Goal: Information Seeking & Learning: Learn about a topic

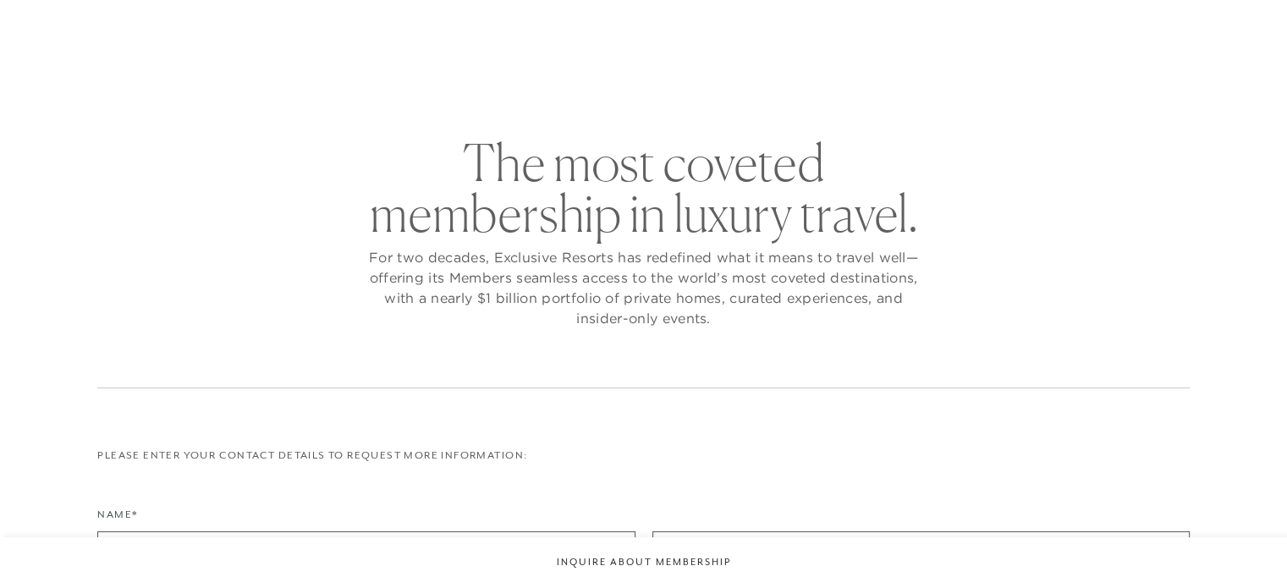
checkbox input "false"
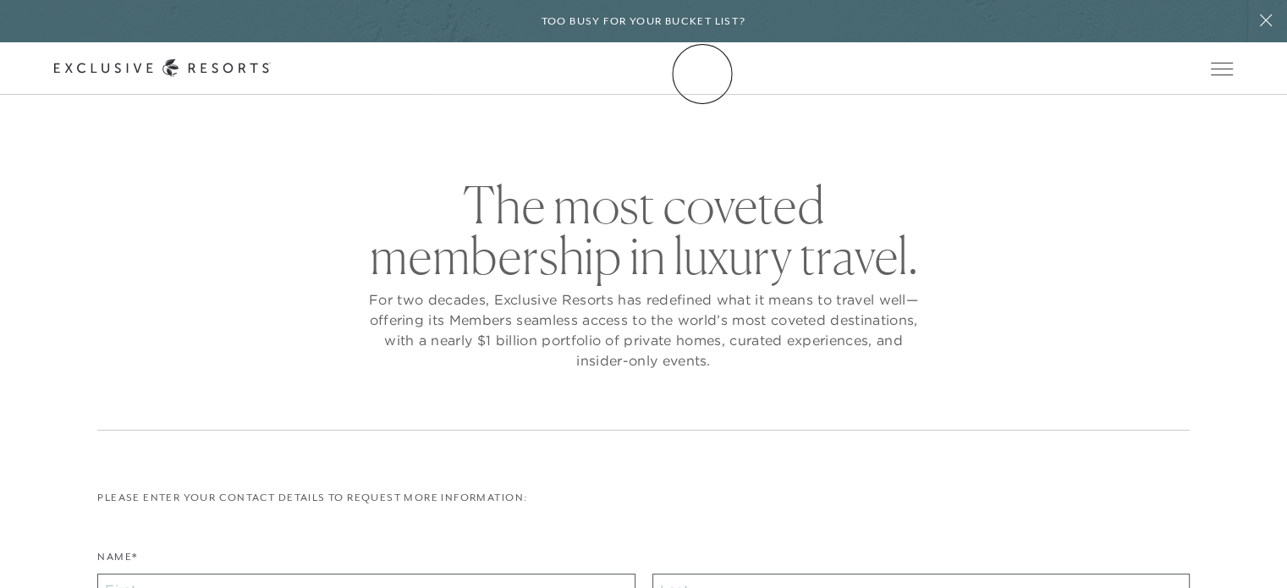
click at [271, 74] on icon at bounding box center [162, 68] width 217 height 18
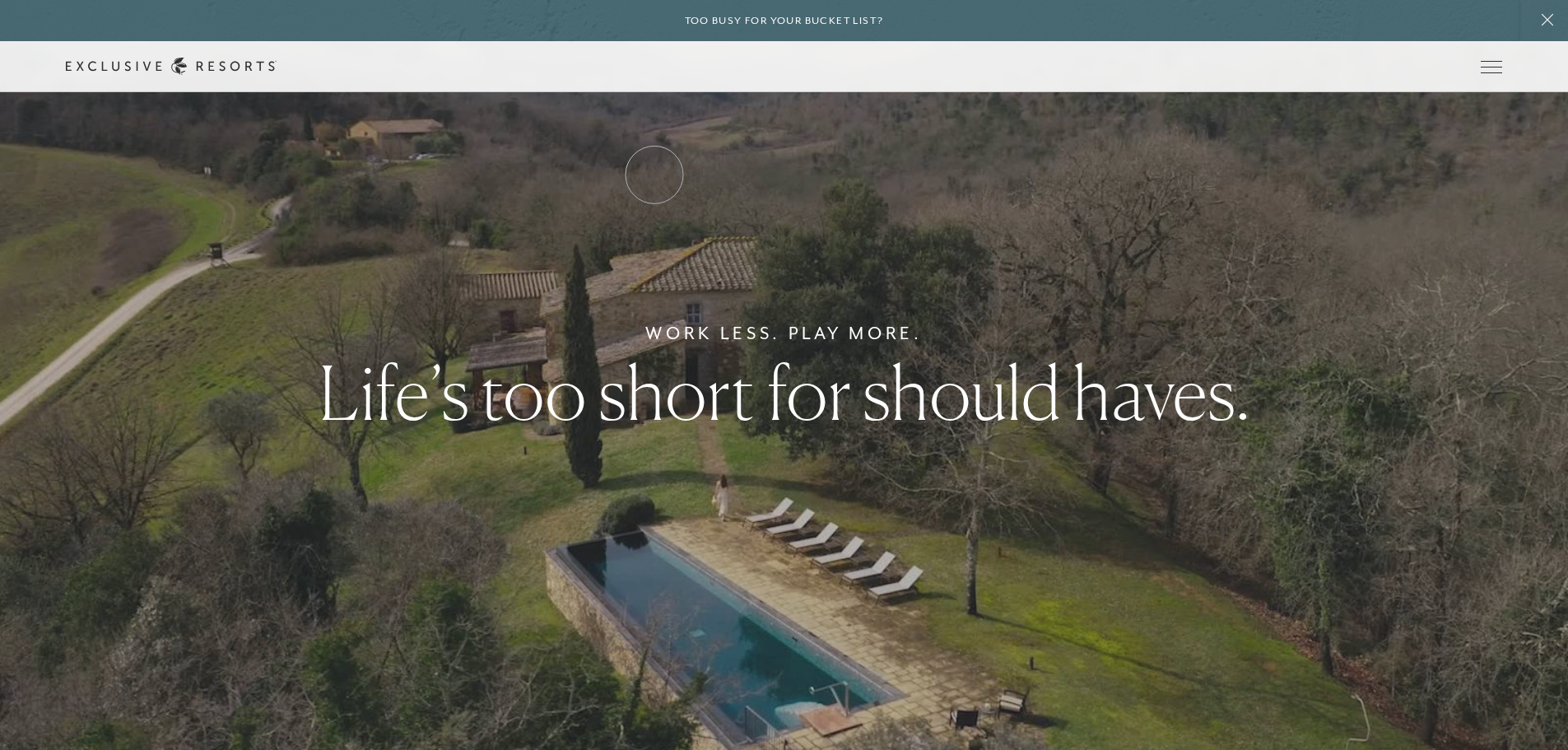
click at [0, 0] on link "Residence Collection" at bounding box center [0, 0] width 0 height 0
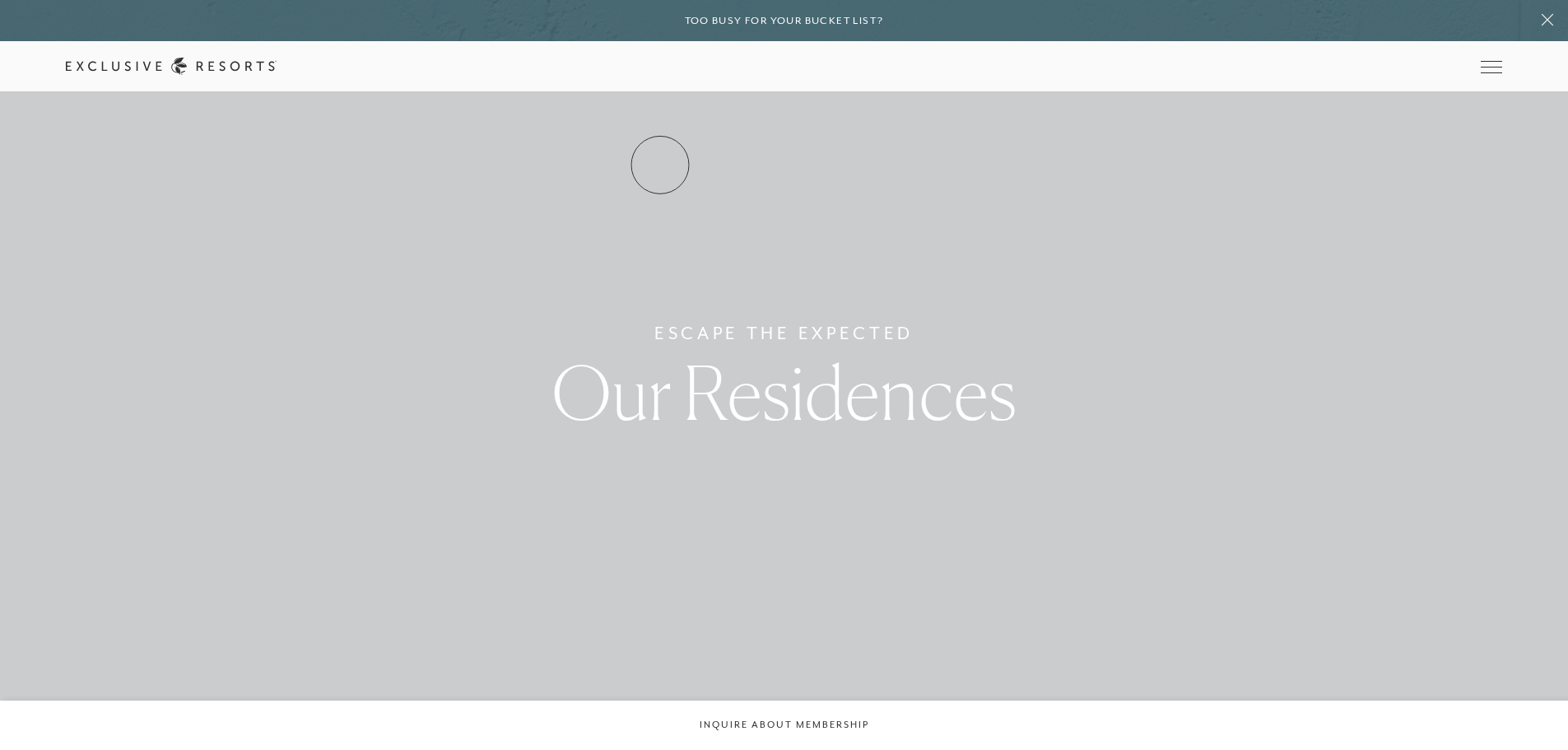
click at [0, 0] on link "Residence Collection" at bounding box center [0, 0] width 0 height 0
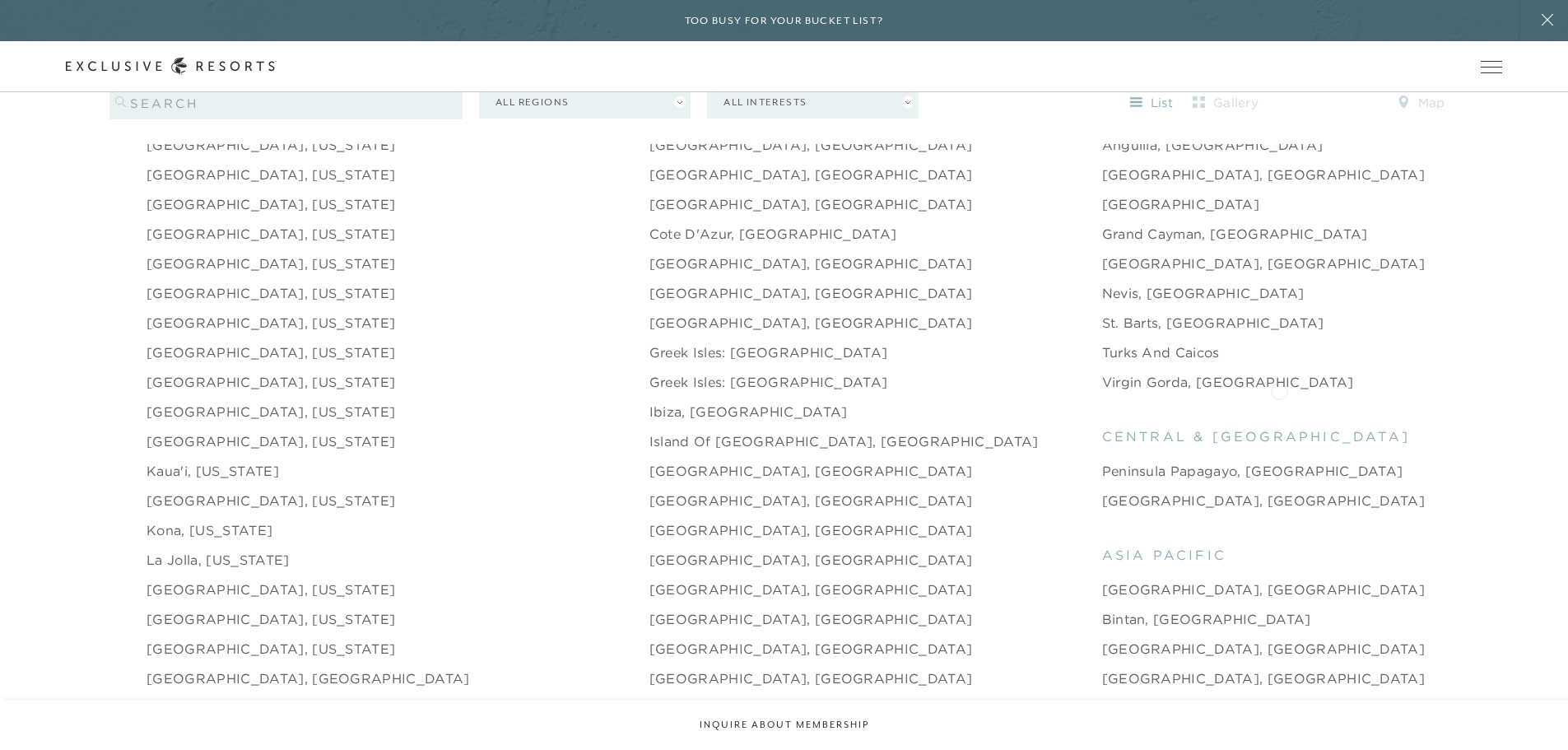
scroll to position [1866, 0]
click at [174, 431] on link "[GEOGRAPHIC_DATA], [US_STATE]" at bounding box center [271, 441] width 249 height 19
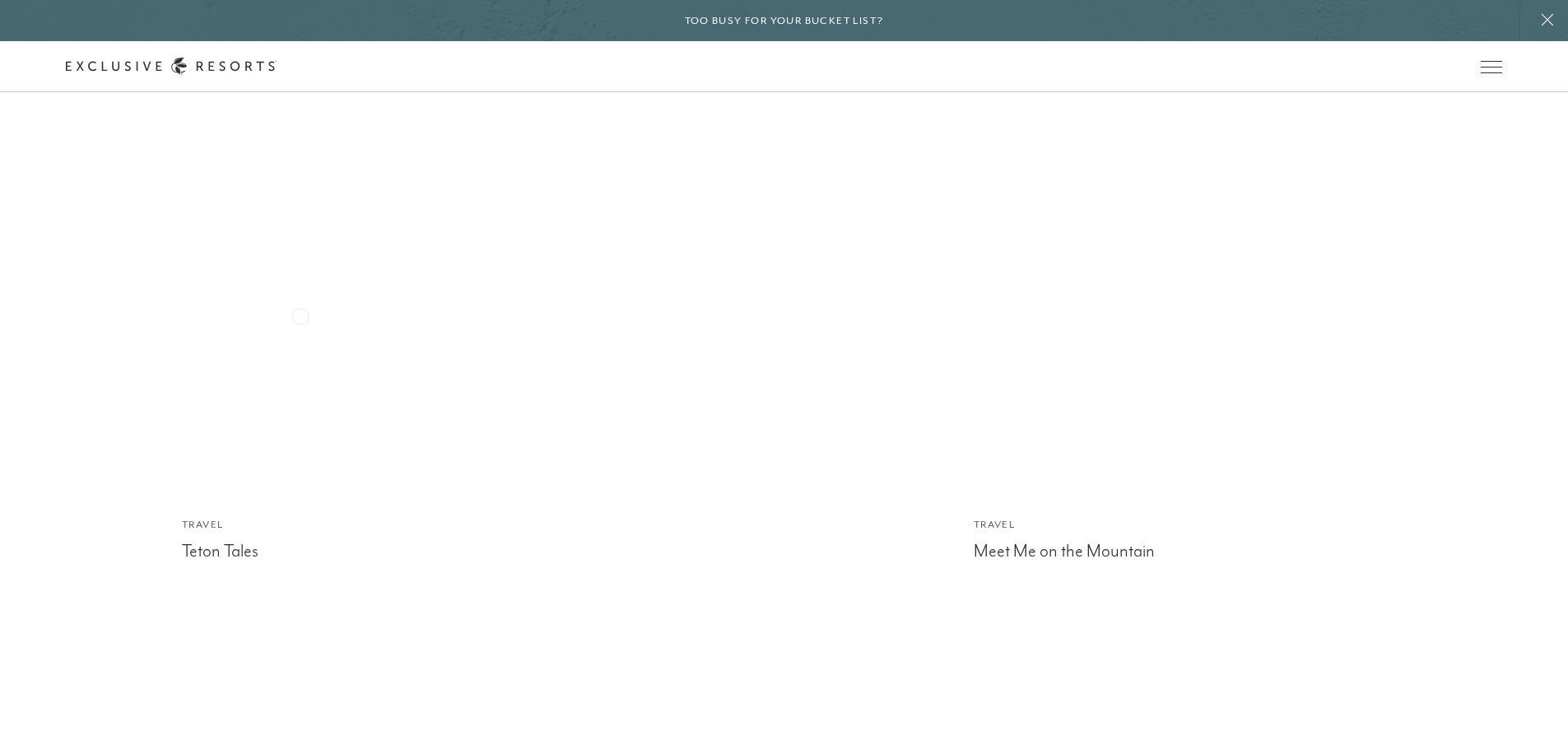
scroll to position [4634, 0]
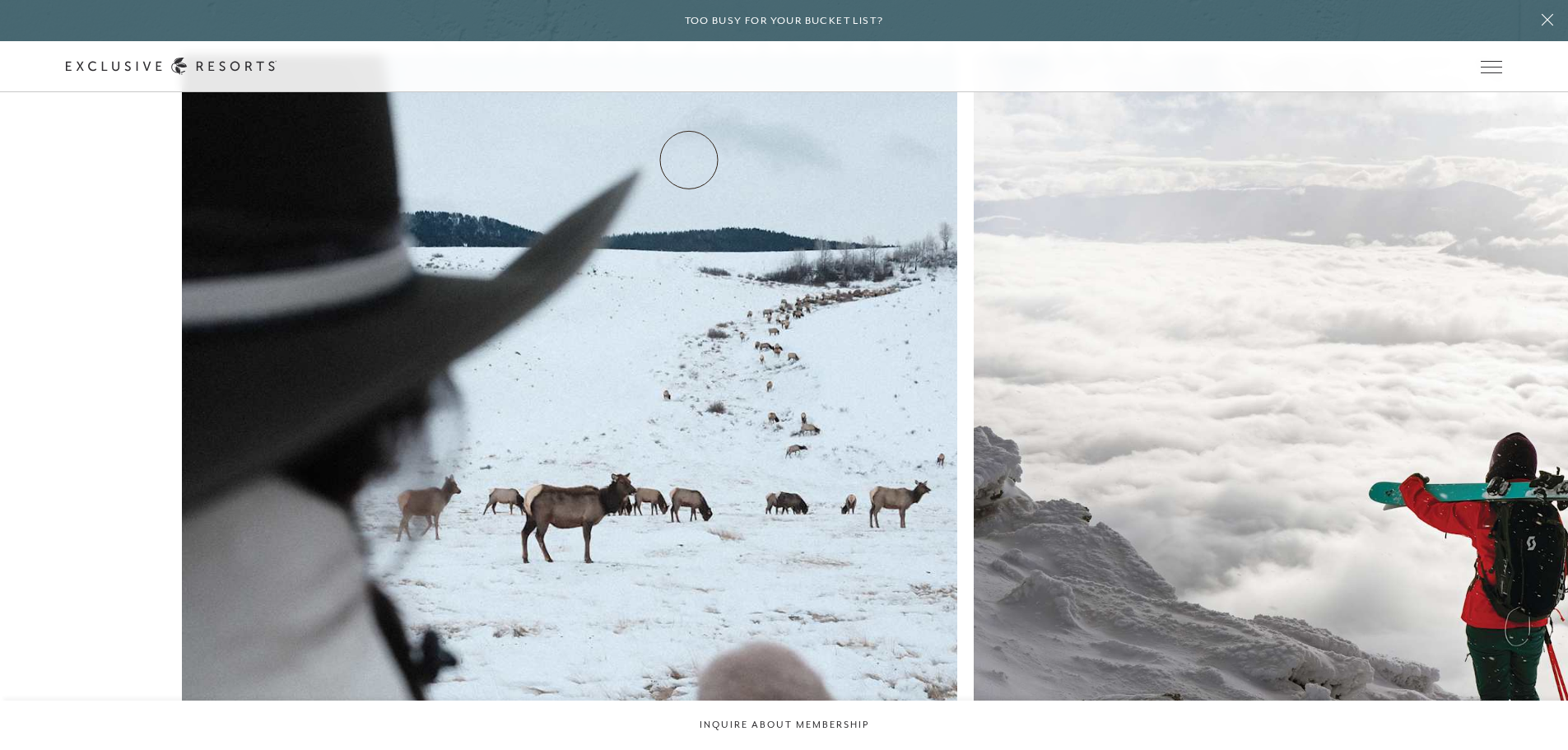
click at [0, 0] on link "Residence Collection" at bounding box center [0, 0] width 0 height 0
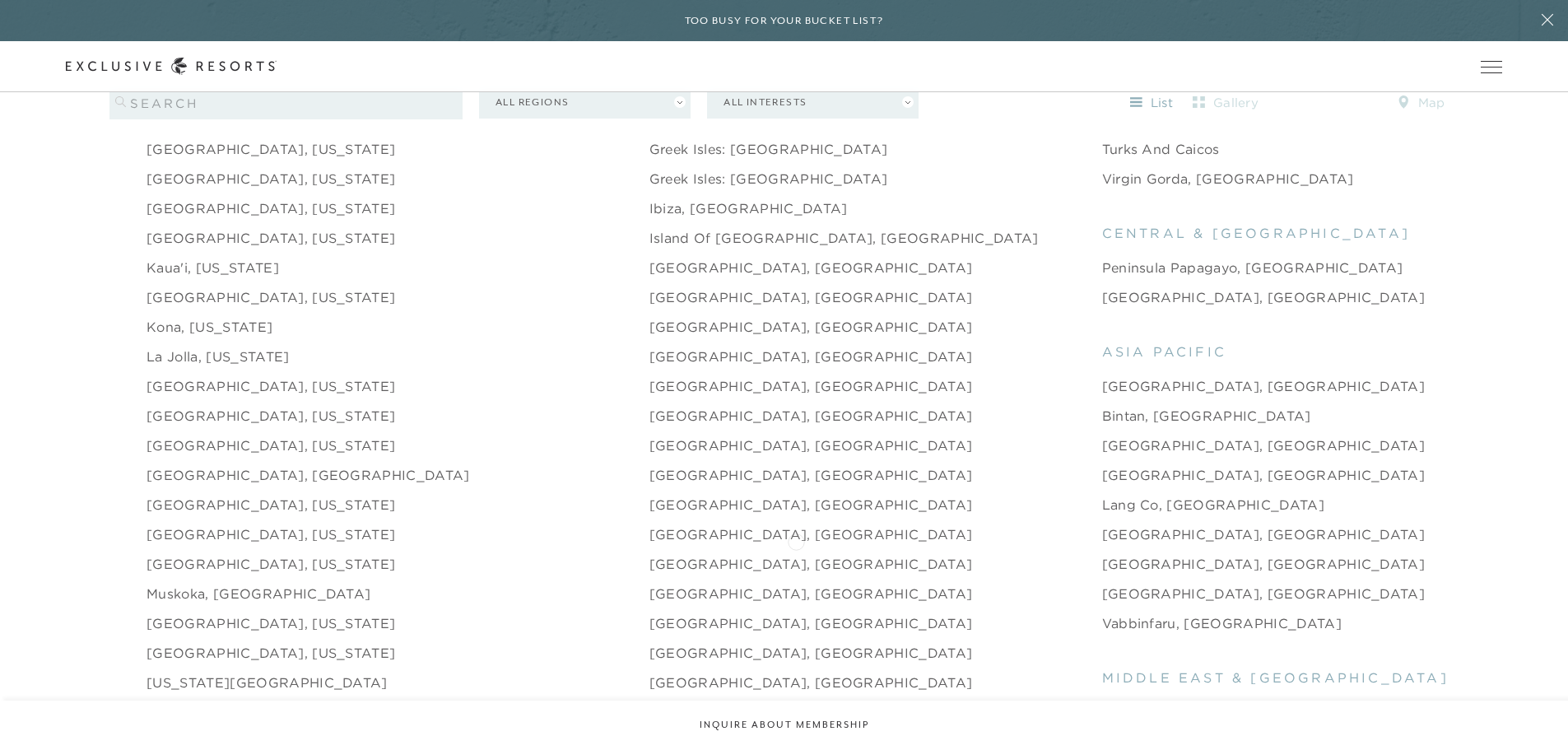
scroll to position [2196, 0]
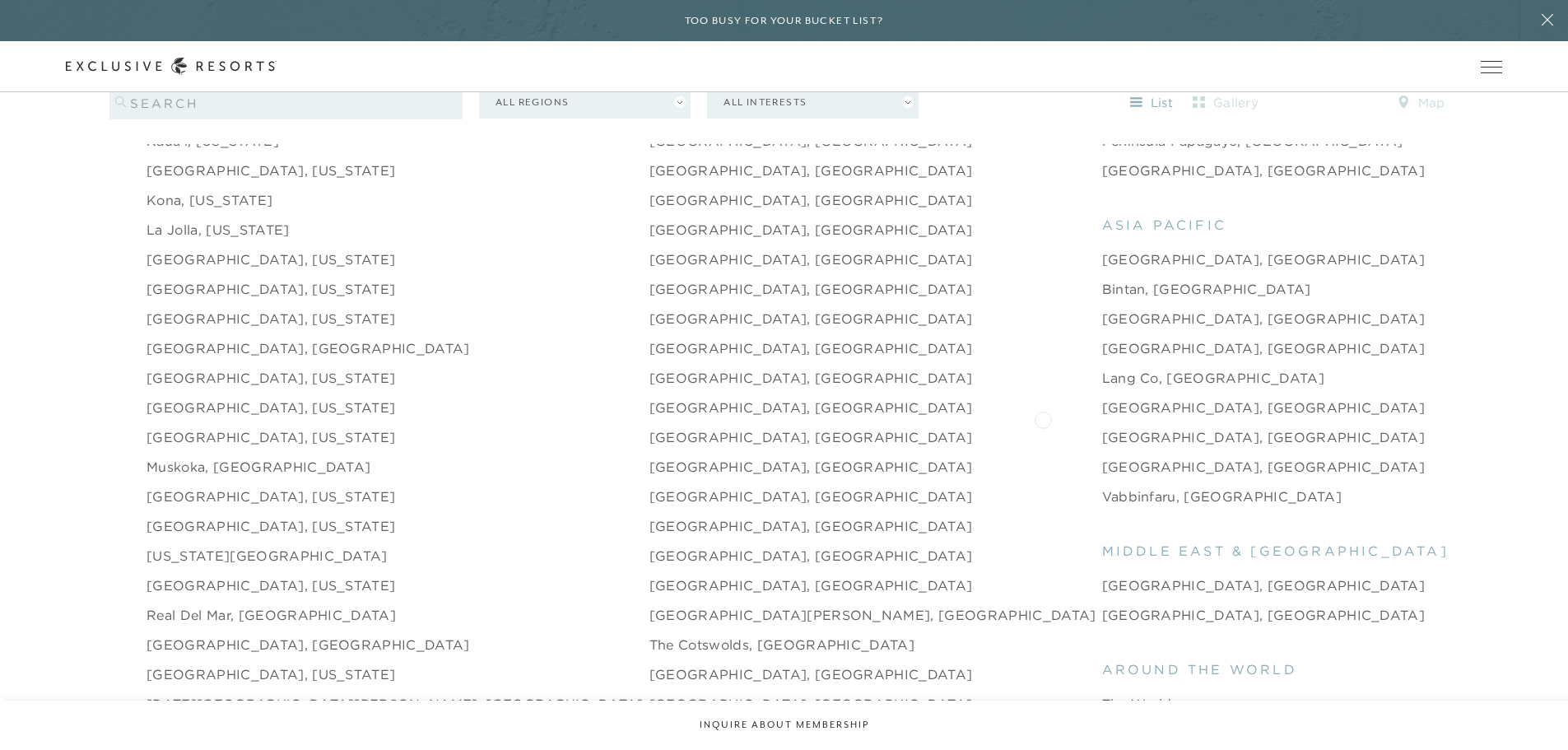
click at [1102, 427] on link "[GEOGRAPHIC_DATA], [GEOGRAPHIC_DATA]" at bounding box center [1264, 437] width 324 height 19
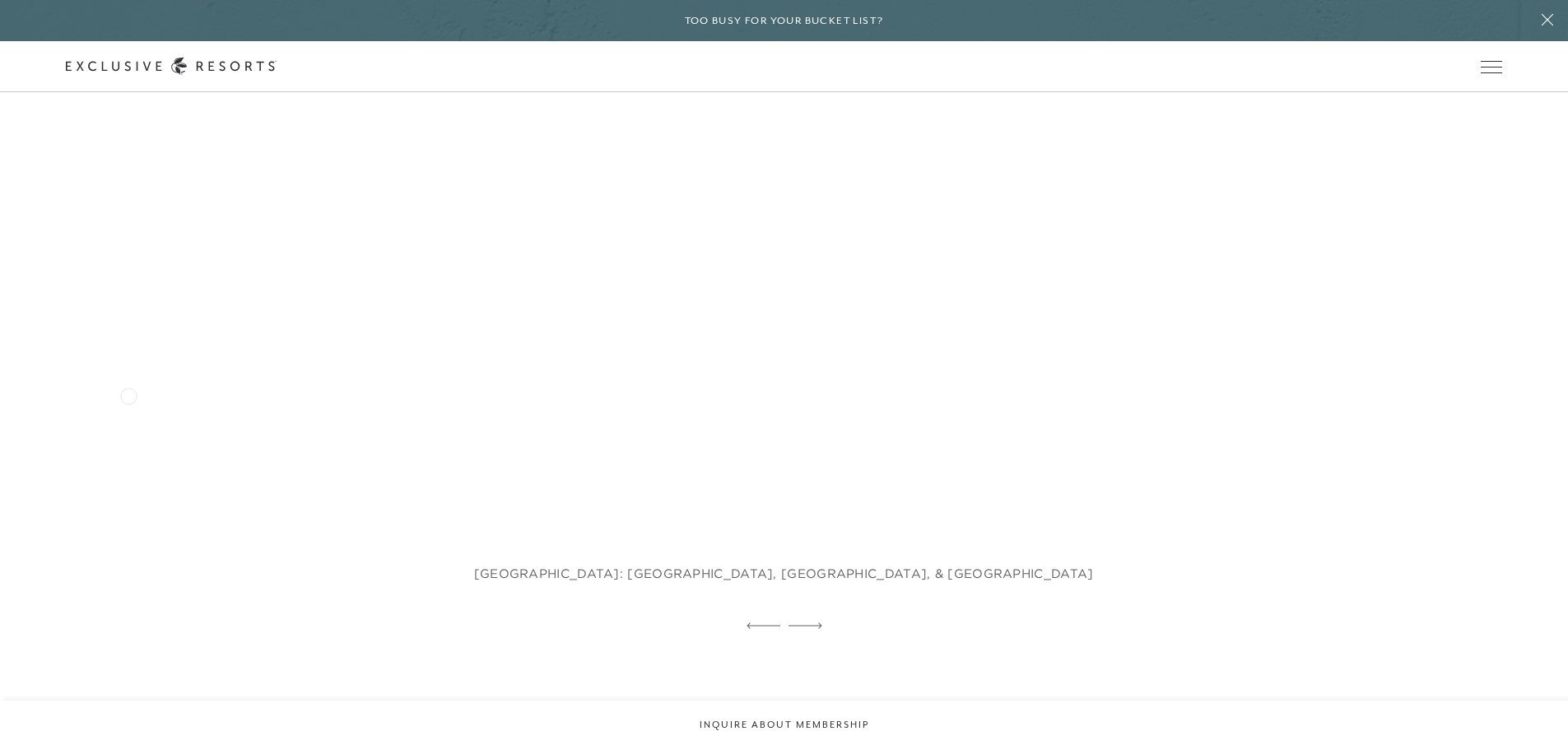
scroll to position [5275, 0]
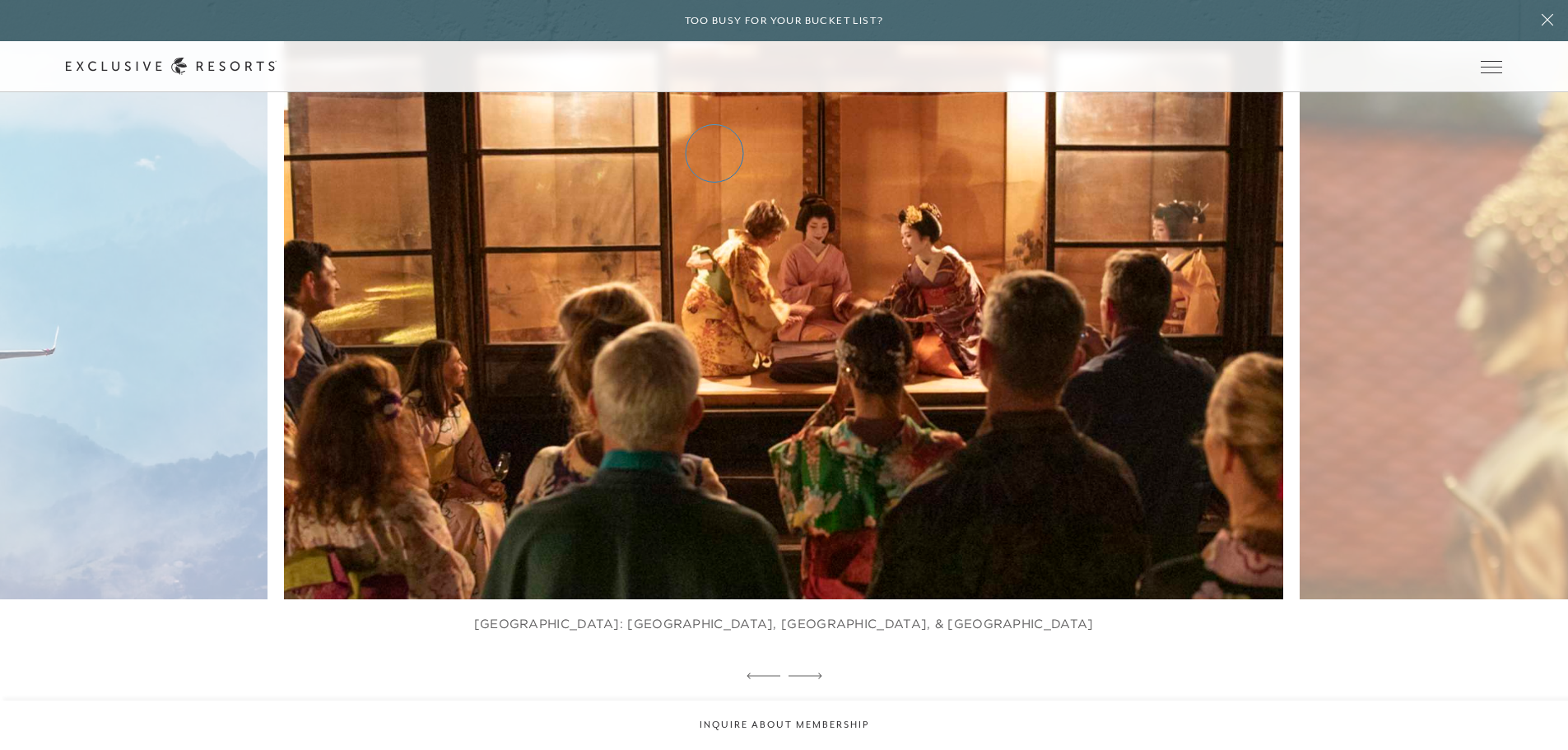
click at [0, 0] on link "Residence Collection" at bounding box center [0, 0] width 0 height 0
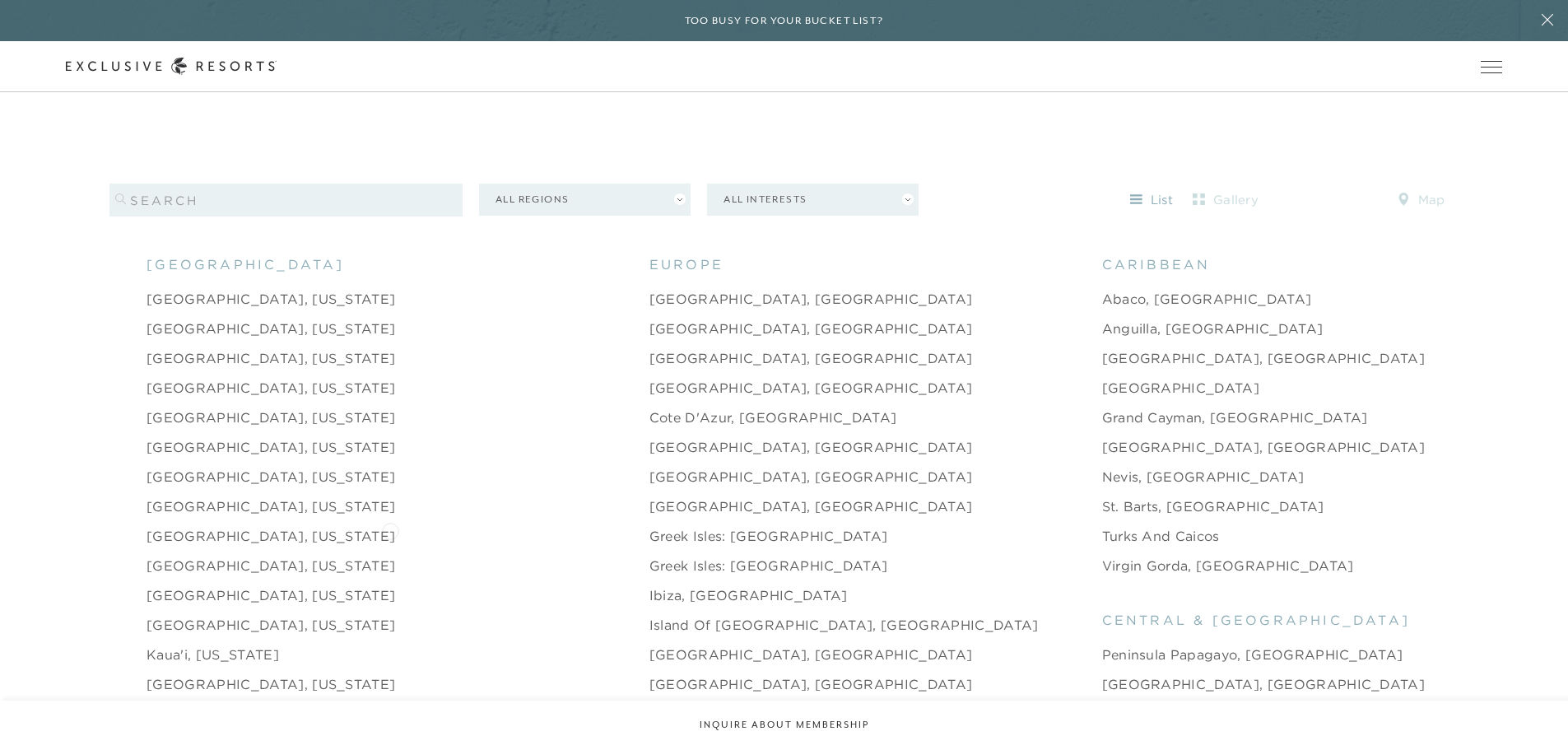
scroll to position [1646, 0]
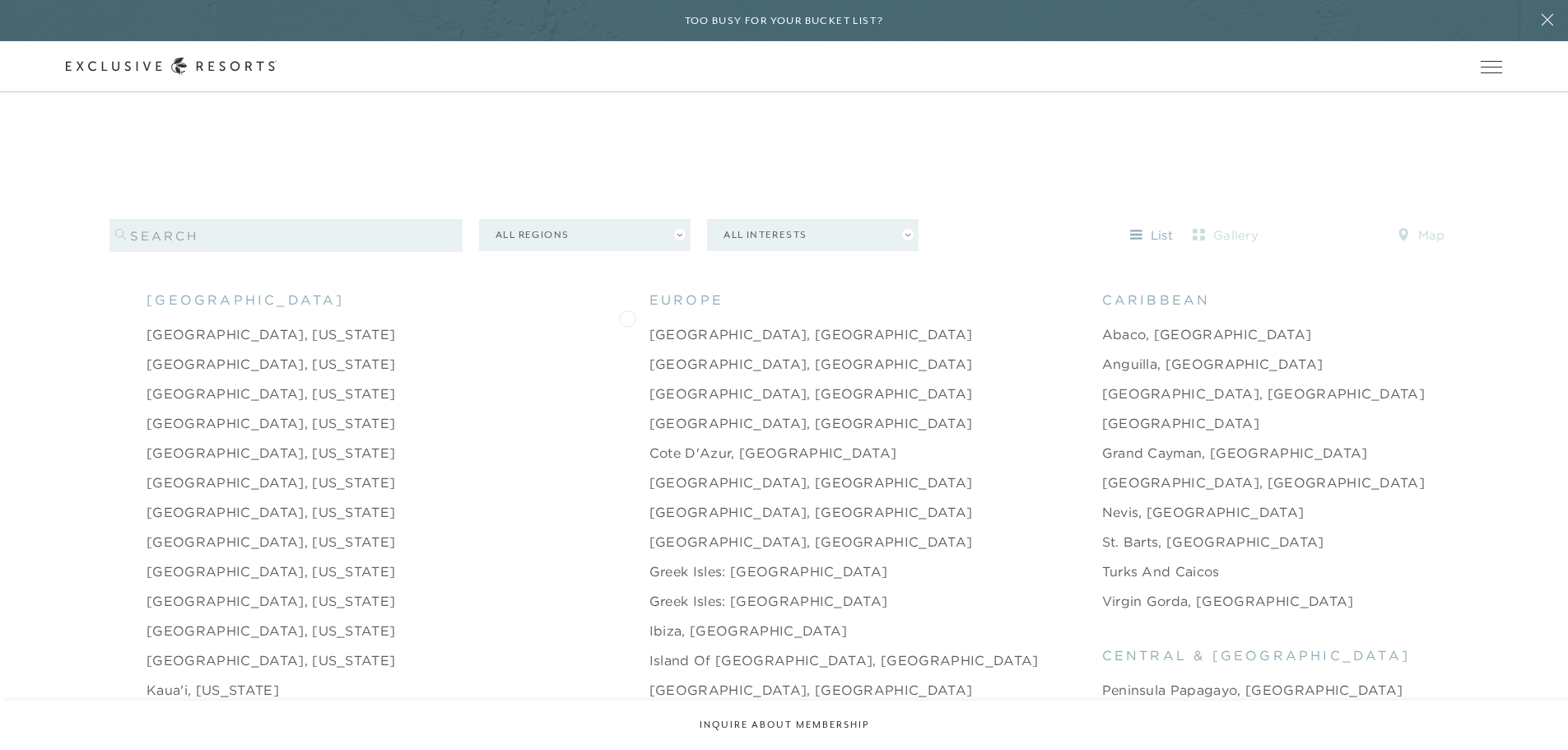
click at [650, 324] on link "[GEOGRAPHIC_DATA], [GEOGRAPHIC_DATA]" at bounding box center [811, 334] width 324 height 19
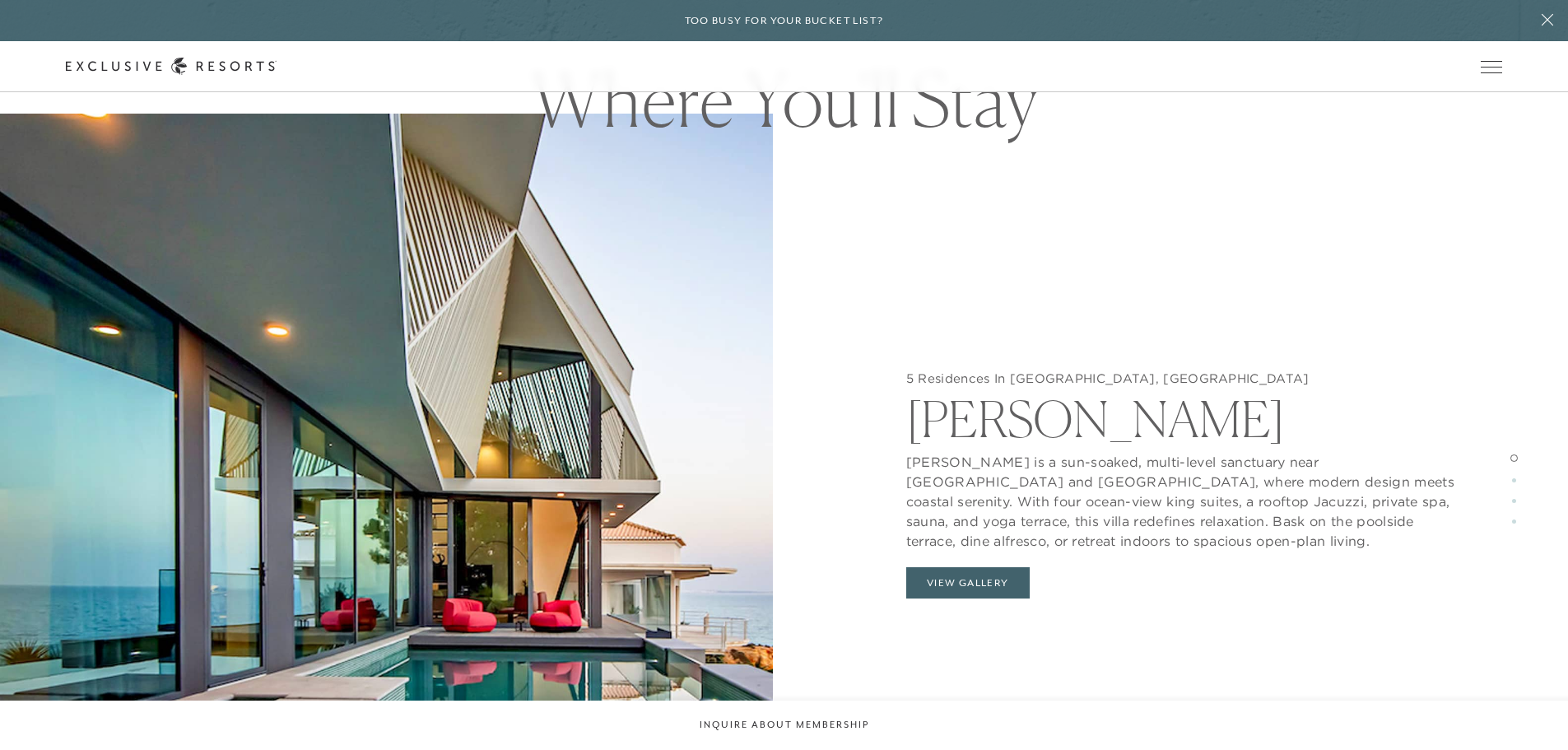
scroll to position [1757, 0]
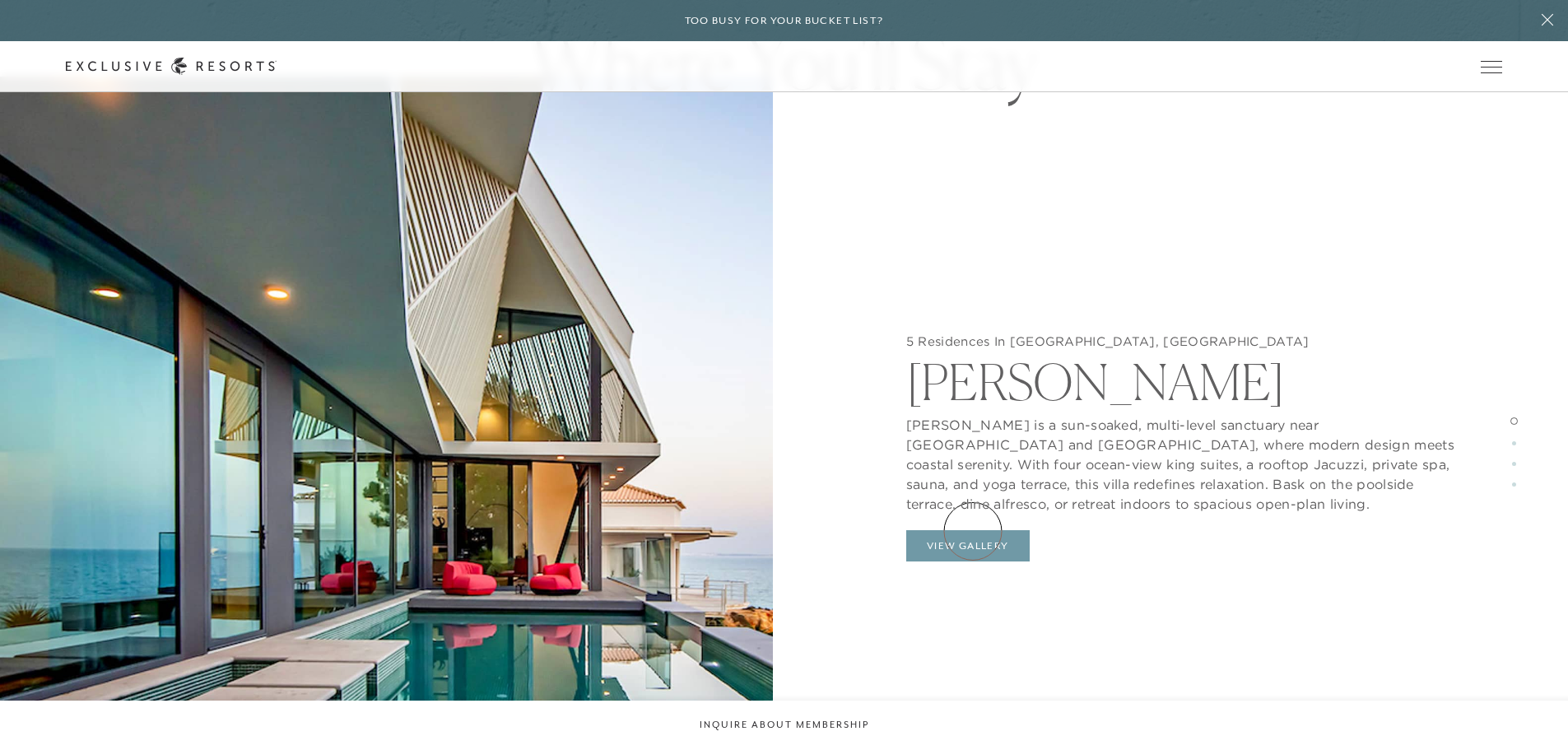
click at [973, 531] on button "View Gallery" at bounding box center [968, 546] width 124 height 31
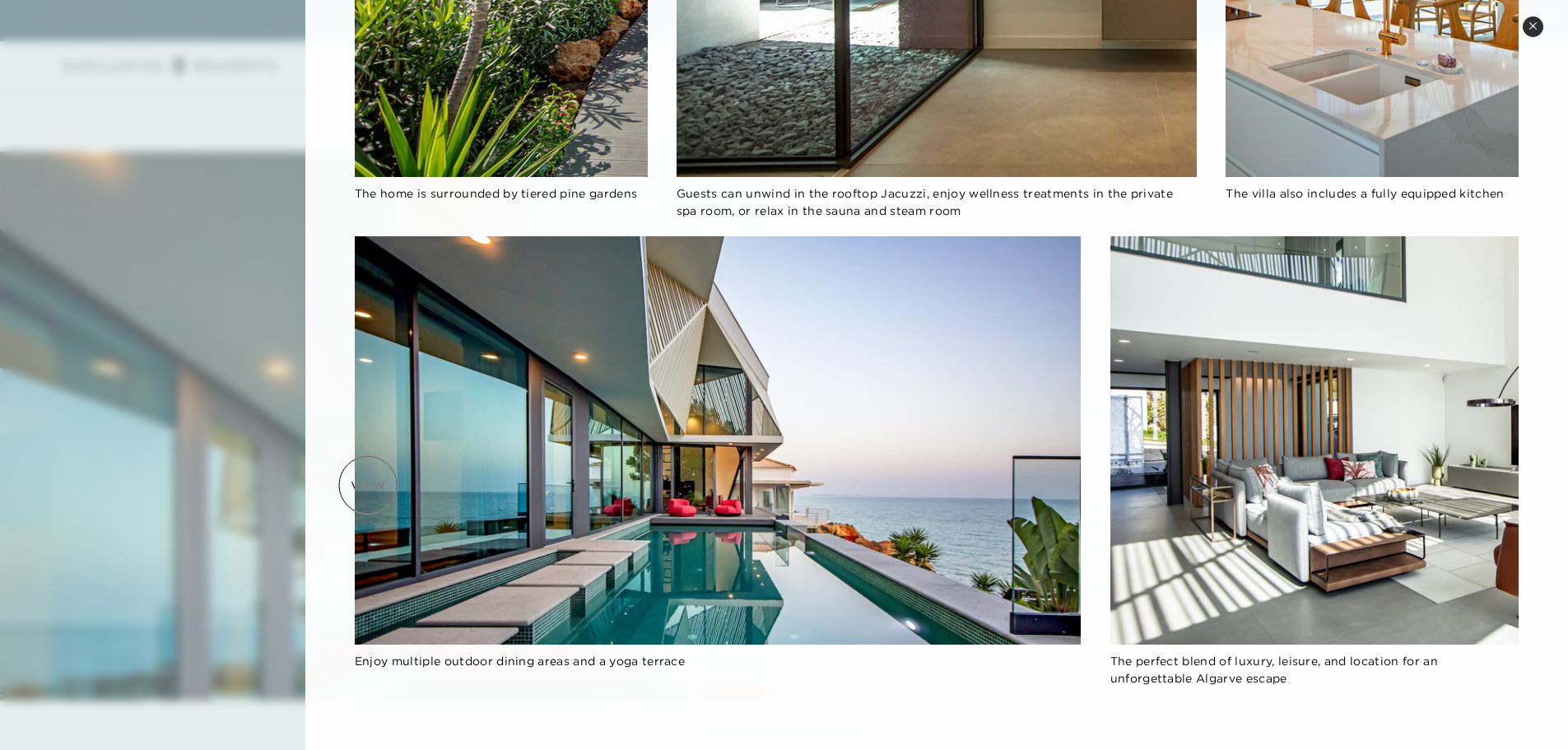
scroll to position [1427, 0]
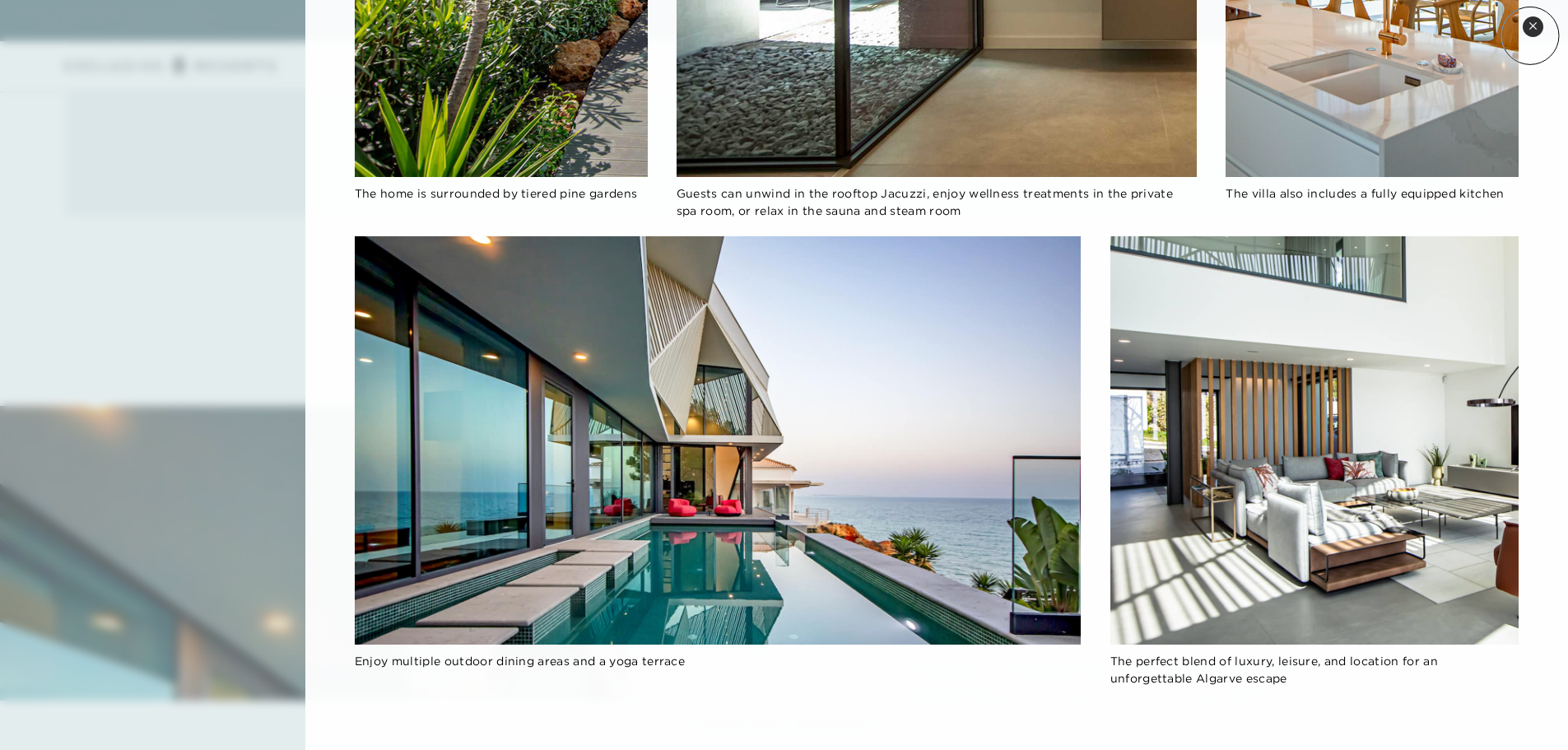
click at [1251, 35] on button "Close quickview" at bounding box center [1532, 26] width 20 height 20
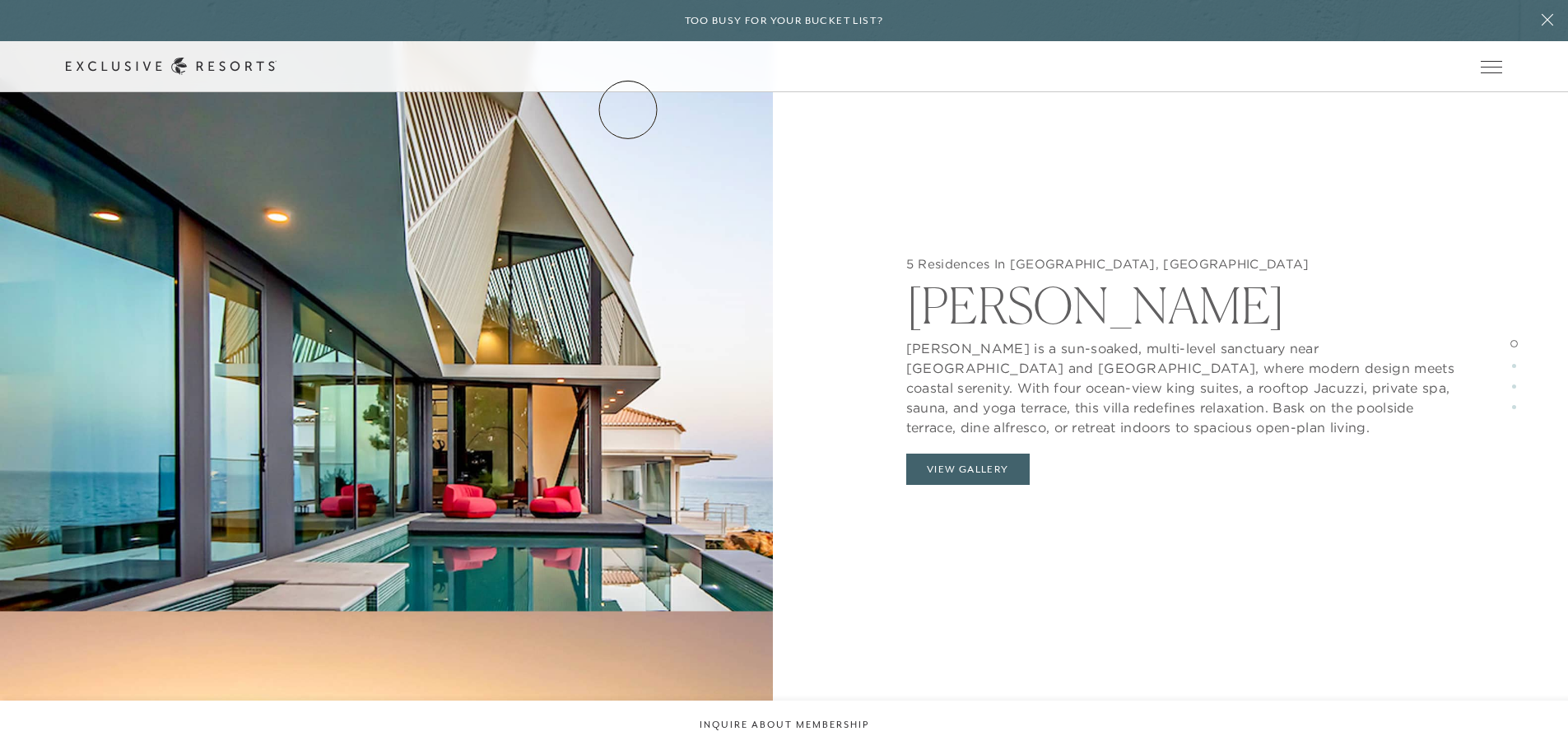
click at [0, 0] on link "Services & Standards" at bounding box center [0, 0] width 0 height 0
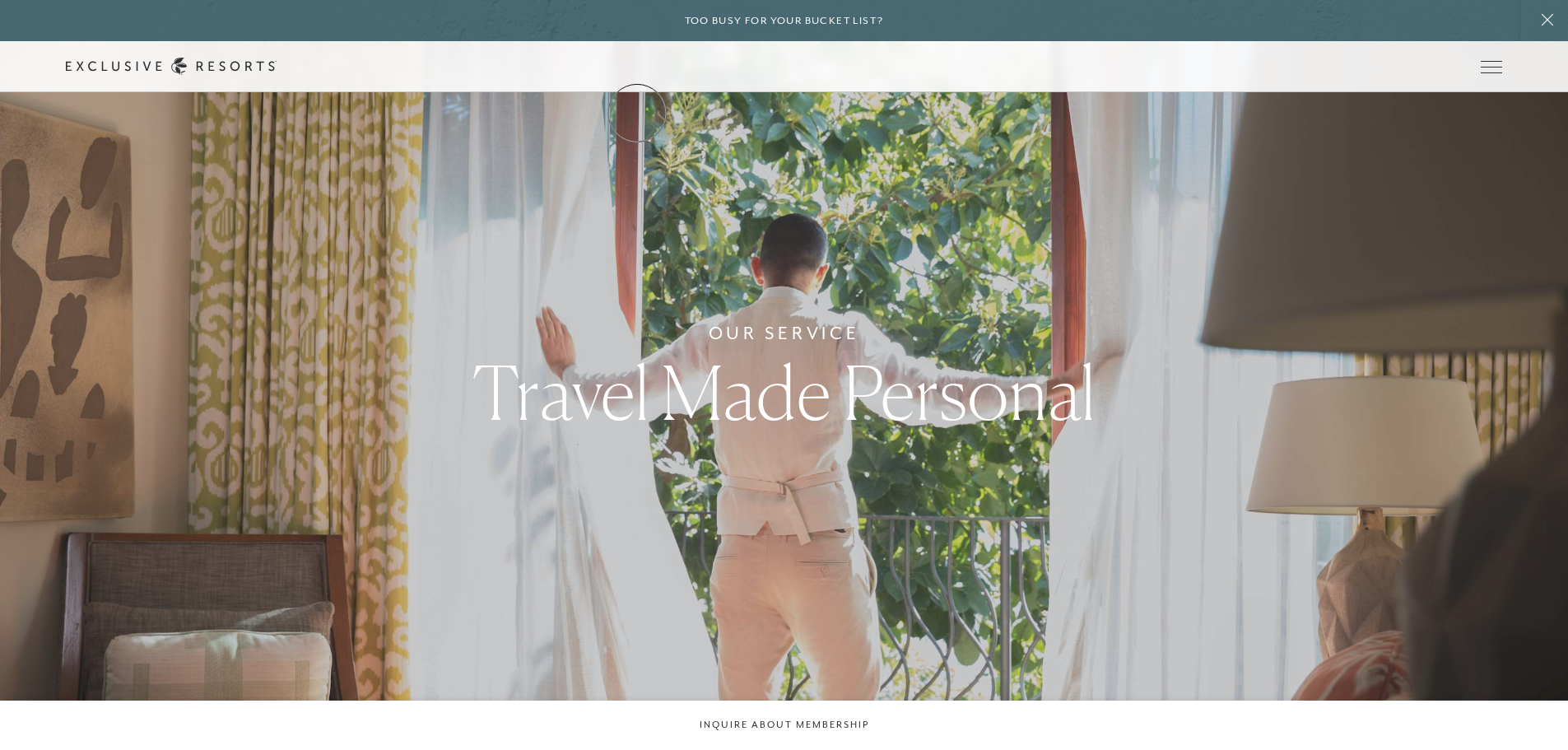
click at [0, 0] on link "The Collection" at bounding box center [0, 0] width 0 height 0
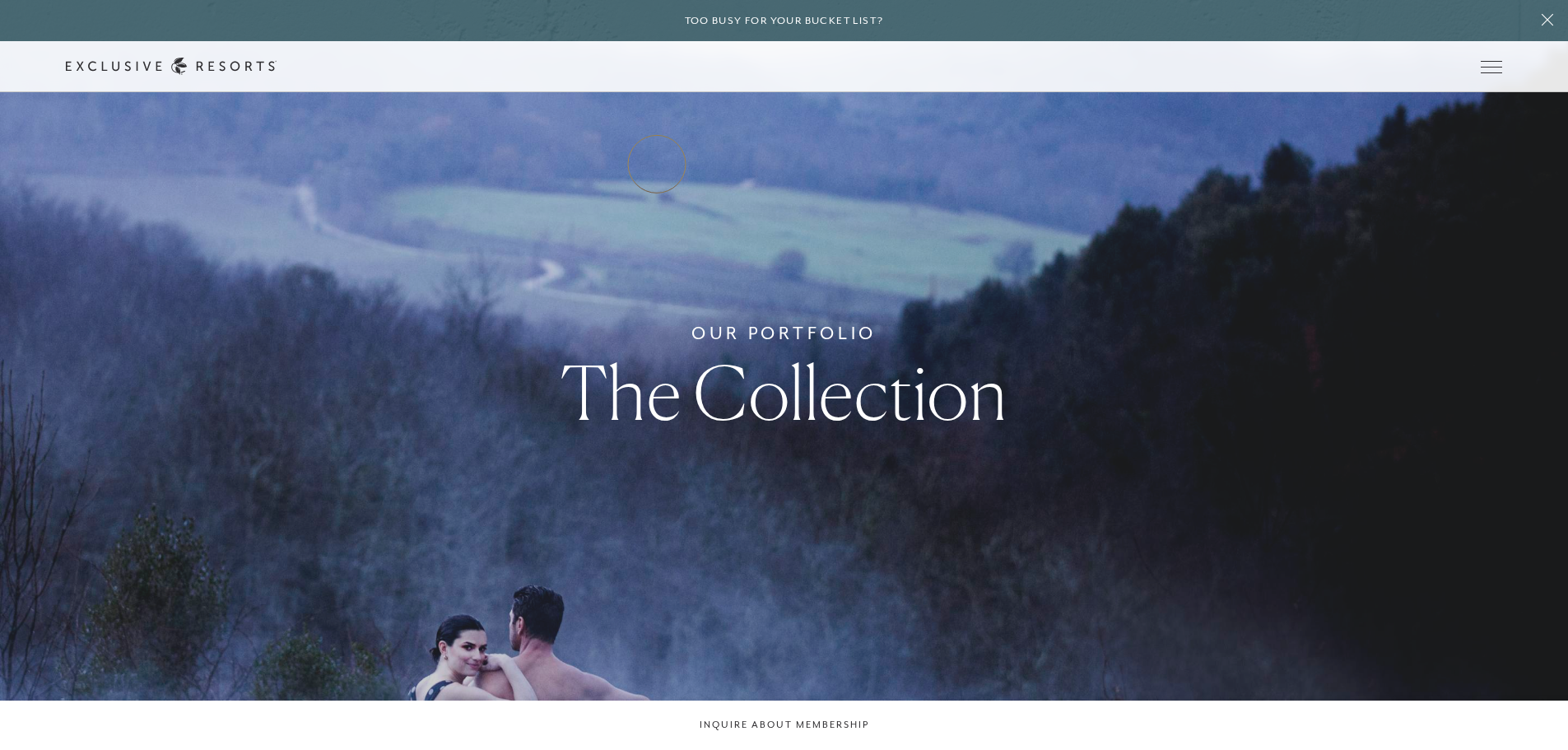
click at [0, 0] on link "Residence Collection" at bounding box center [0, 0] width 0 height 0
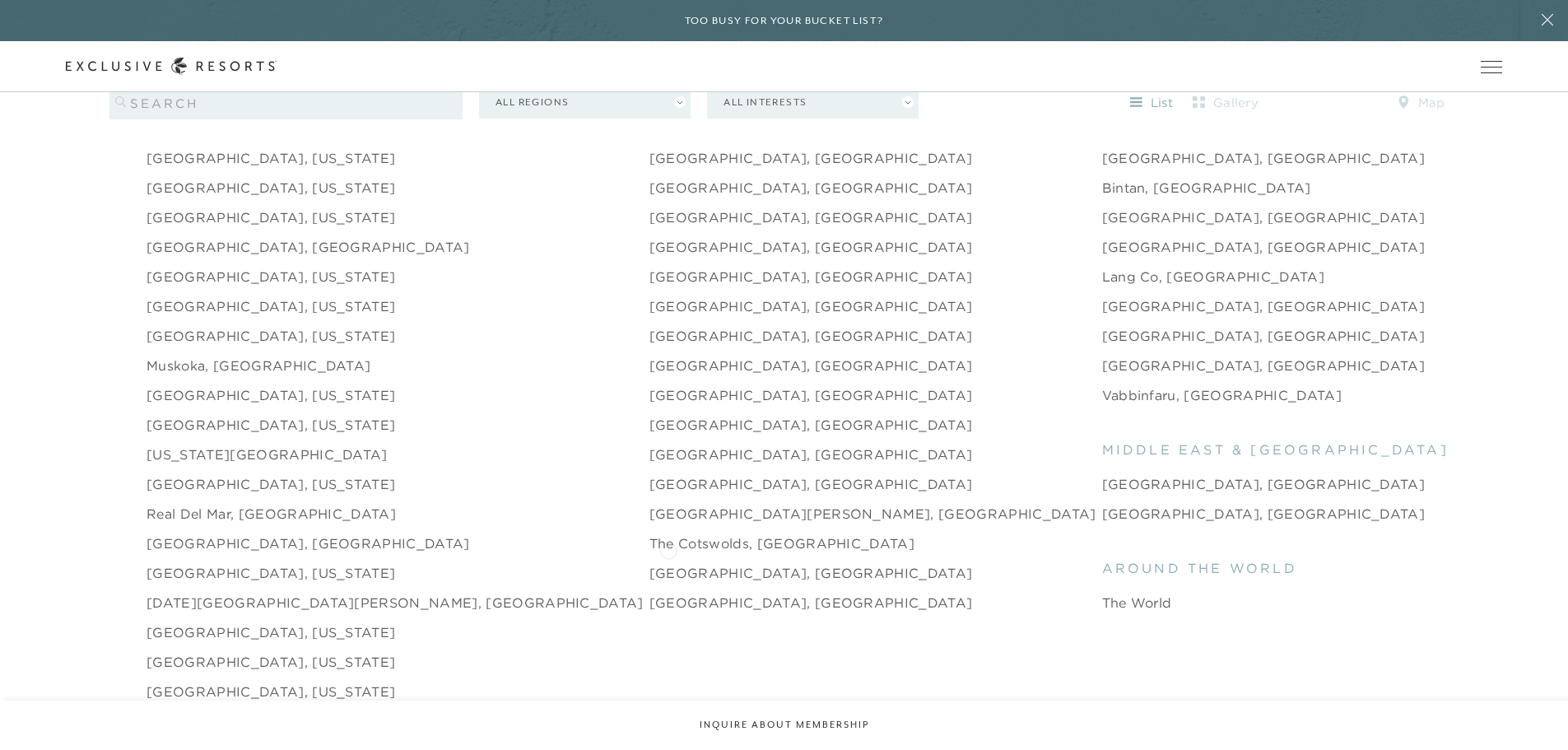
scroll to position [2304, 0]
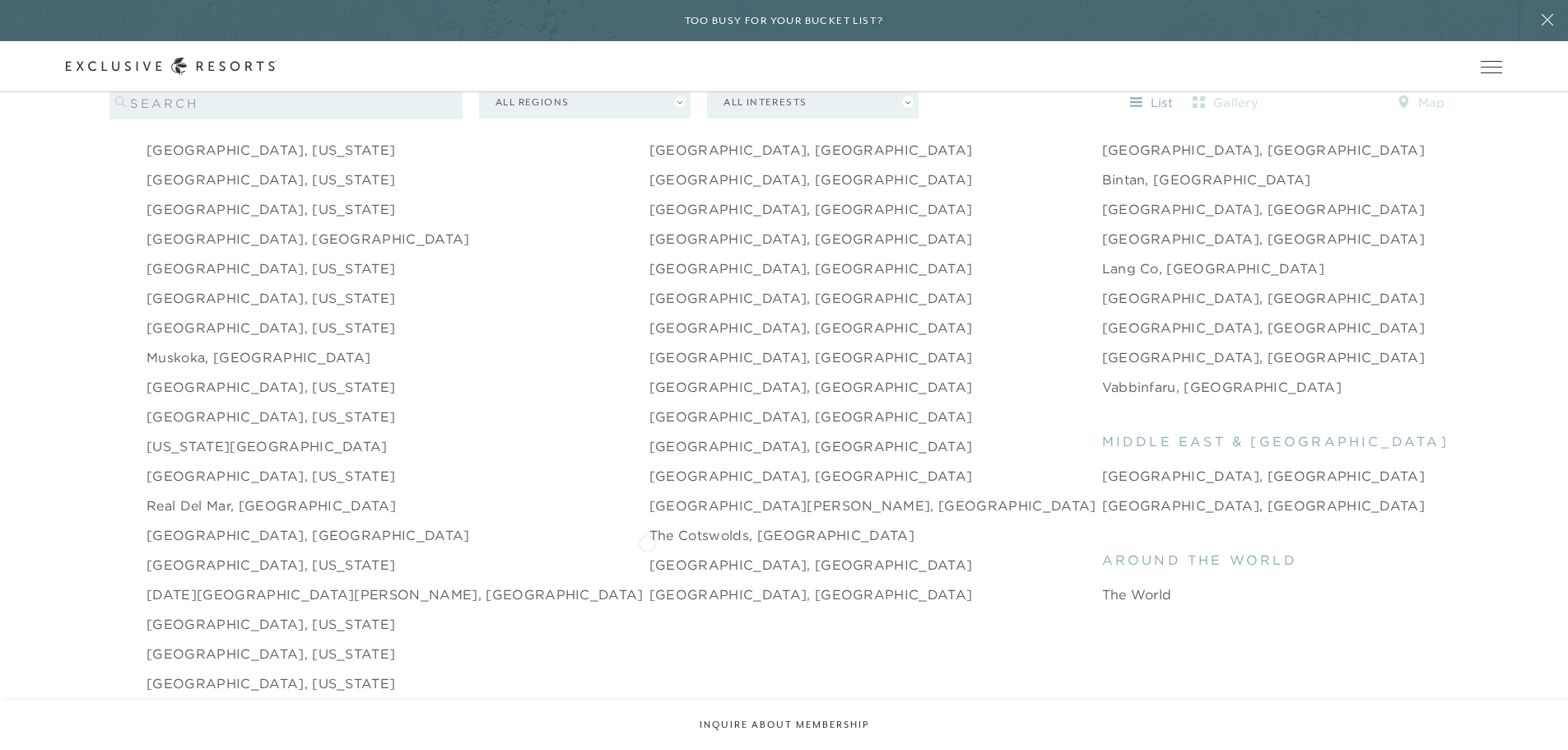
click at [650, 554] on link "[GEOGRAPHIC_DATA], [GEOGRAPHIC_DATA]" at bounding box center [811, 564] width 324 height 19
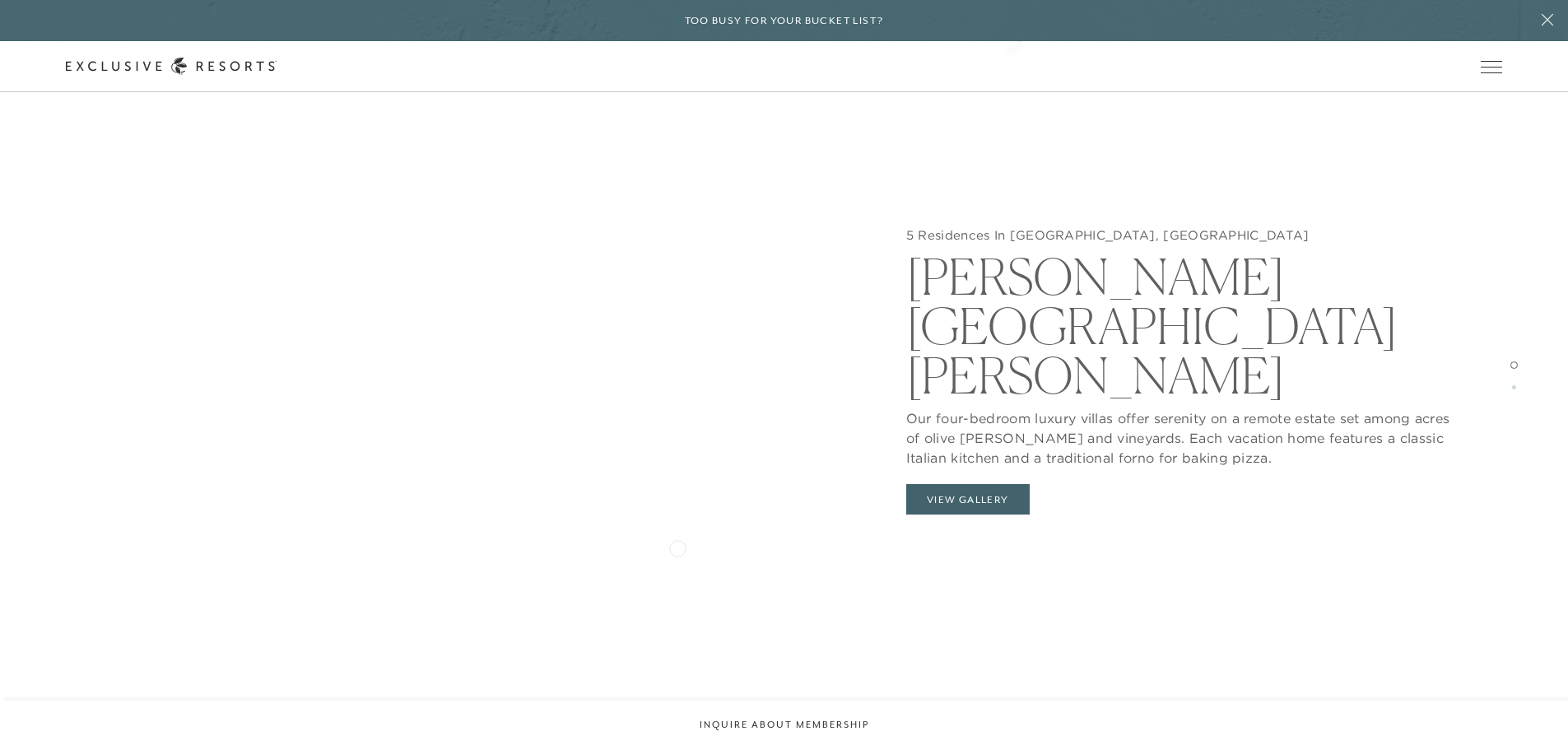
scroll to position [1756, 0]
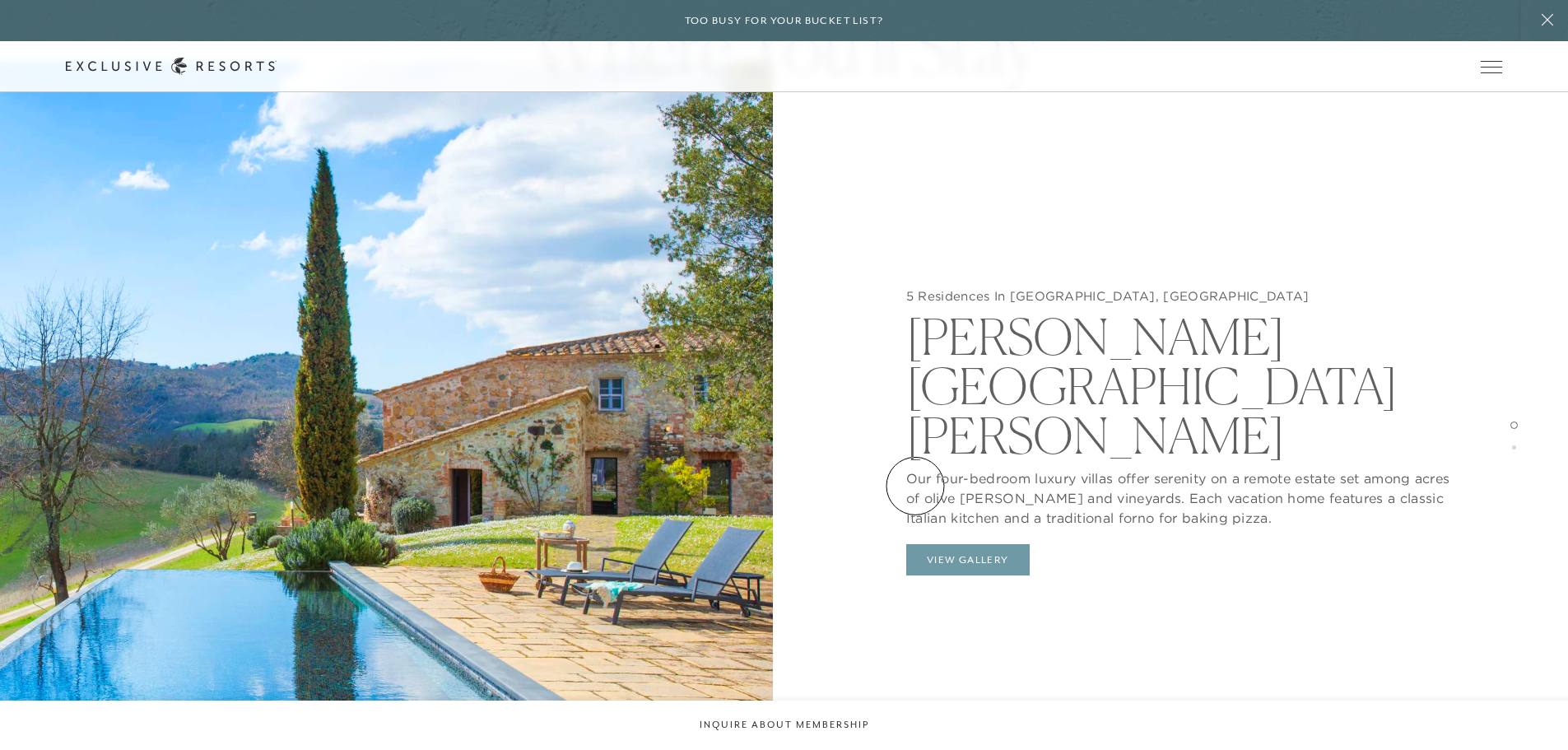
click at [915, 544] on button "View Gallery" at bounding box center [968, 559] width 124 height 31
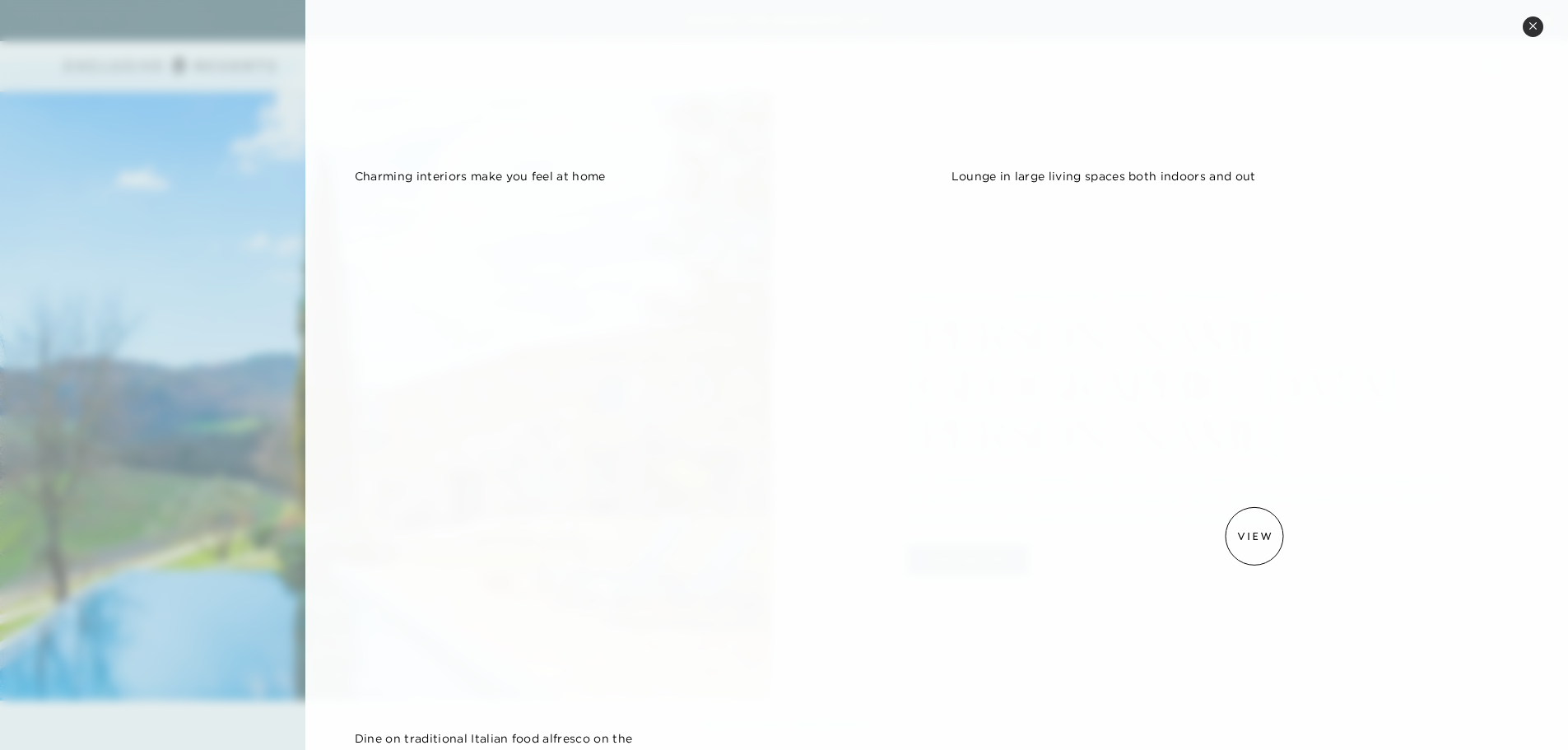
scroll to position [596, 0]
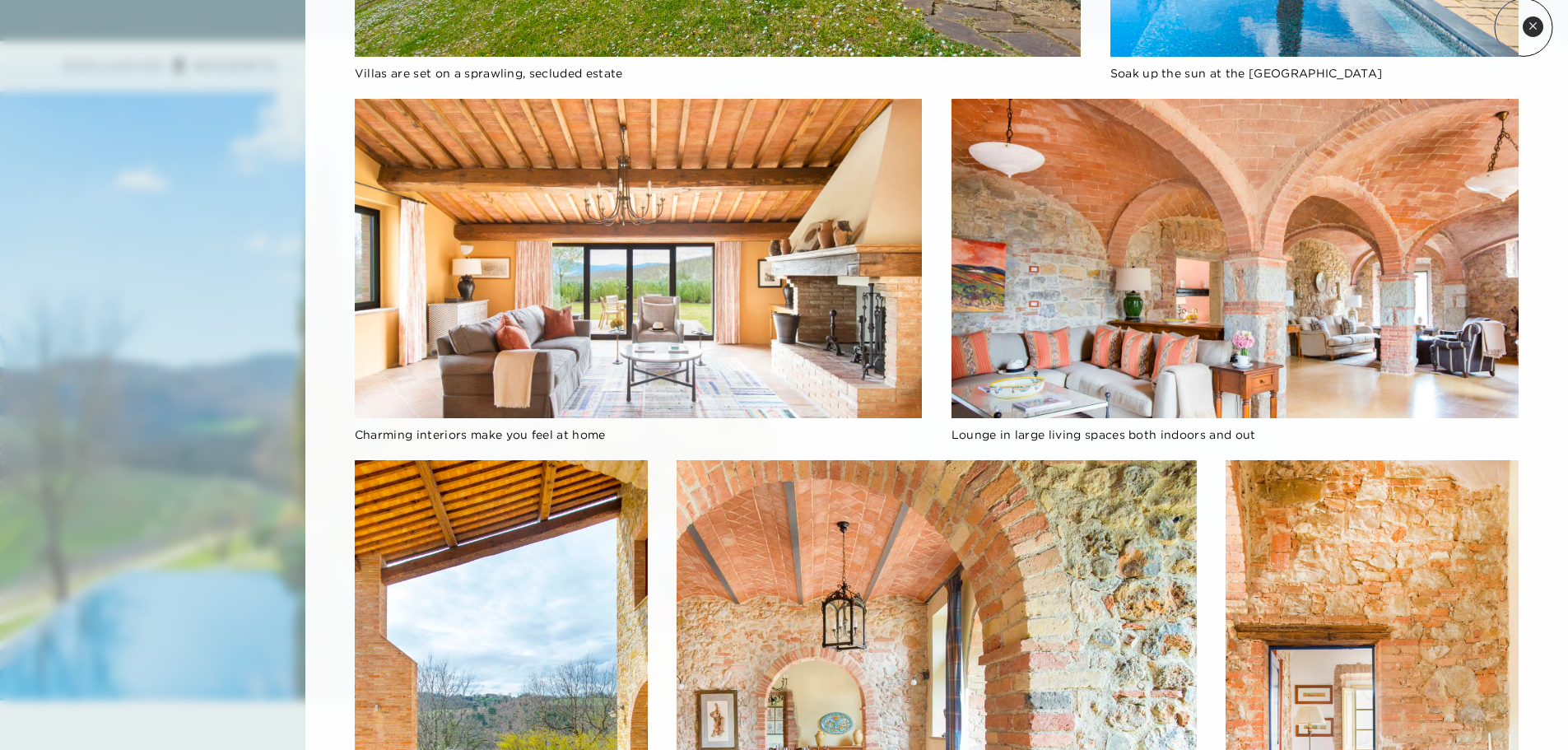
click at [1251, 27] on button "Close quickview" at bounding box center [1532, 26] width 20 height 20
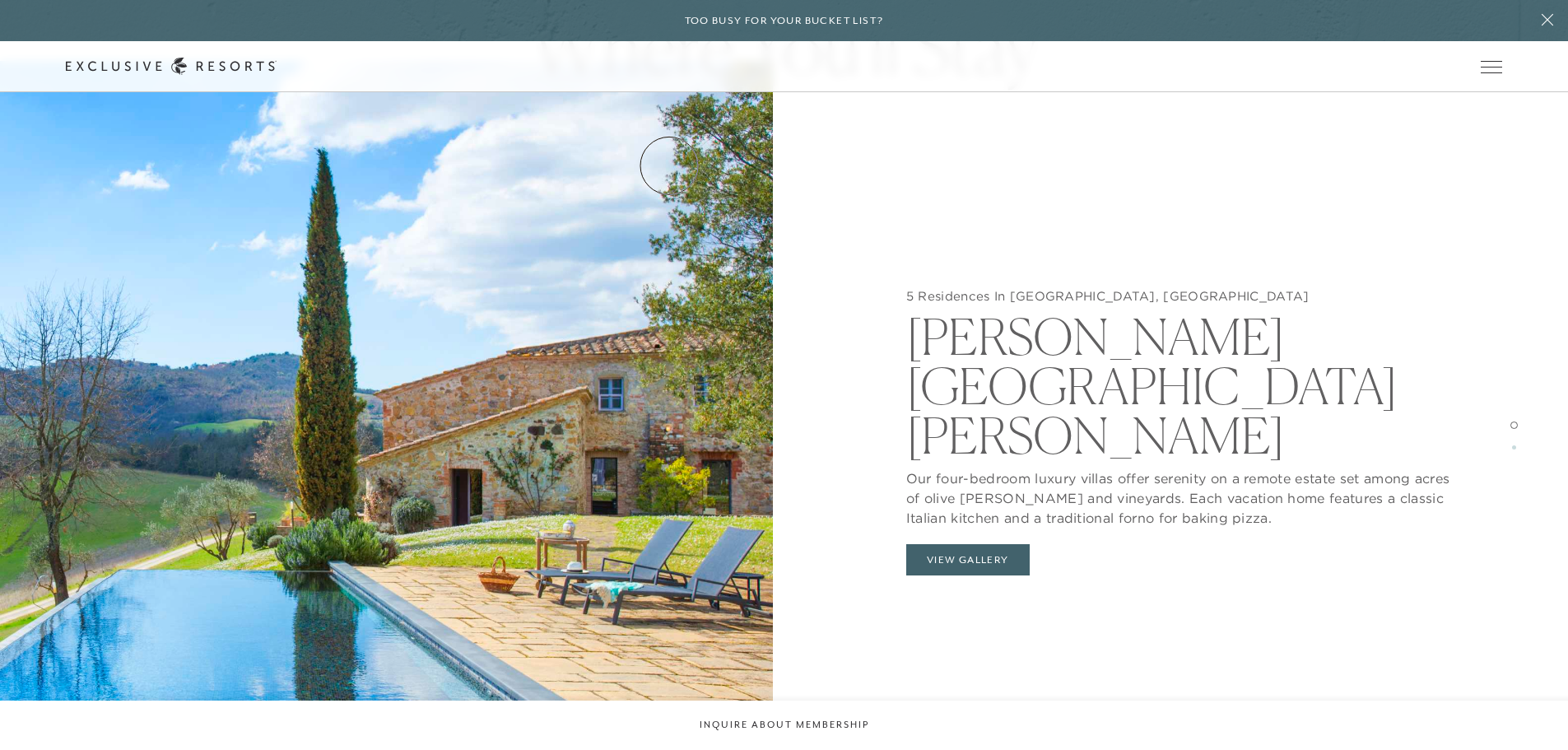
click at [0, 0] on link "Residence Collection" at bounding box center [0, 0] width 0 height 0
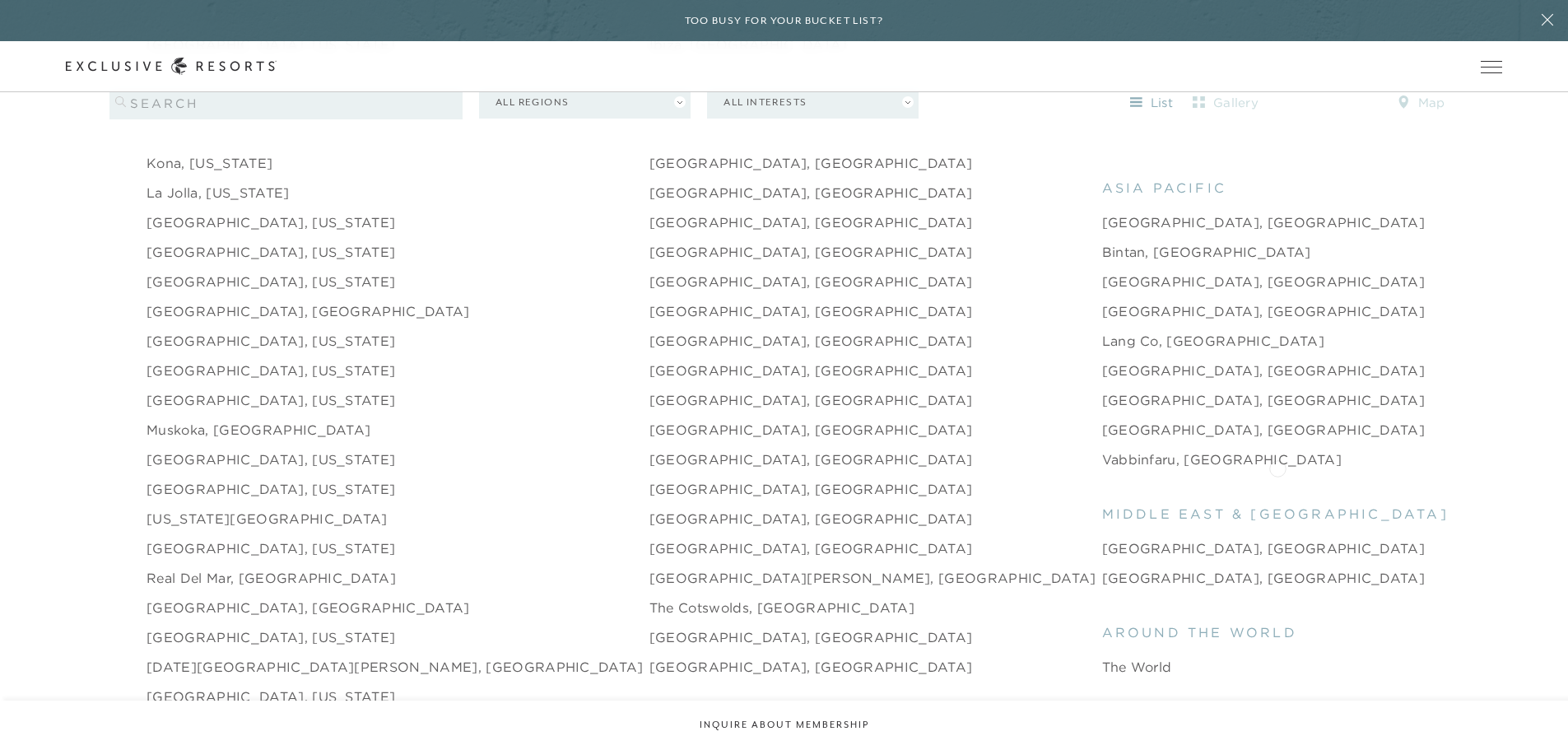
scroll to position [2196, 0]
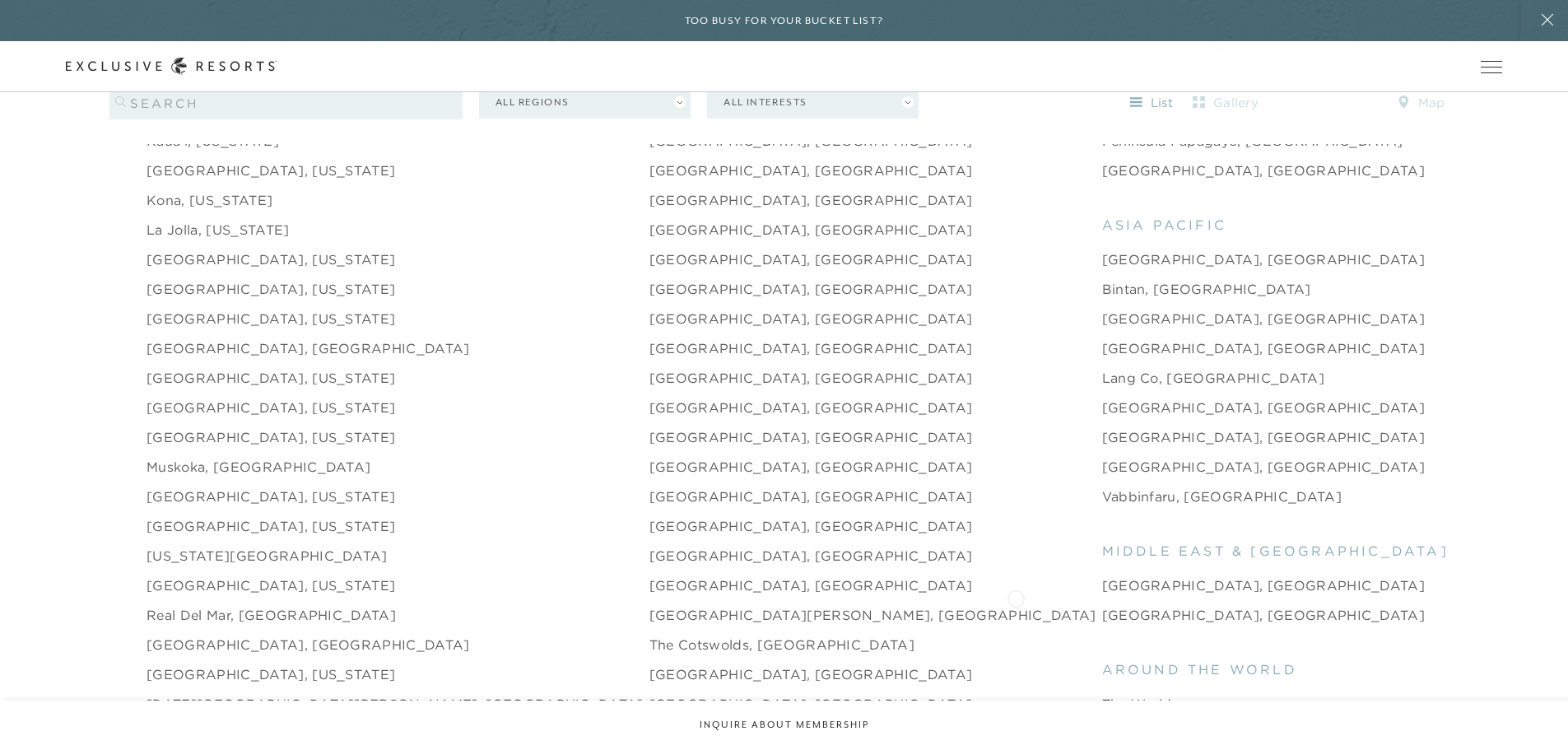
click at [1102, 571] on link "[GEOGRAPHIC_DATA], [GEOGRAPHIC_DATA]" at bounding box center [1264, 615] width 324 height 19
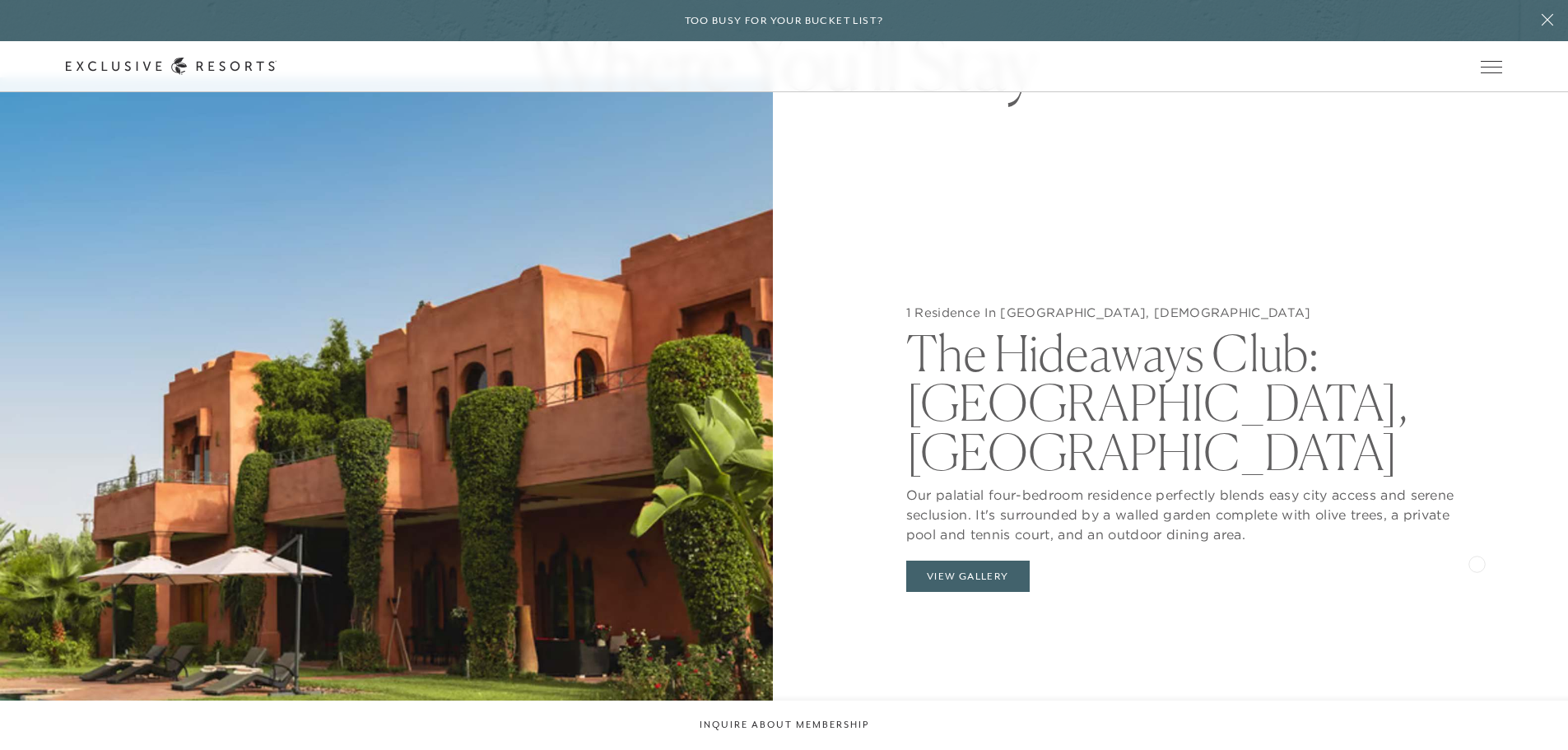
scroll to position [1756, 0]
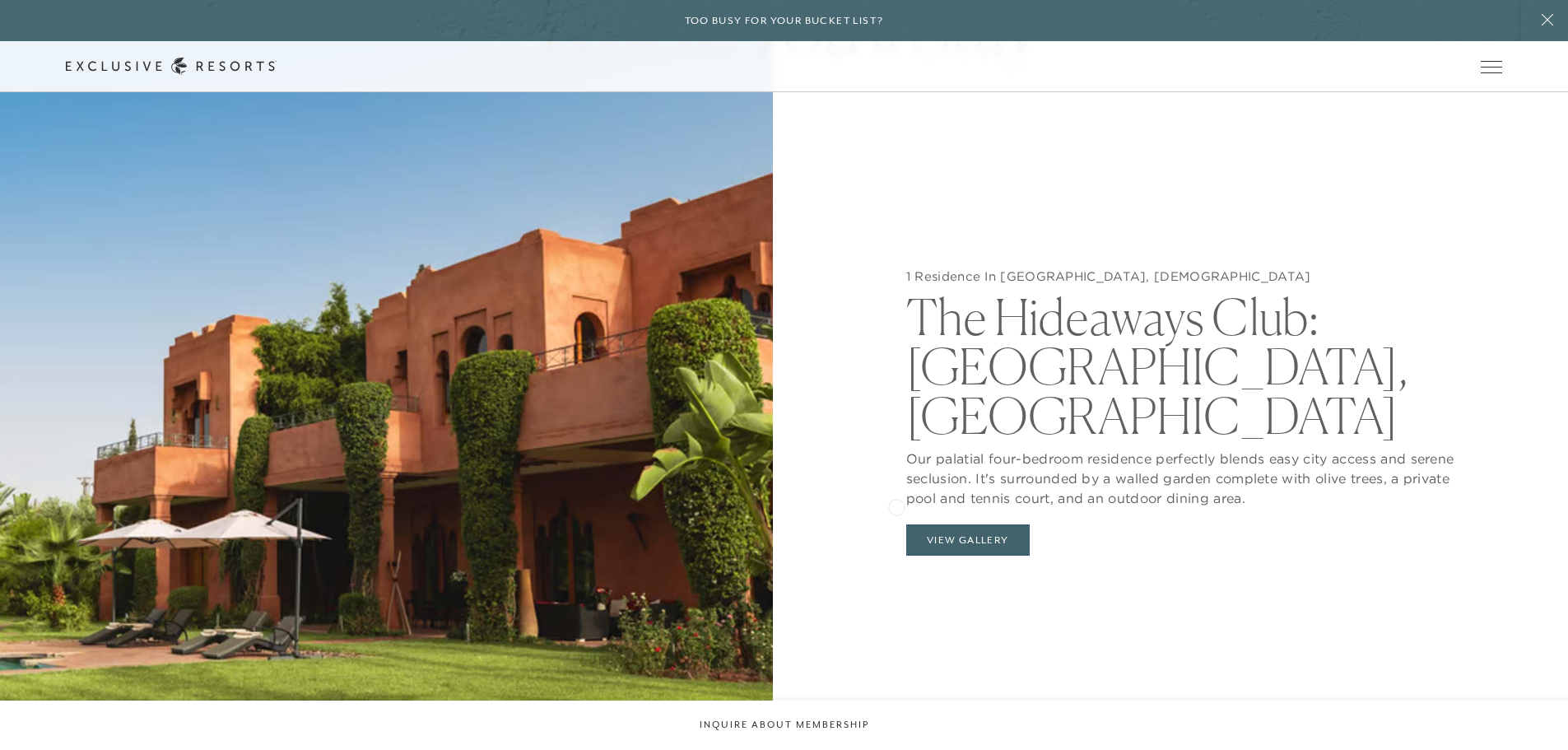
click at [897, 501] on div "1 Residence In [GEOGRAPHIC_DATA], [DEMOGRAPHIC_DATA] The Hideaways Club: [GEOGR…" at bounding box center [1181, 415] width 773 height 750
click at [931, 524] on button "View Gallery" at bounding box center [968, 540] width 124 height 31
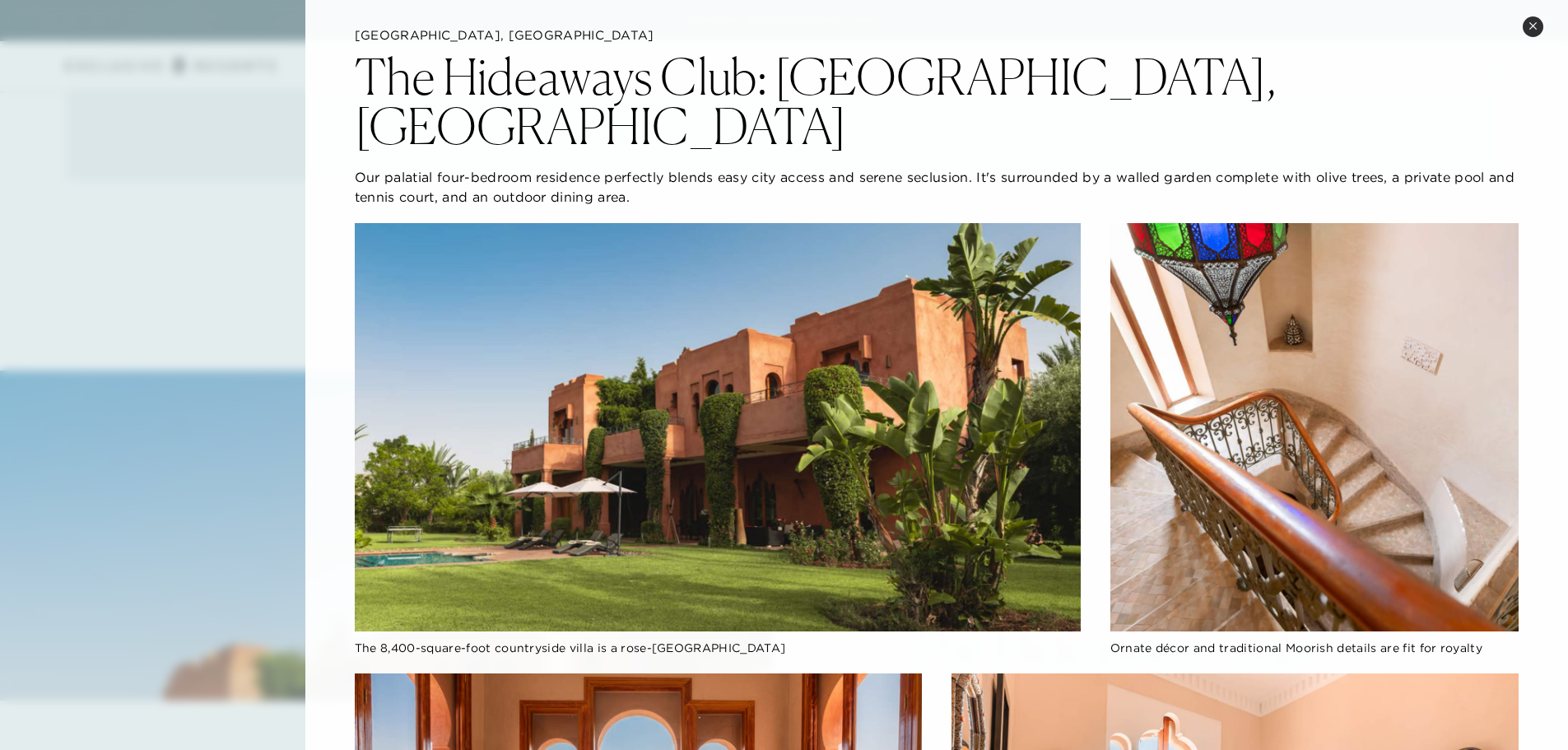
scroll to position [0, 0]
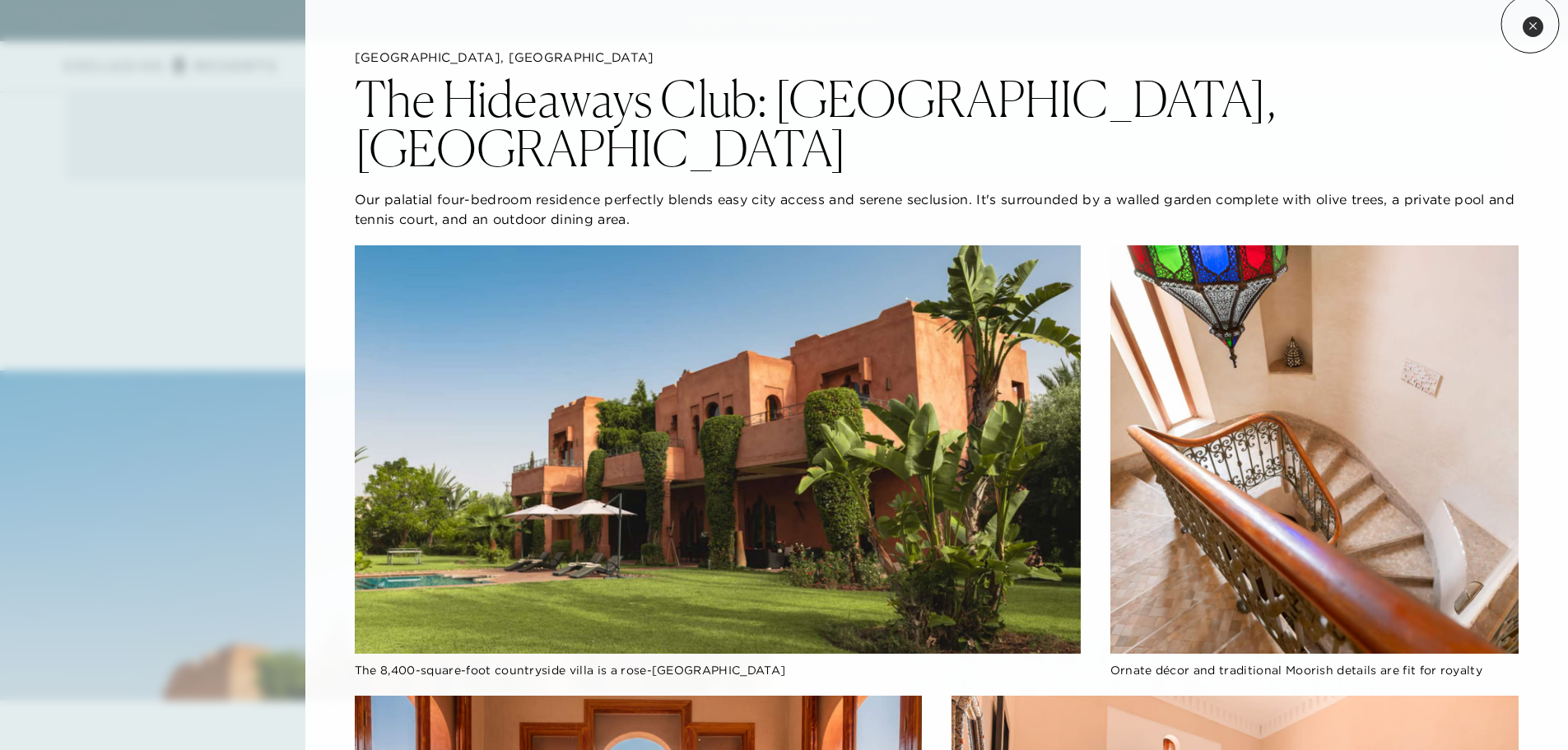
click at [1251, 24] on icon at bounding box center [1532, 25] width 9 height 9
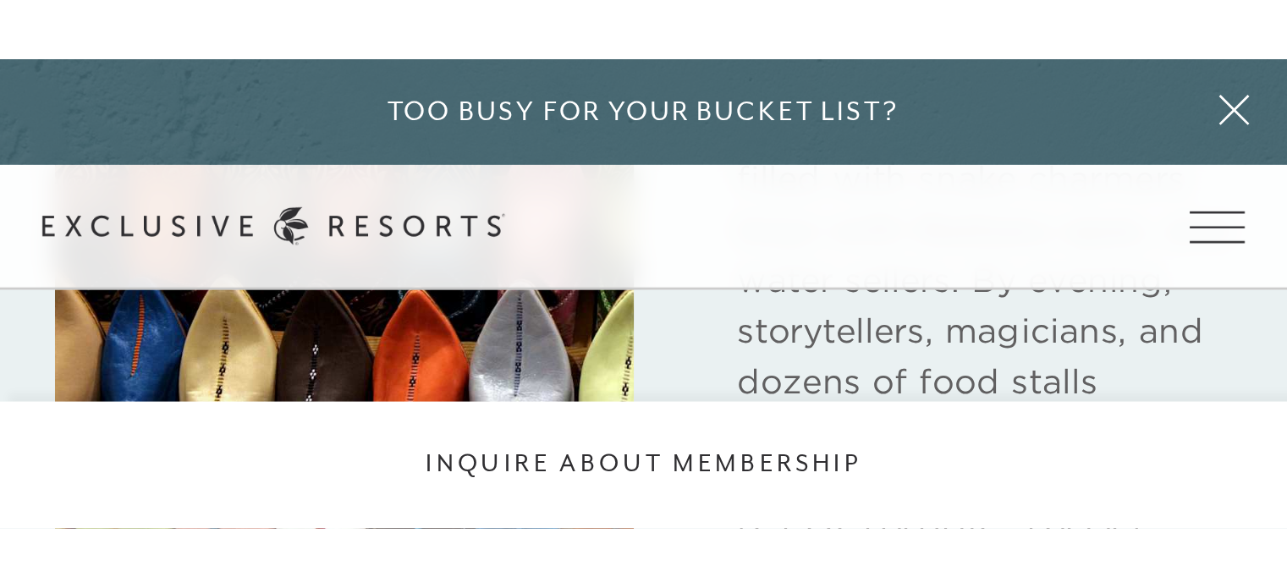
scroll to position [1389, 0]
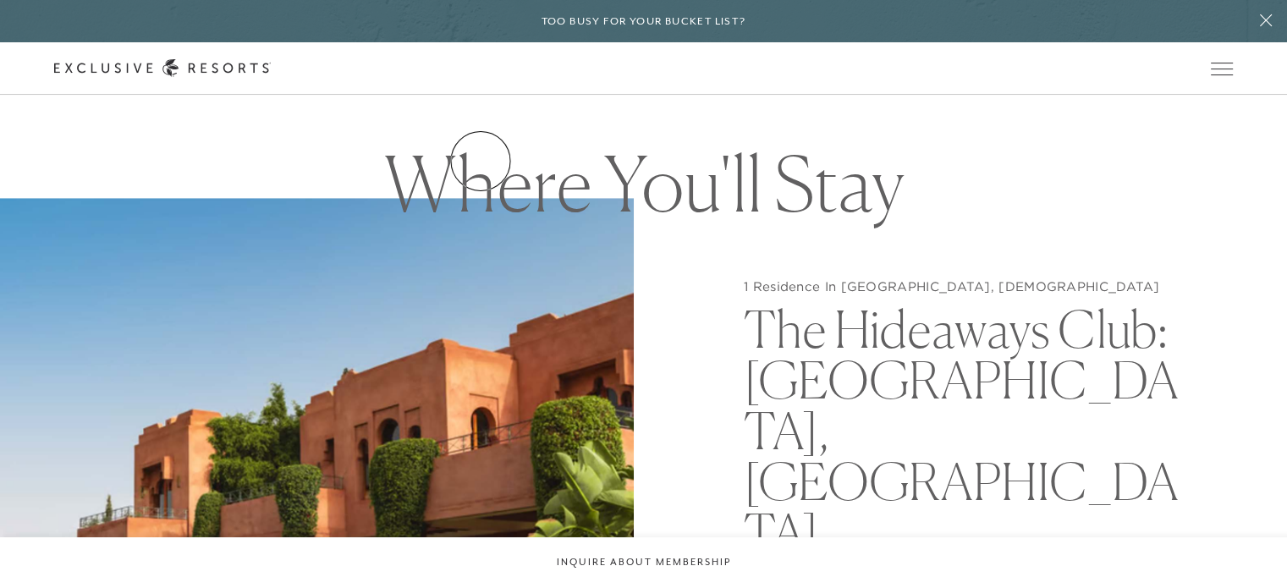
click at [0, 0] on link "Residence Collection" at bounding box center [0, 0] width 0 height 0
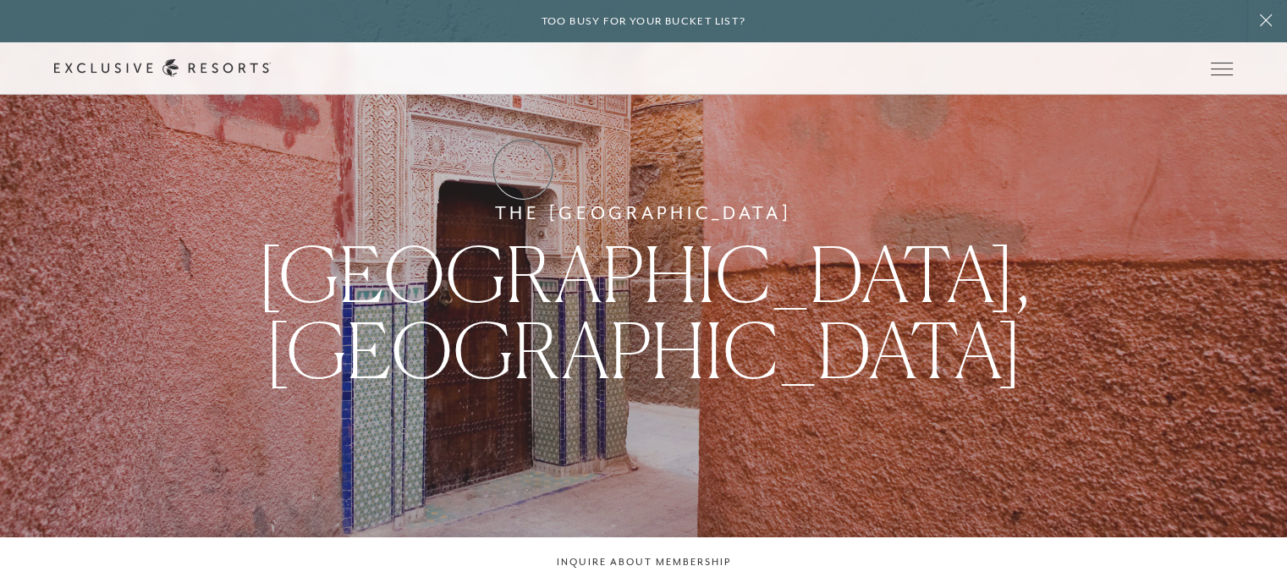
click at [0, 0] on link "Residence Collection" at bounding box center [0, 0] width 0 height 0
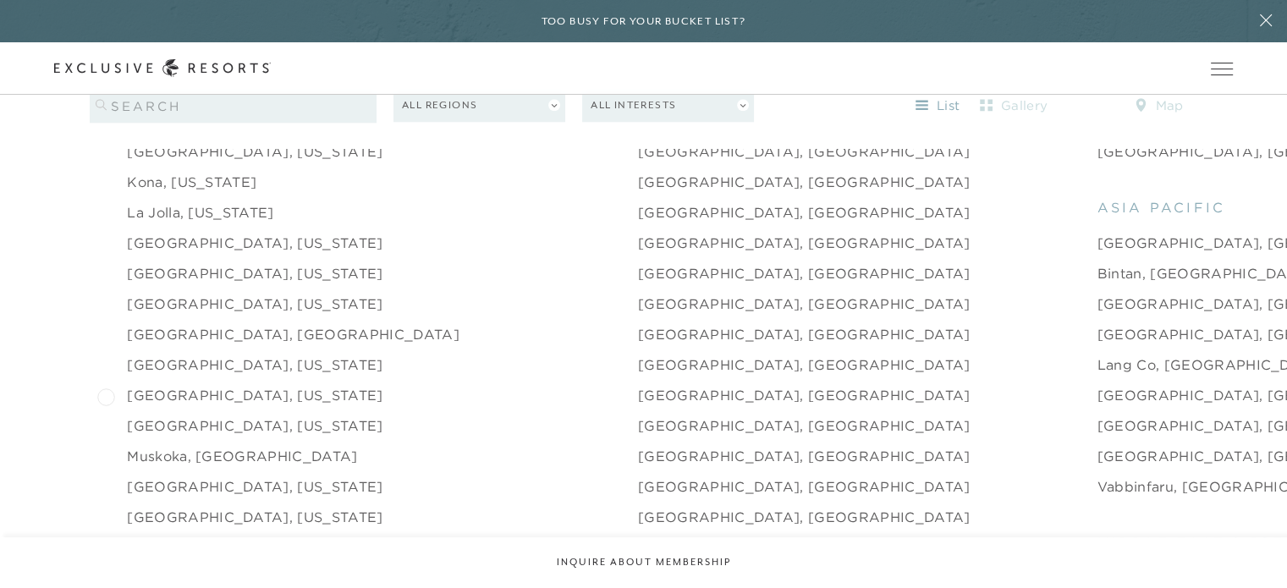
scroll to position [2143, 0]
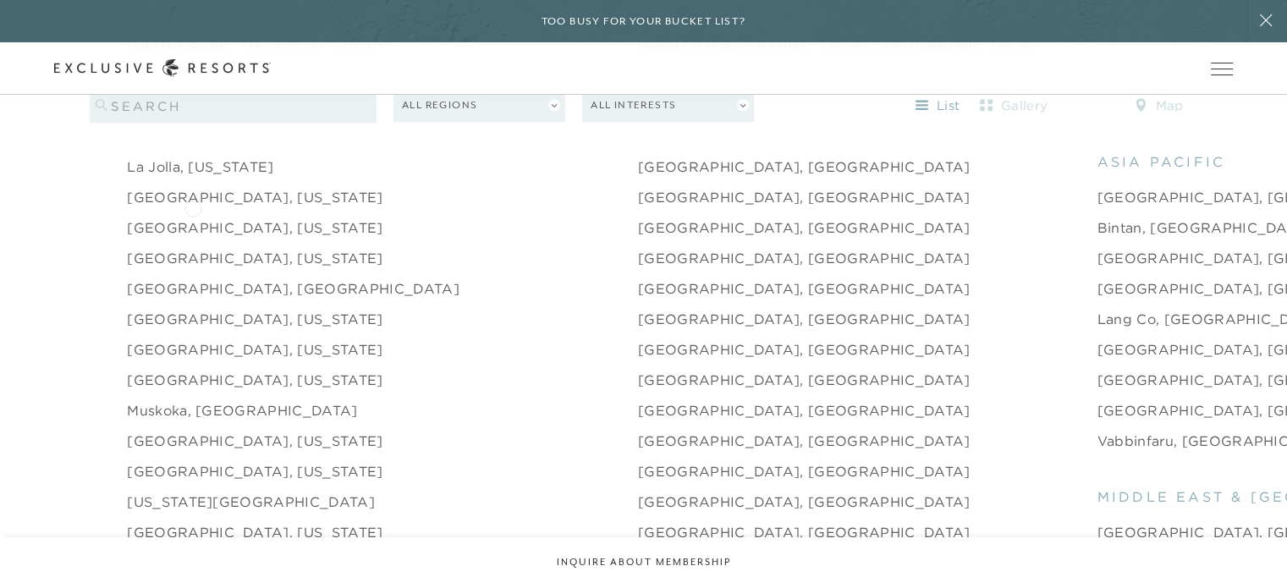
click at [193, 217] on link "[GEOGRAPHIC_DATA], [US_STATE]" at bounding box center [255, 227] width 256 height 20
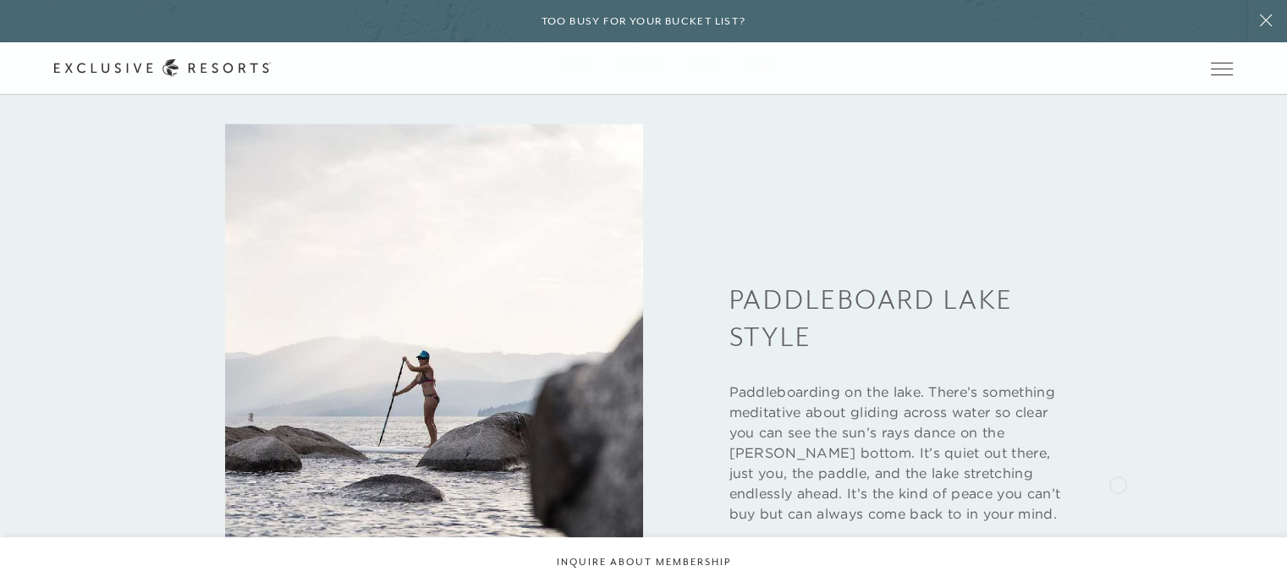
scroll to position [2482, 0]
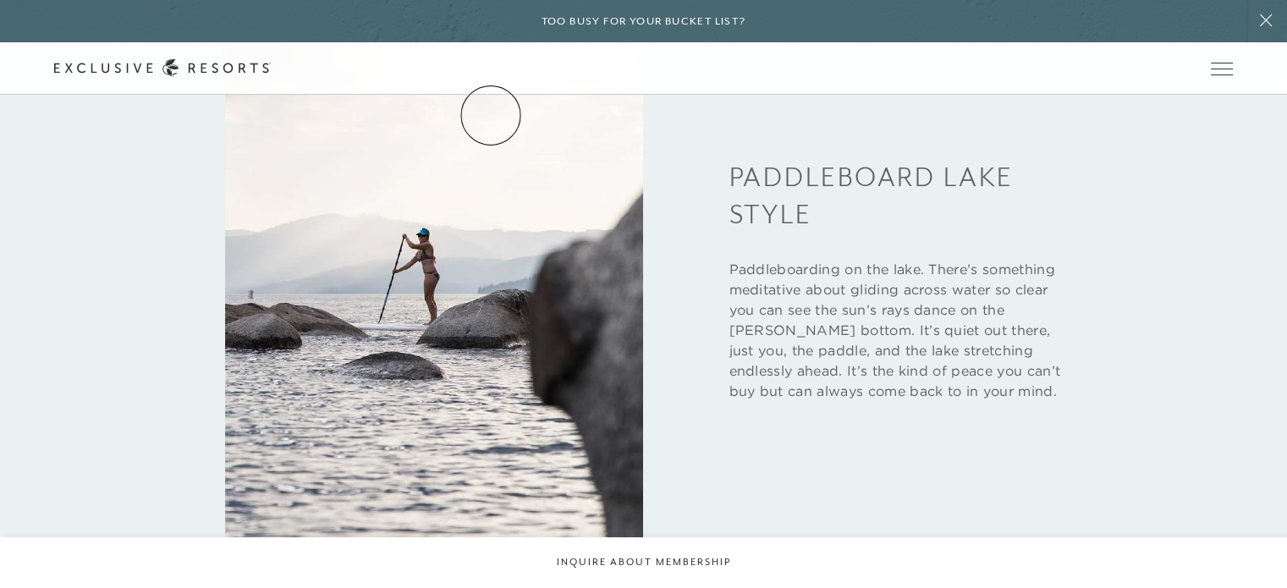
click at [0, 0] on link "Residence Collection" at bounding box center [0, 0] width 0 height 0
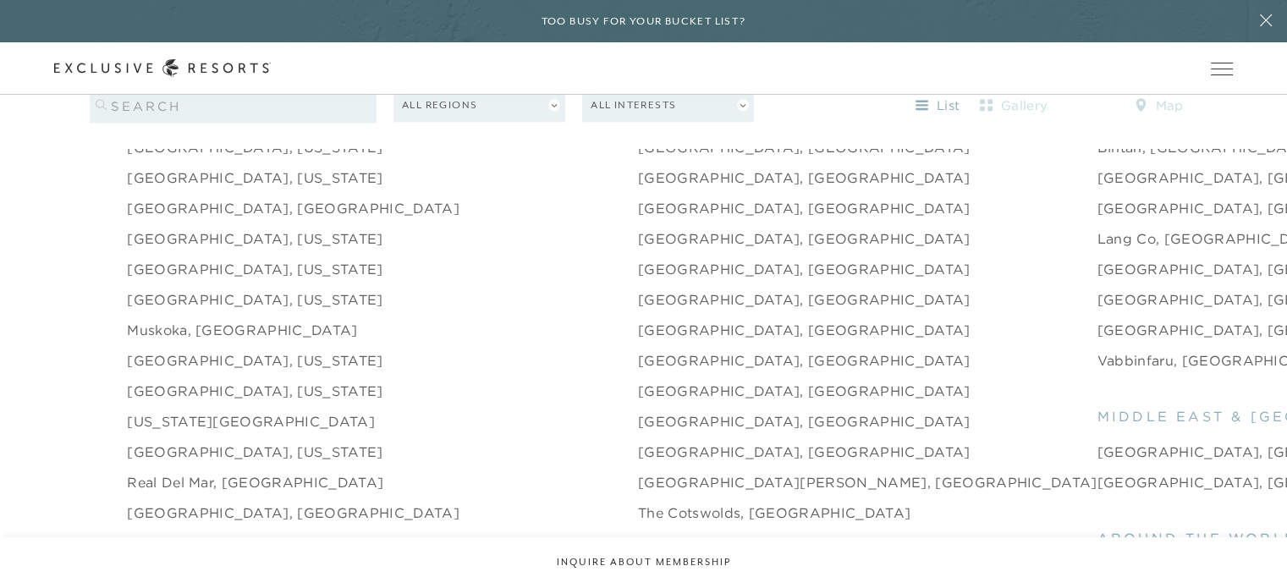
scroll to position [2256, 0]
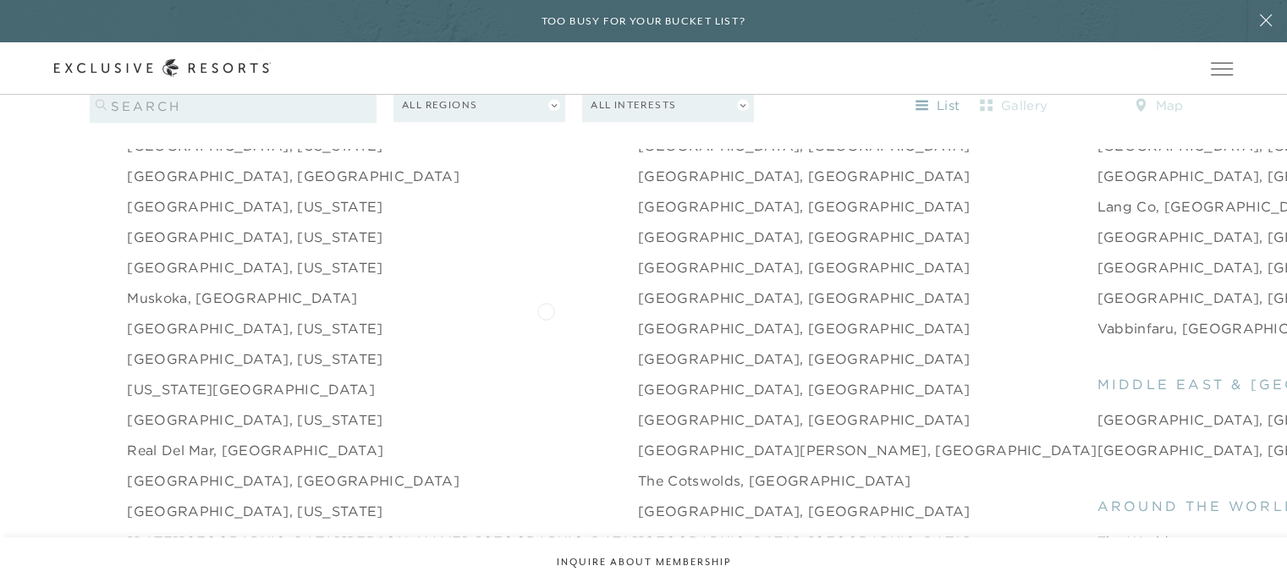
click at [638, 318] on link "[GEOGRAPHIC_DATA], [GEOGRAPHIC_DATA]" at bounding box center [804, 328] width 333 height 20
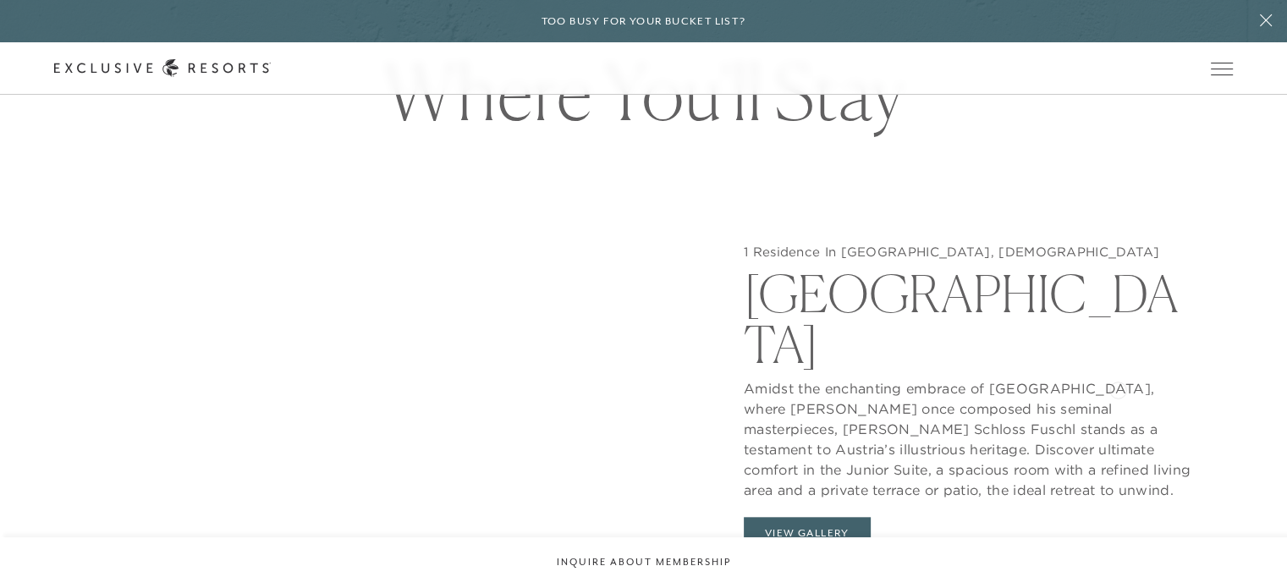
scroll to position [1580, 0]
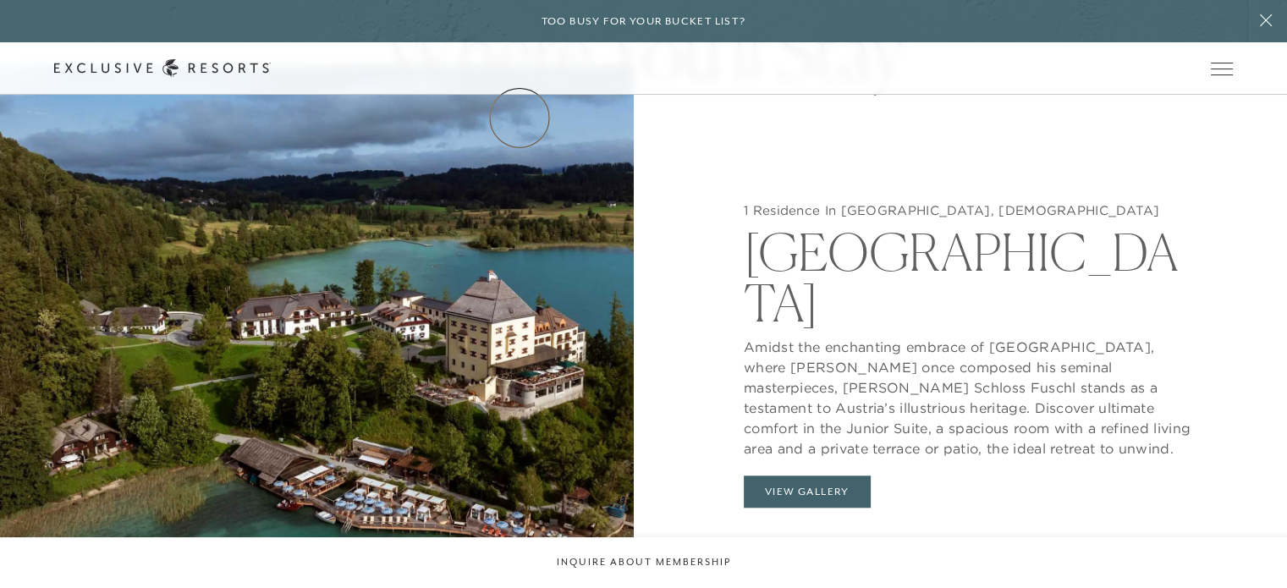
click at [0, 0] on link "How it works" at bounding box center [0, 0] width 0 height 0
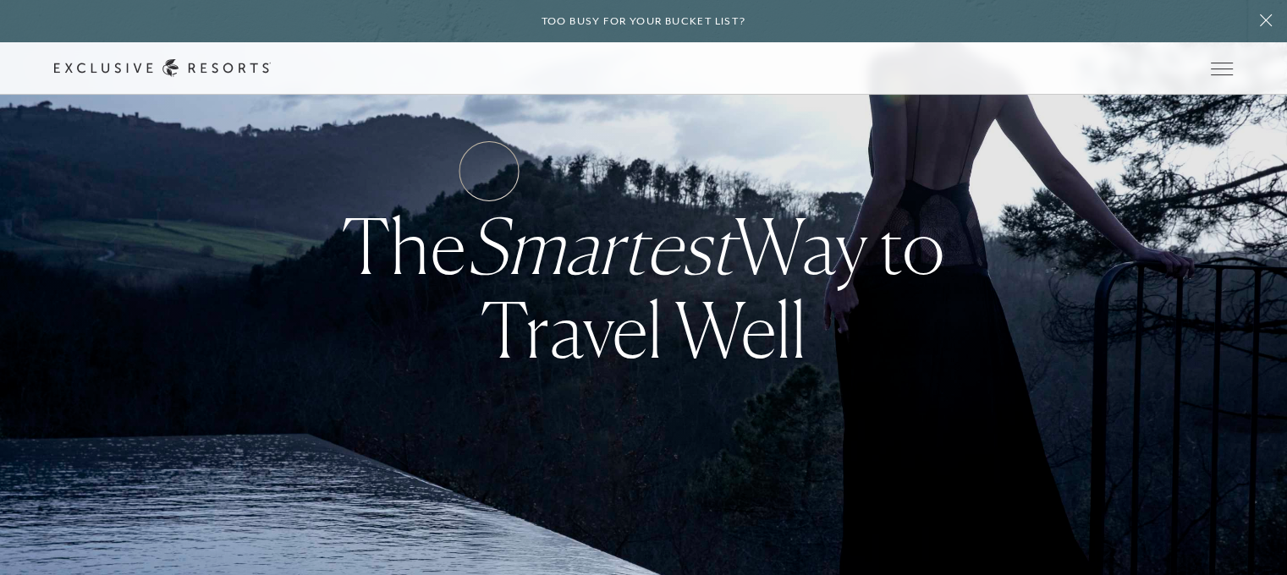
click at [0, 0] on link "Residence Collection" at bounding box center [0, 0] width 0 height 0
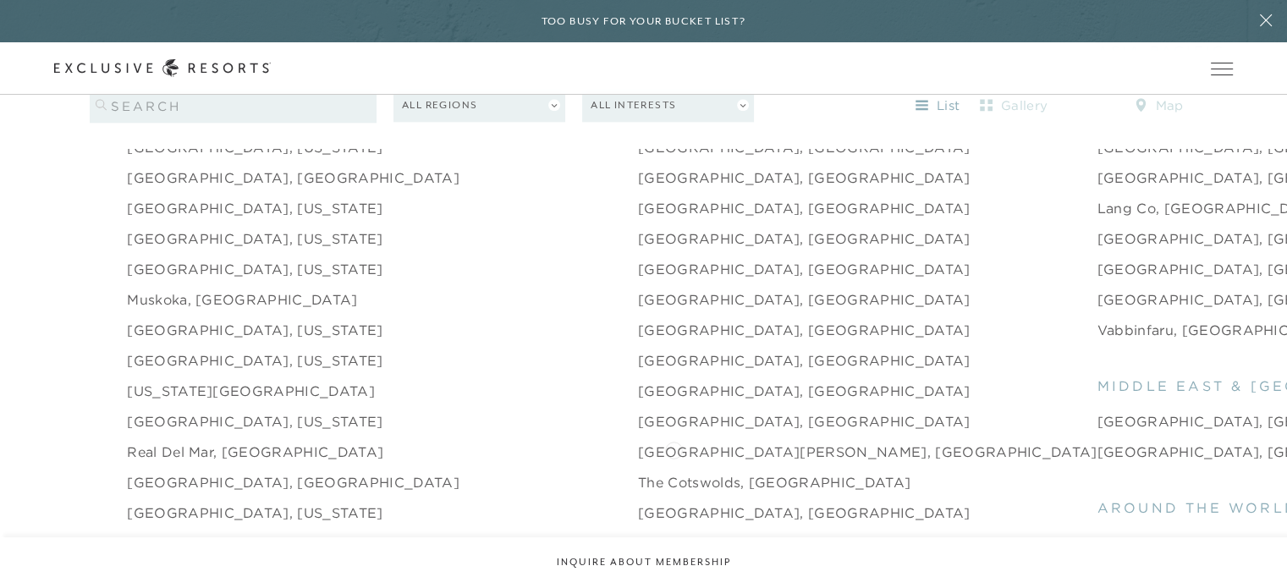
scroll to position [2369, 0]
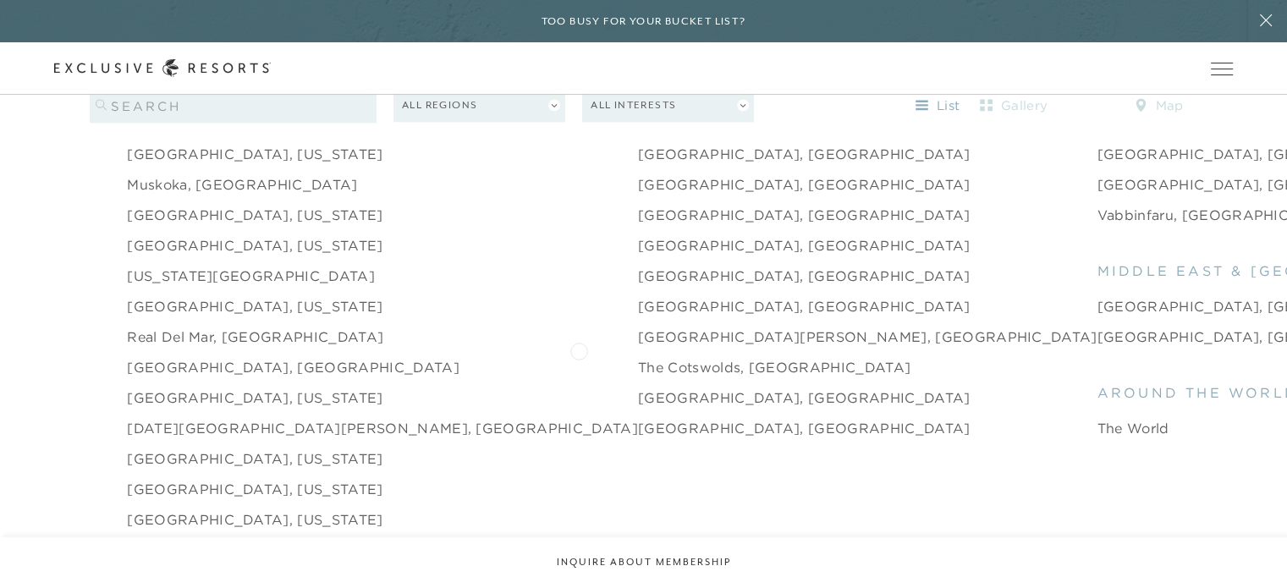
click at [638, 357] on link "The Cotswolds, [GEOGRAPHIC_DATA]" at bounding box center [774, 367] width 272 height 20
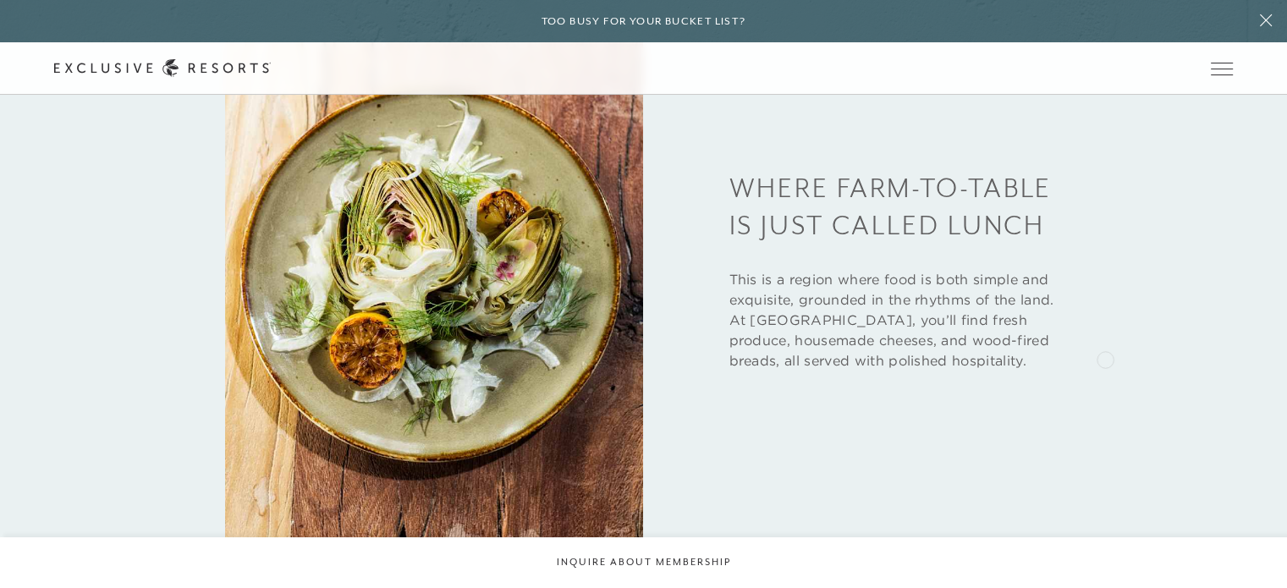
scroll to position [2482, 0]
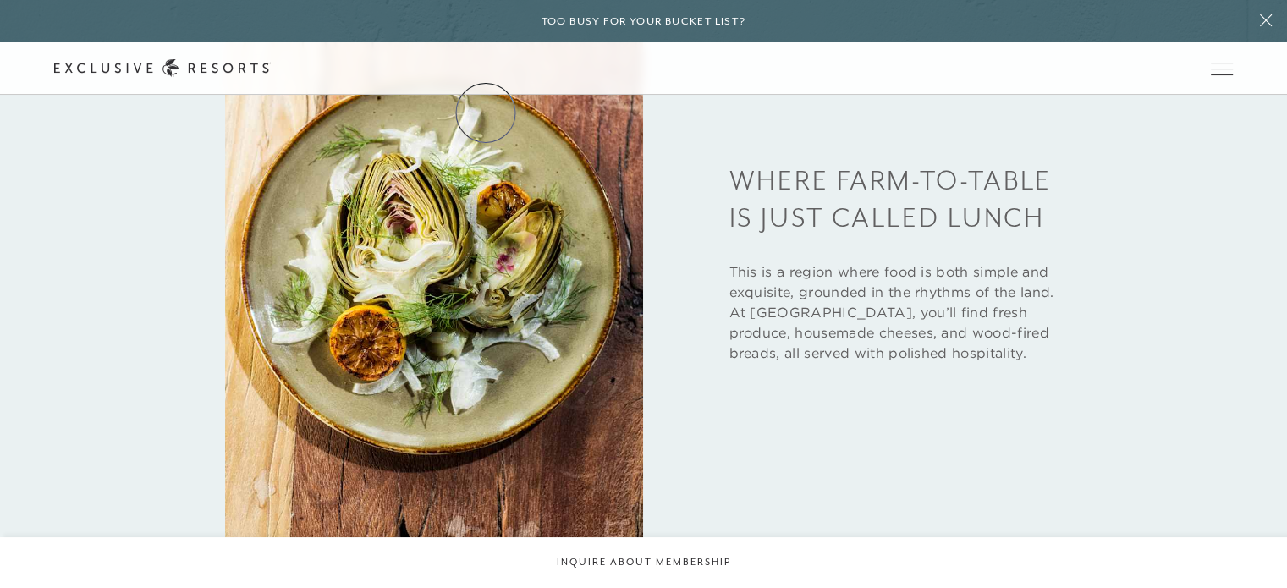
click at [0, 0] on link "Residence Collection" at bounding box center [0, 0] width 0 height 0
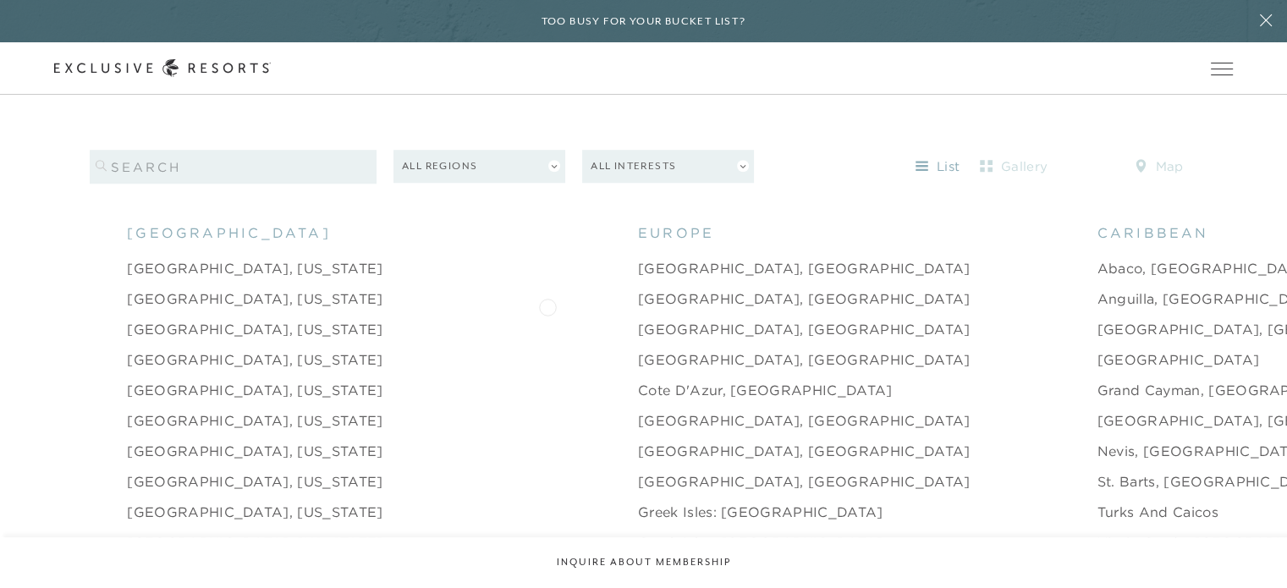
scroll to position [1692, 0]
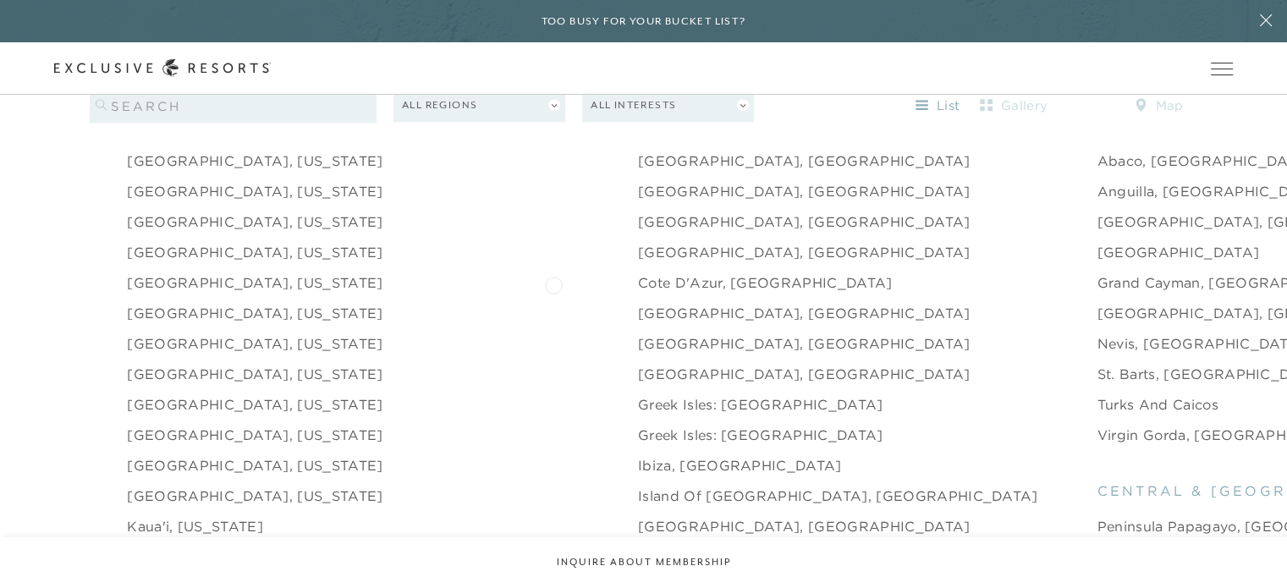
click at [638, 303] on link "[GEOGRAPHIC_DATA], [GEOGRAPHIC_DATA]" at bounding box center [804, 313] width 333 height 20
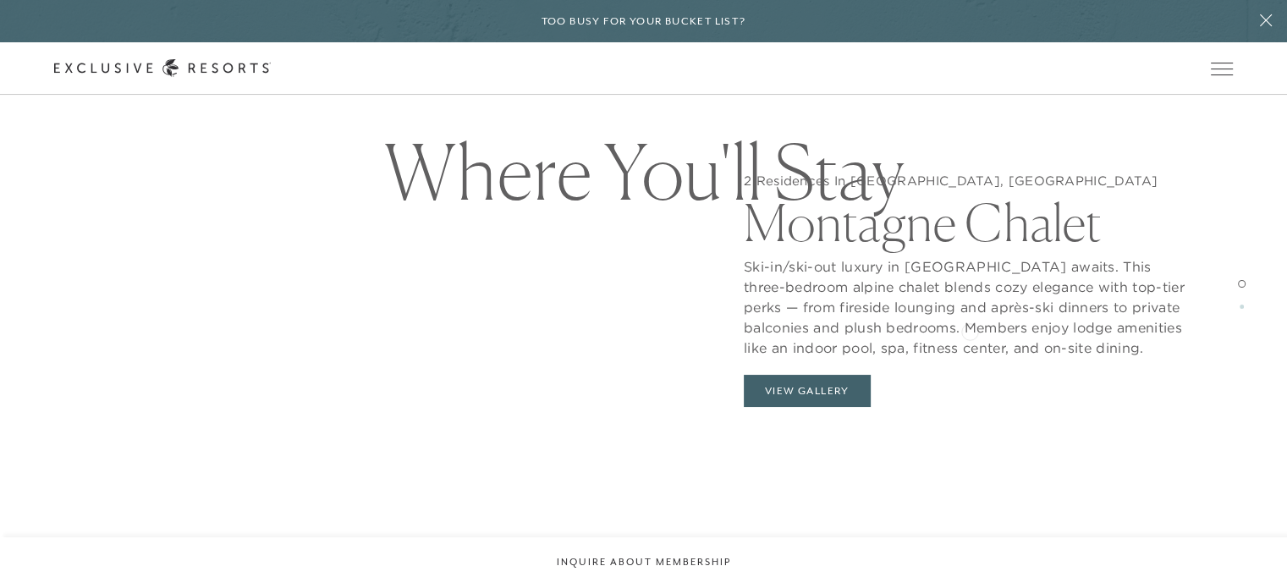
scroll to position [1354, 0]
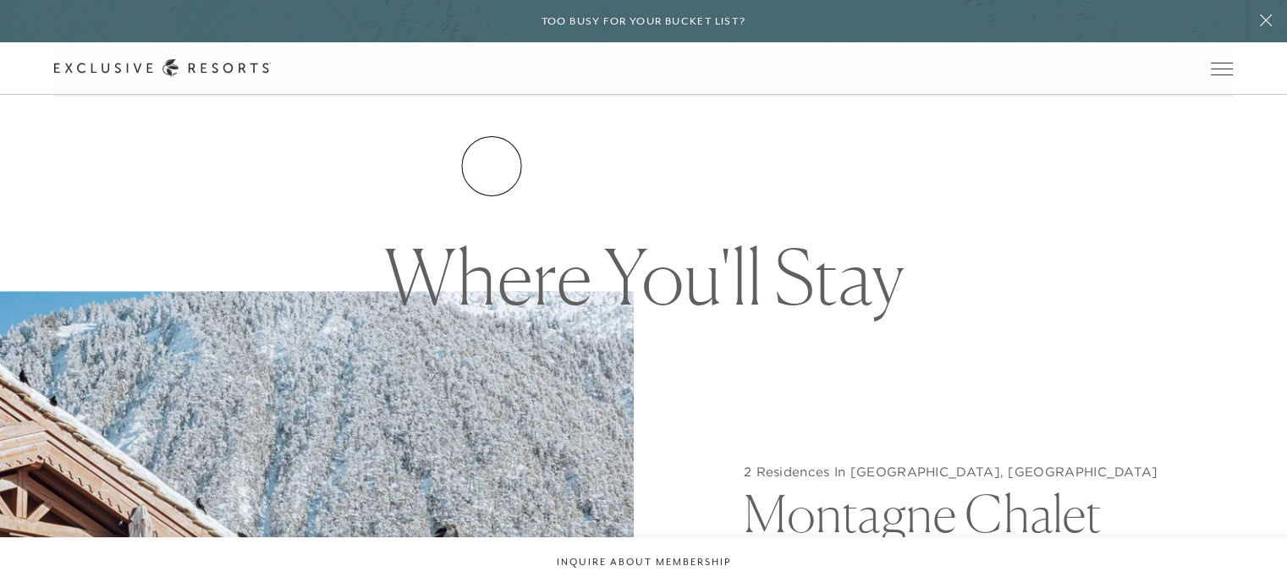
click at [0, 0] on link "Residence Collection" at bounding box center [0, 0] width 0 height 0
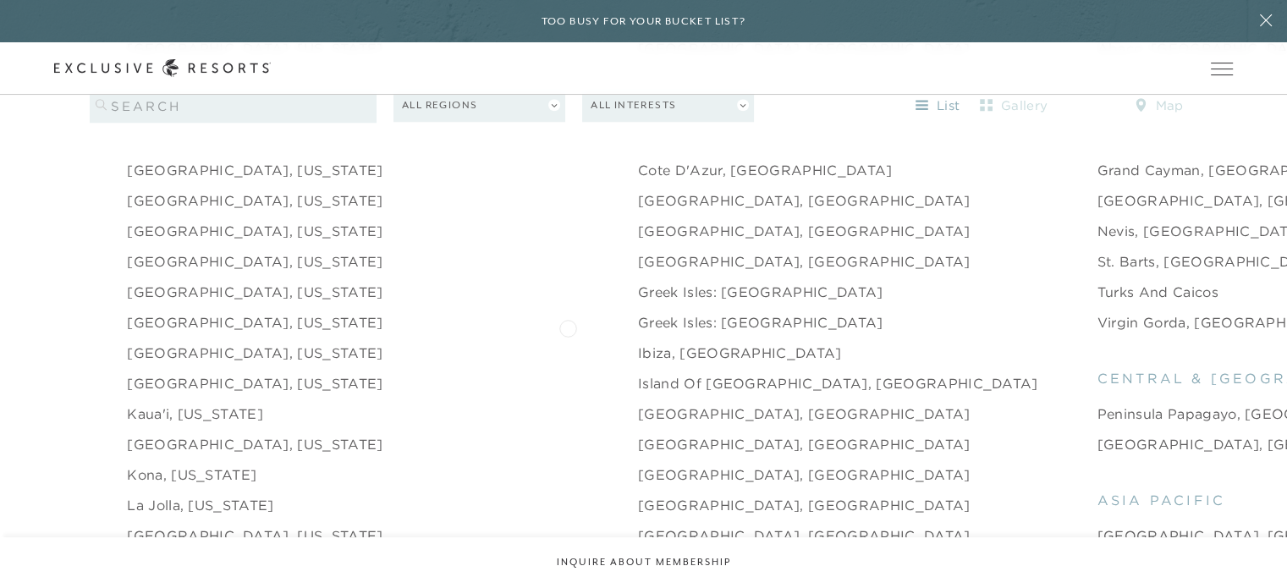
scroll to position [1692, 0]
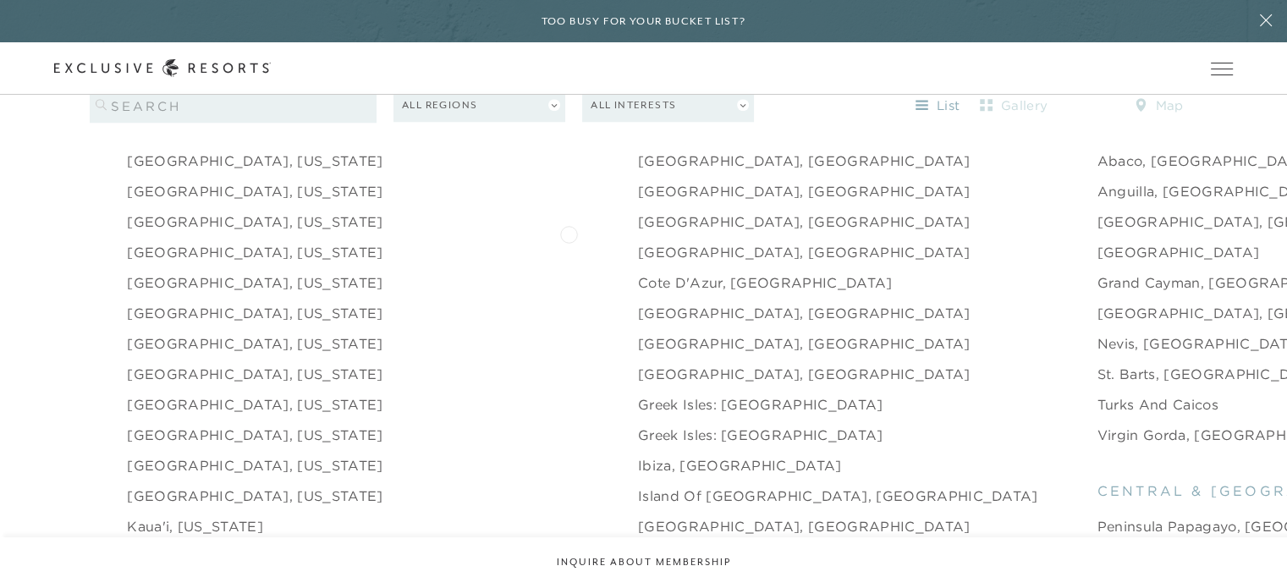
click at [638, 242] on link "[GEOGRAPHIC_DATA], [GEOGRAPHIC_DATA]" at bounding box center [804, 252] width 333 height 20
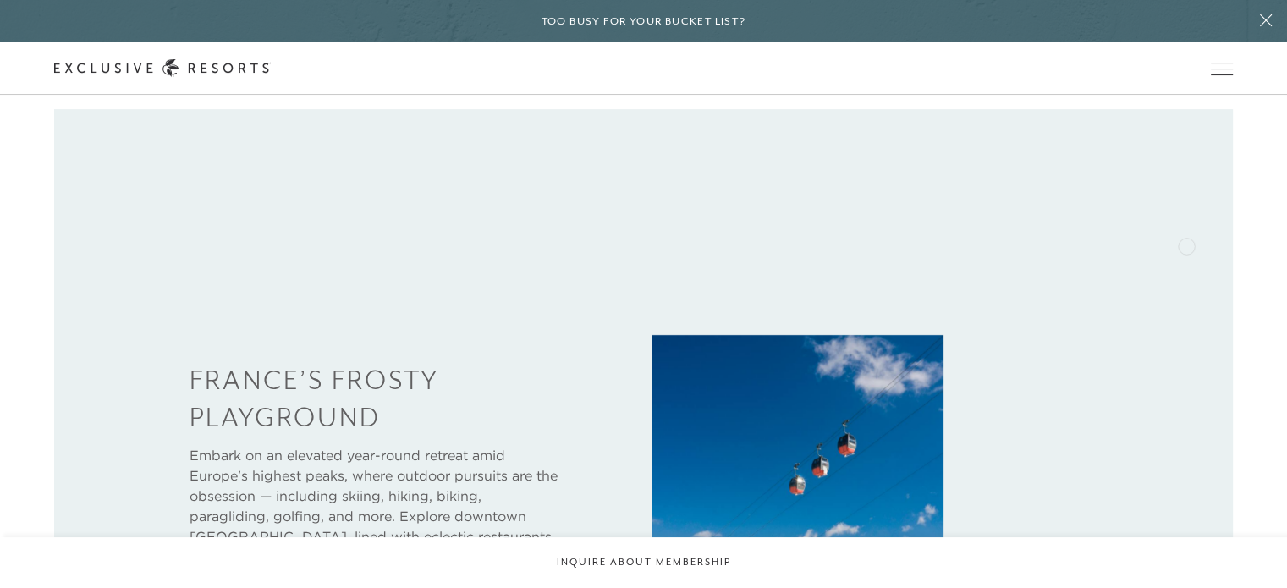
scroll to position [677, 0]
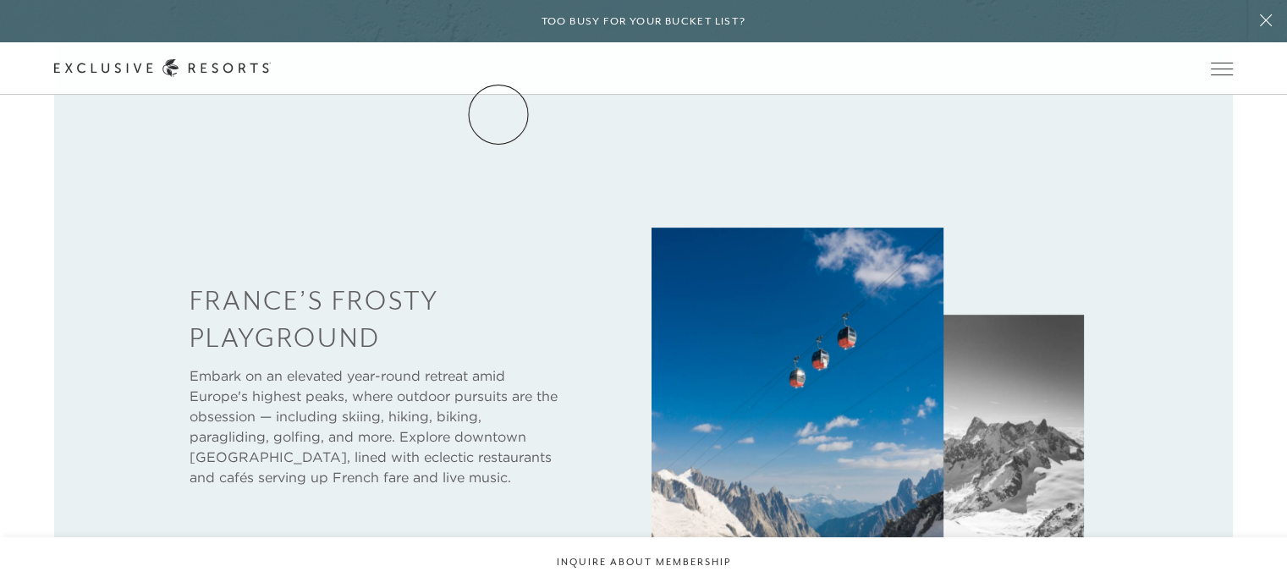
click at [0, 0] on link "Residence Collection" at bounding box center [0, 0] width 0 height 0
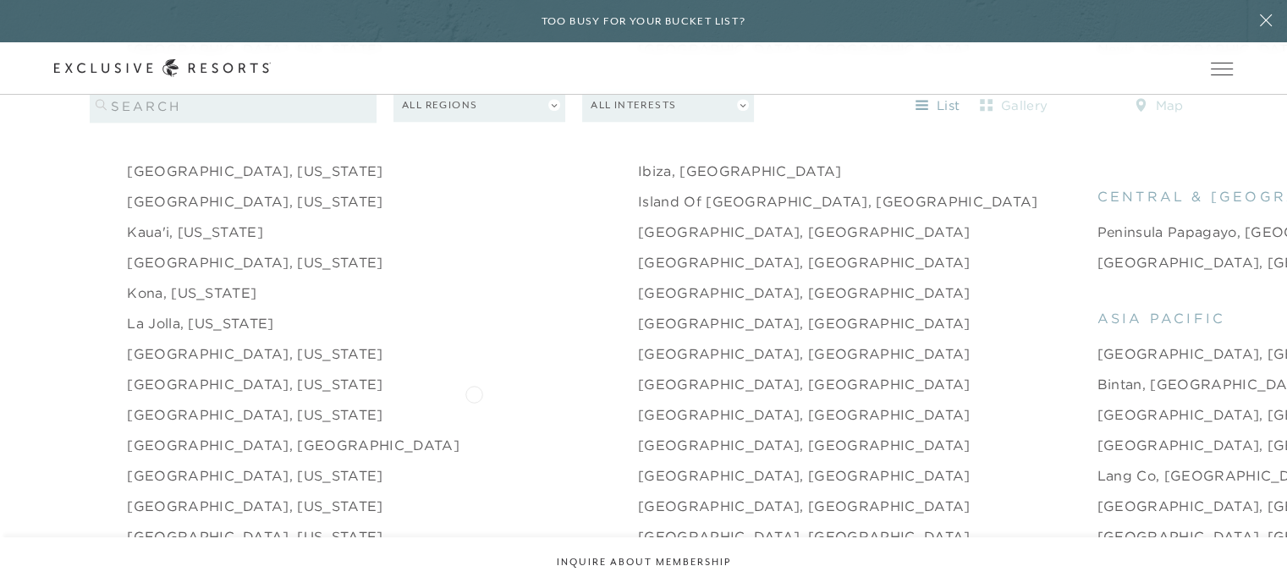
scroll to position [2031, 0]
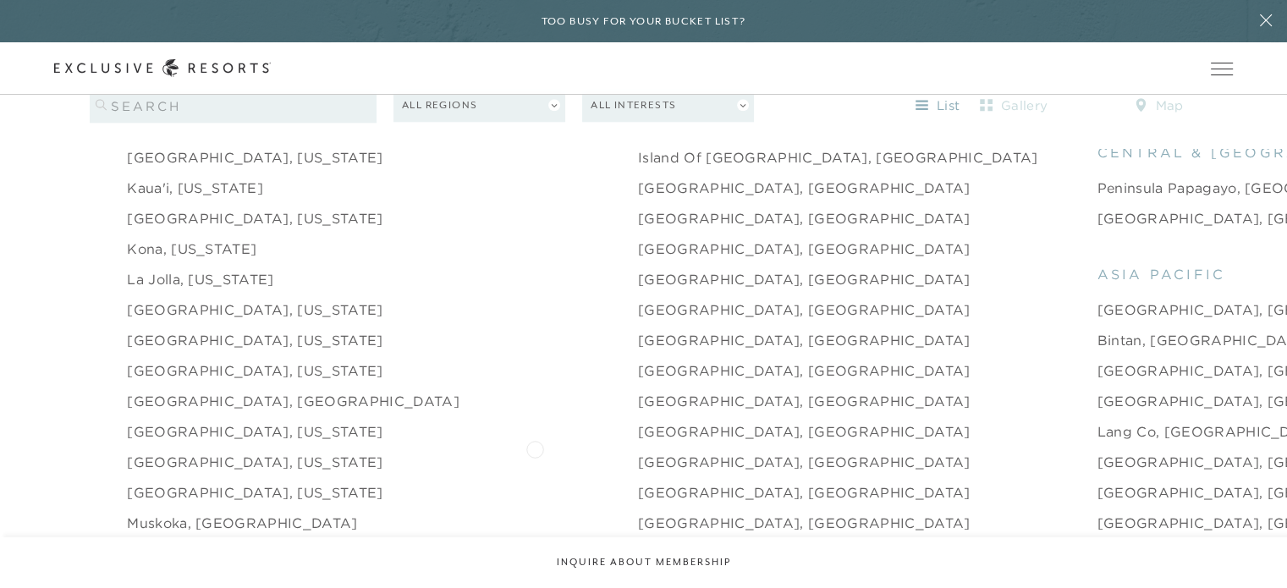
click at [638, 452] on link "[GEOGRAPHIC_DATA], [GEOGRAPHIC_DATA]" at bounding box center [804, 462] width 333 height 20
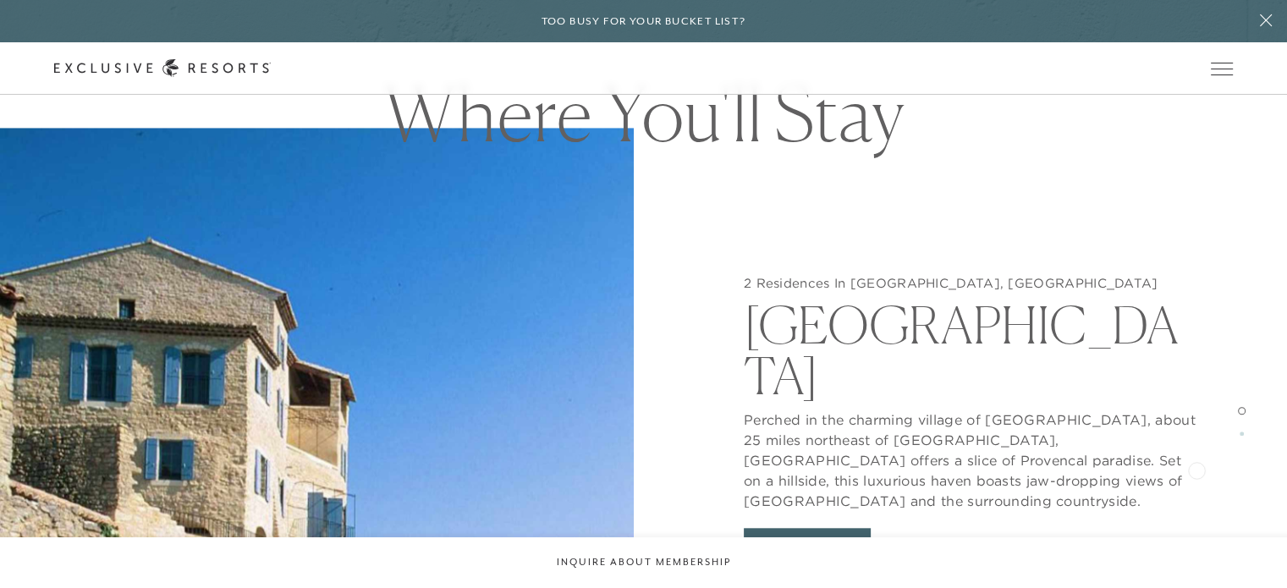
scroll to position [1579, 0]
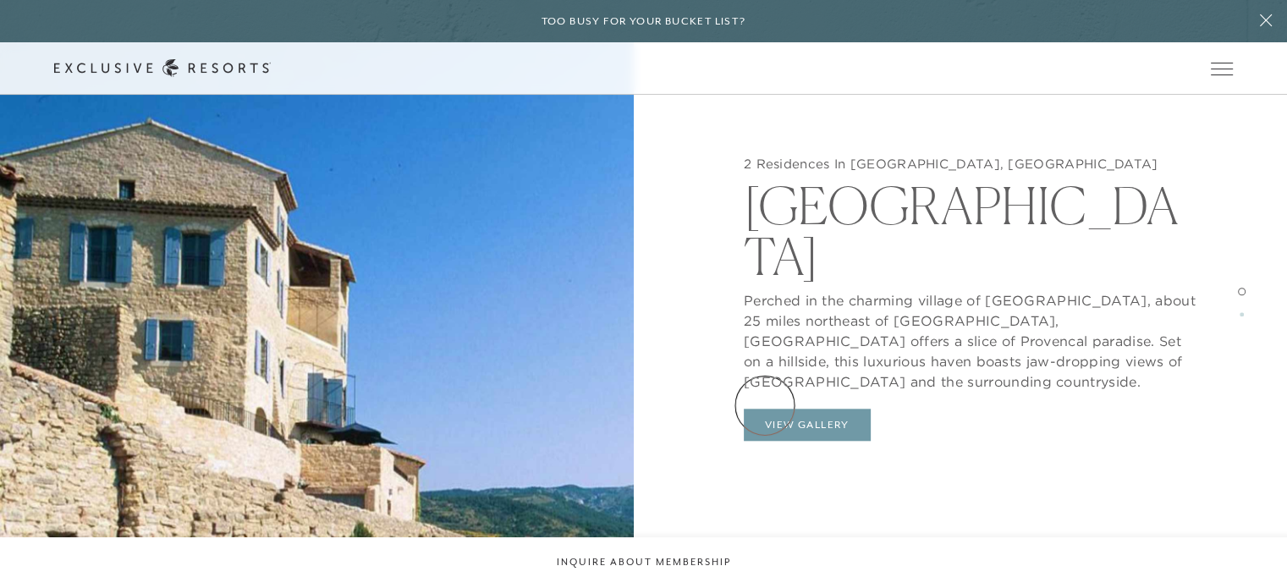
click at [767, 409] on button "View Gallery" at bounding box center [807, 425] width 127 height 32
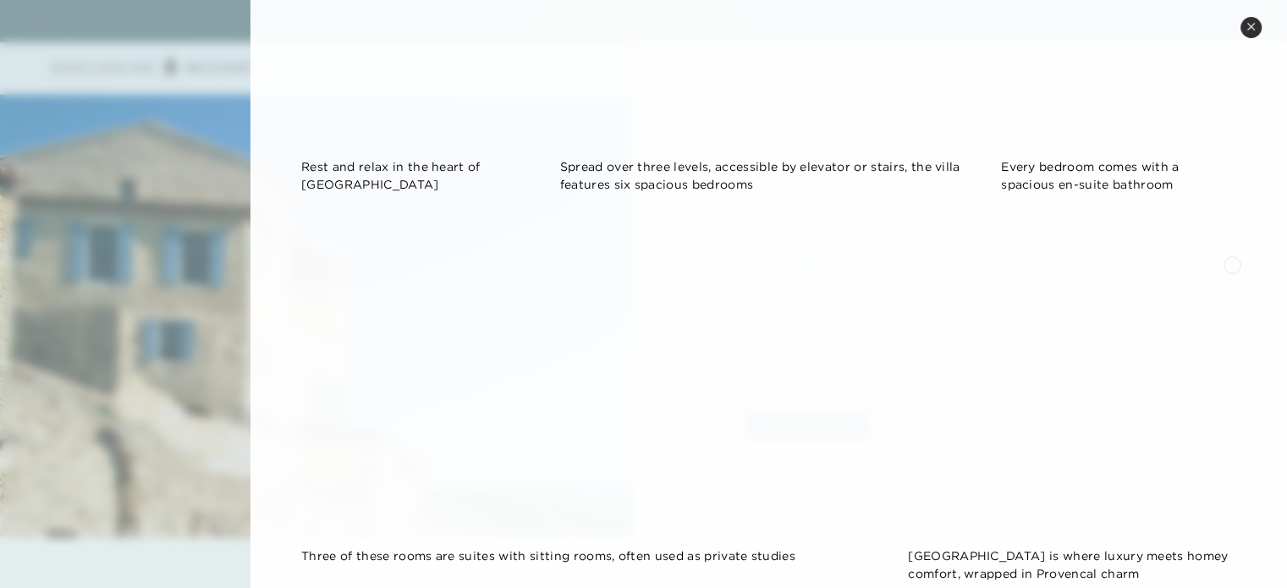
scroll to position [1216, 0]
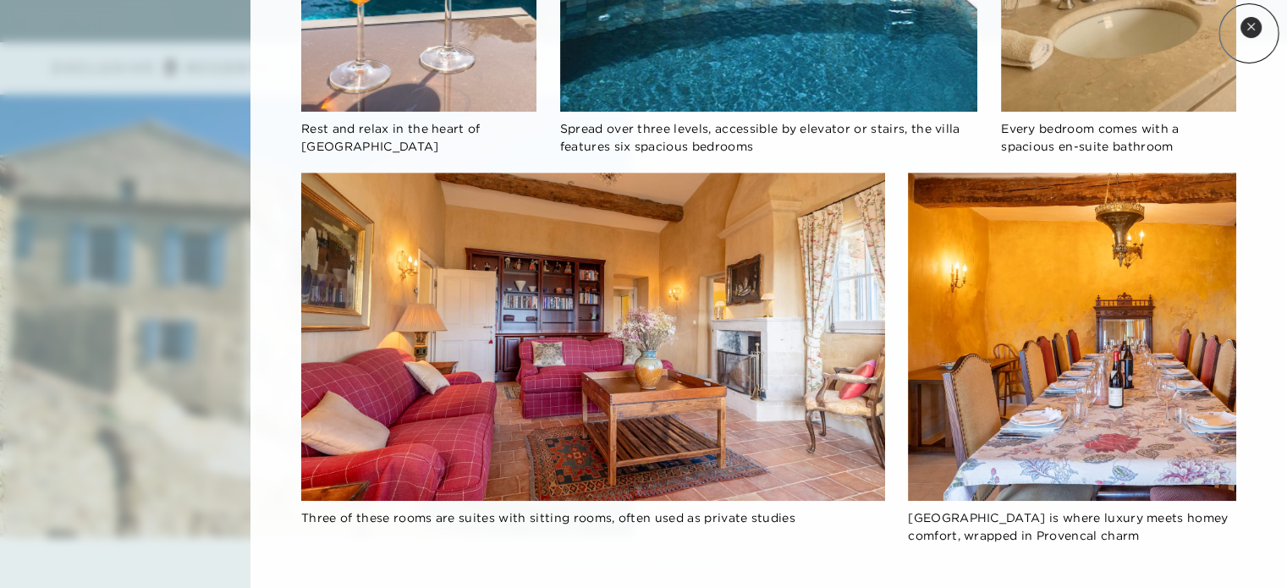
click at [1250, 32] on button "Close quickview" at bounding box center [1250, 27] width 21 height 21
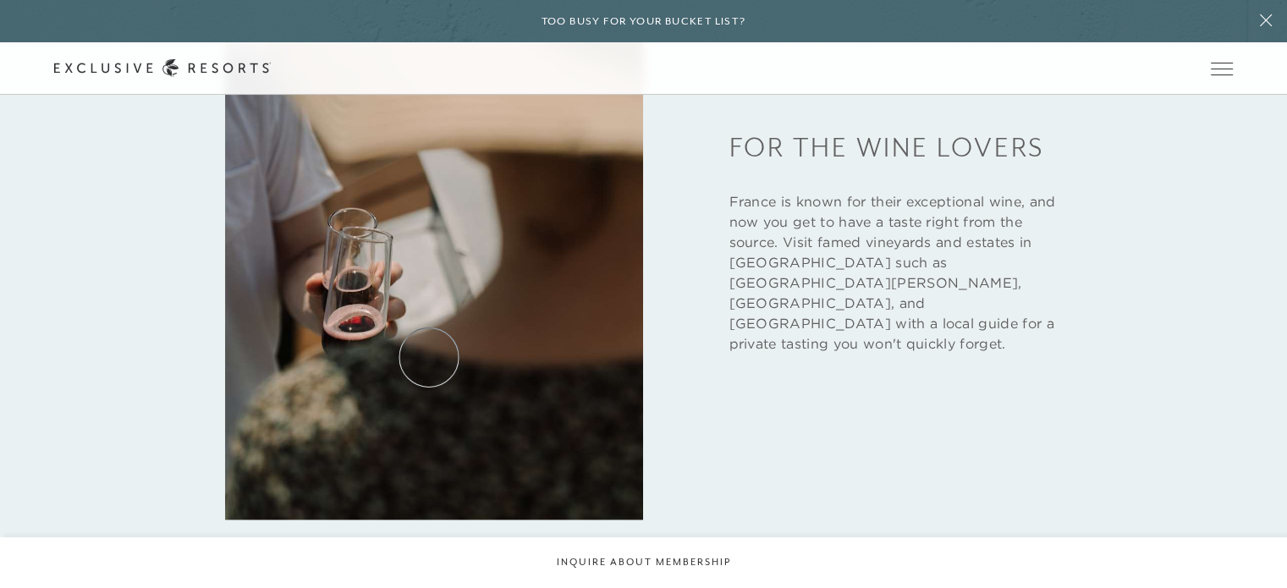
scroll to position [3610, 0]
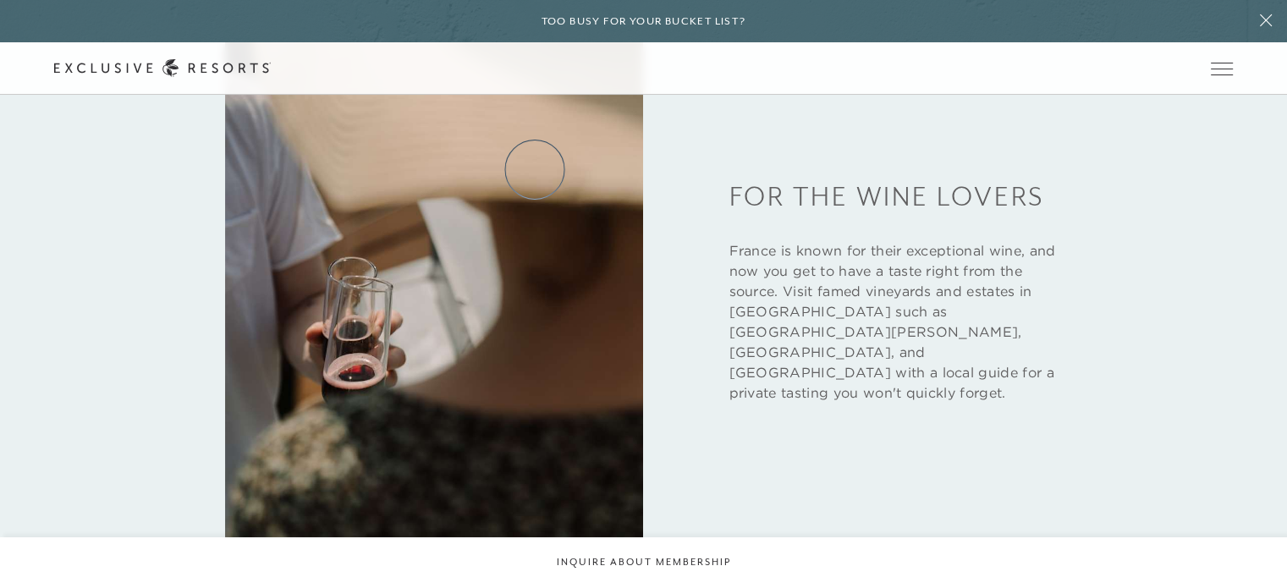
click at [0, 0] on link "Residence Collection" at bounding box center [0, 0] width 0 height 0
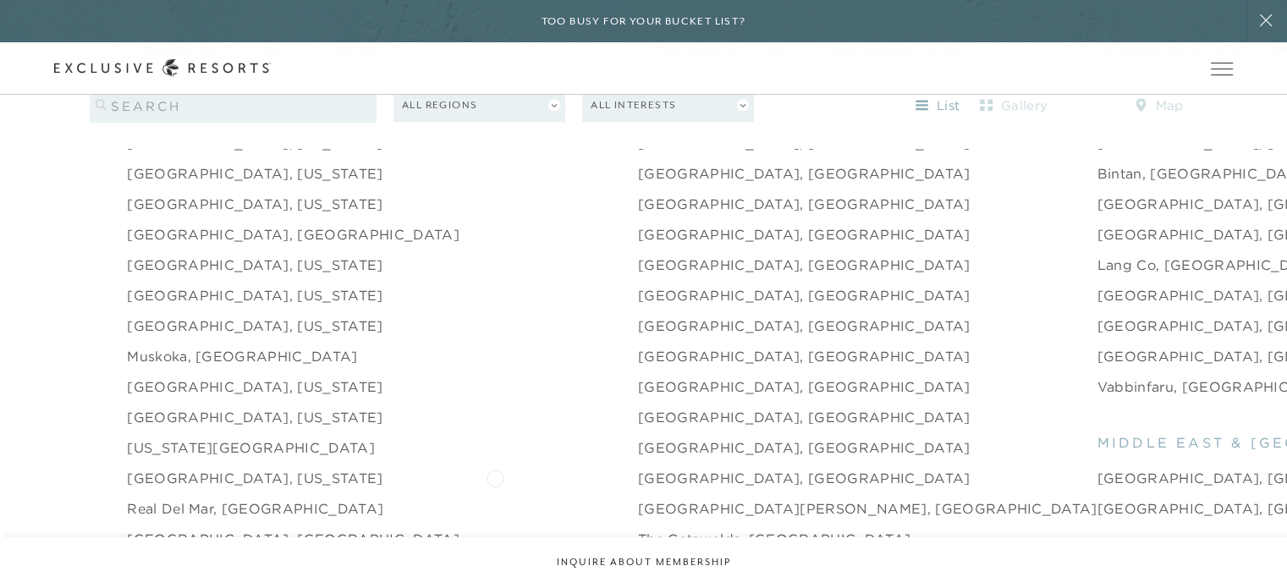
scroll to position [2257, 0]
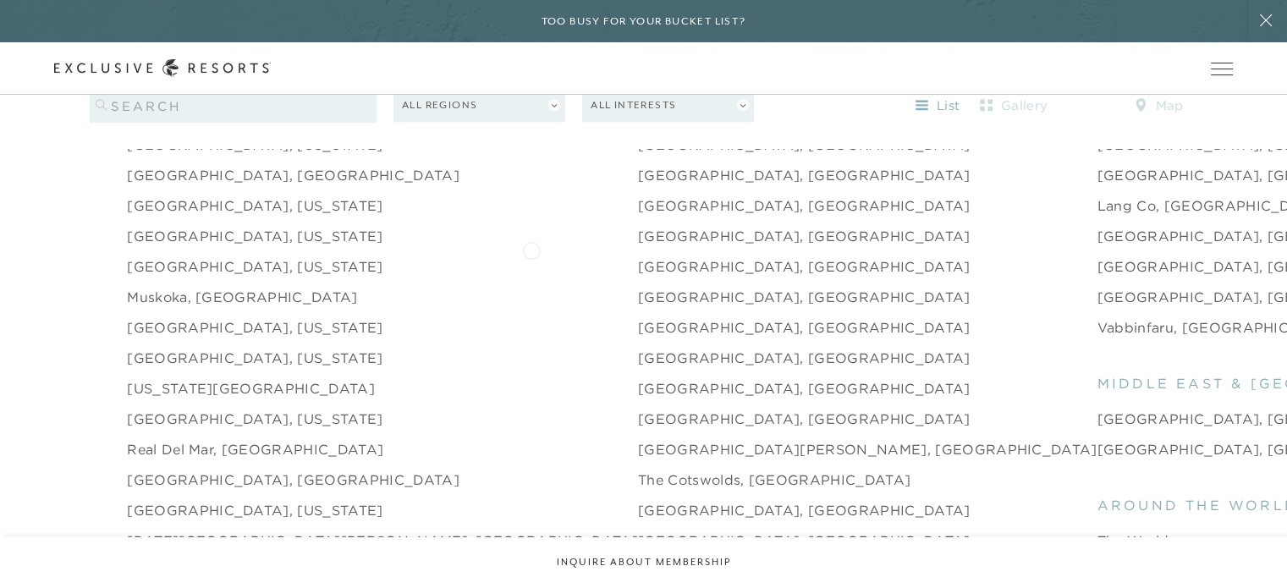
click at [638, 256] on link "[GEOGRAPHIC_DATA], [GEOGRAPHIC_DATA]" at bounding box center [804, 266] width 333 height 20
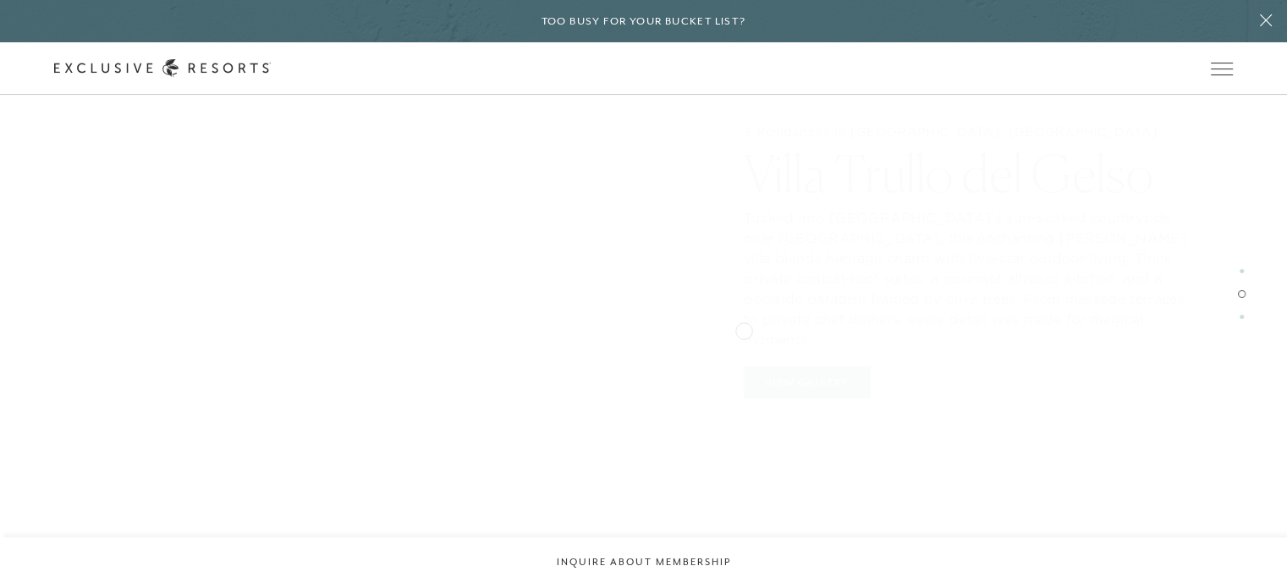
scroll to position [2256, 0]
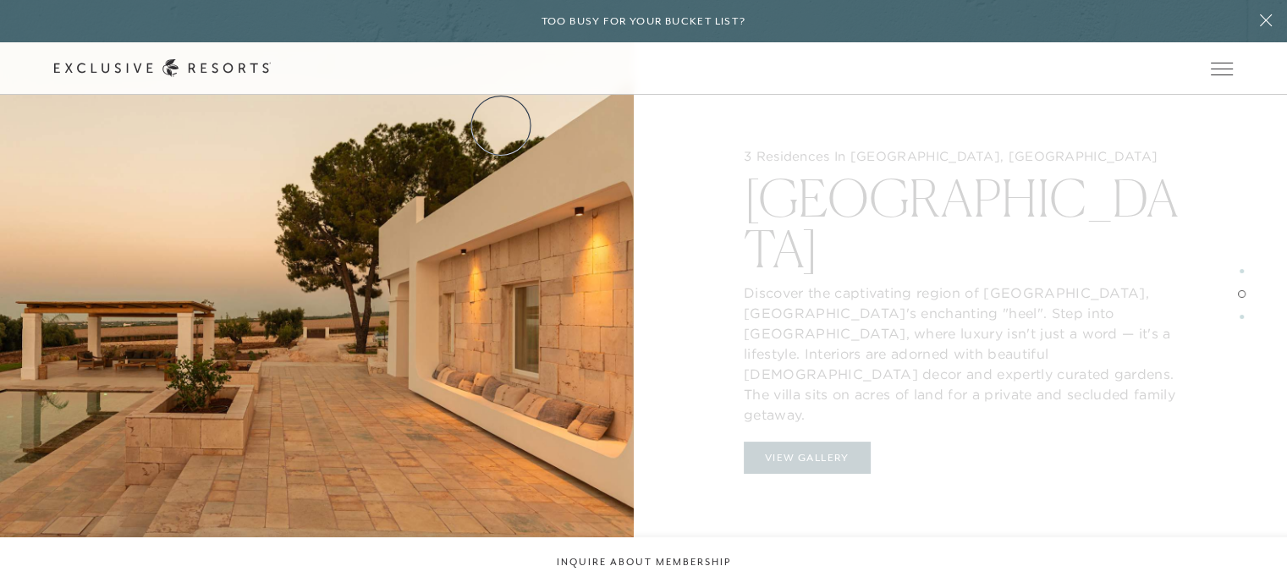
click at [0, 0] on link "Residence Collection" at bounding box center [0, 0] width 0 height 0
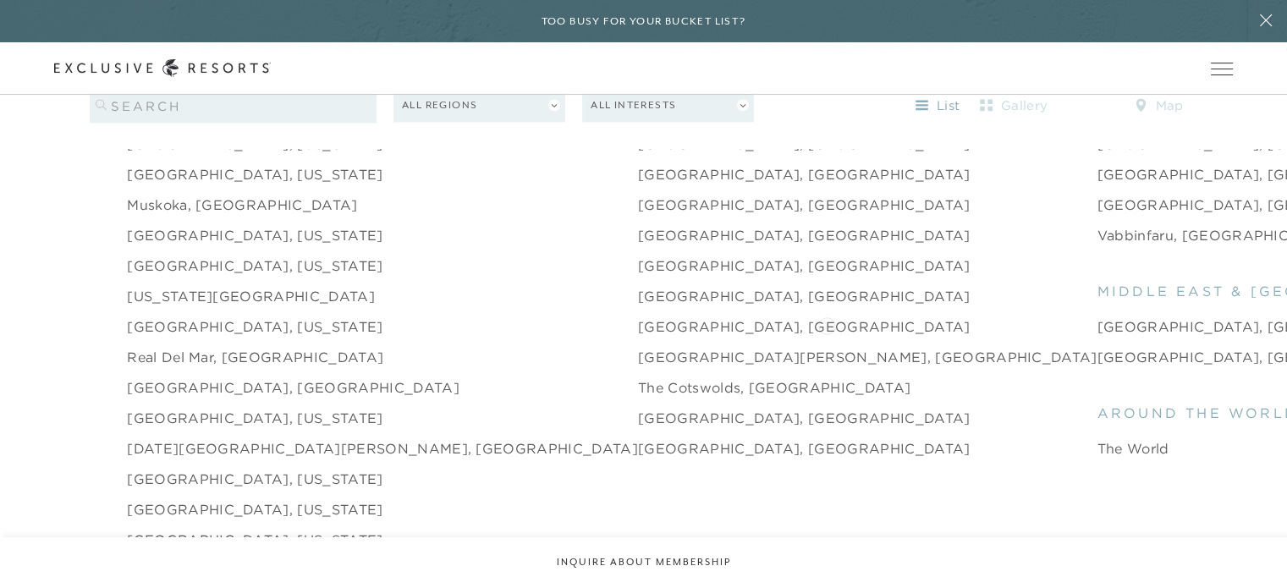
scroll to position [2369, 0]
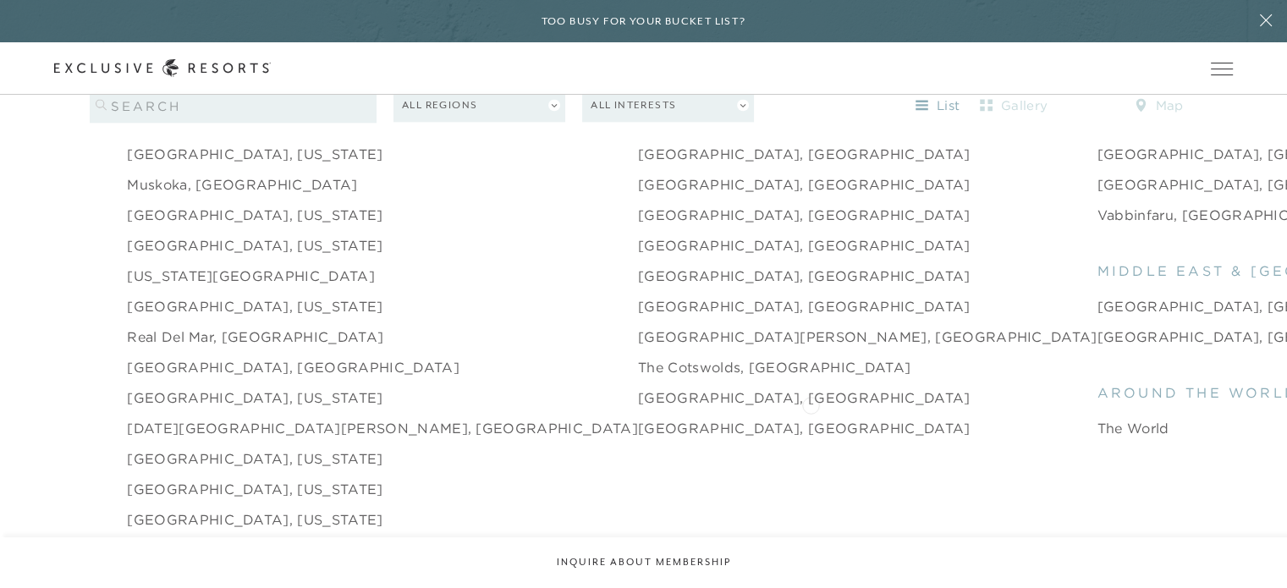
click at [1097, 418] on link "The World" at bounding box center [1133, 428] width 72 height 20
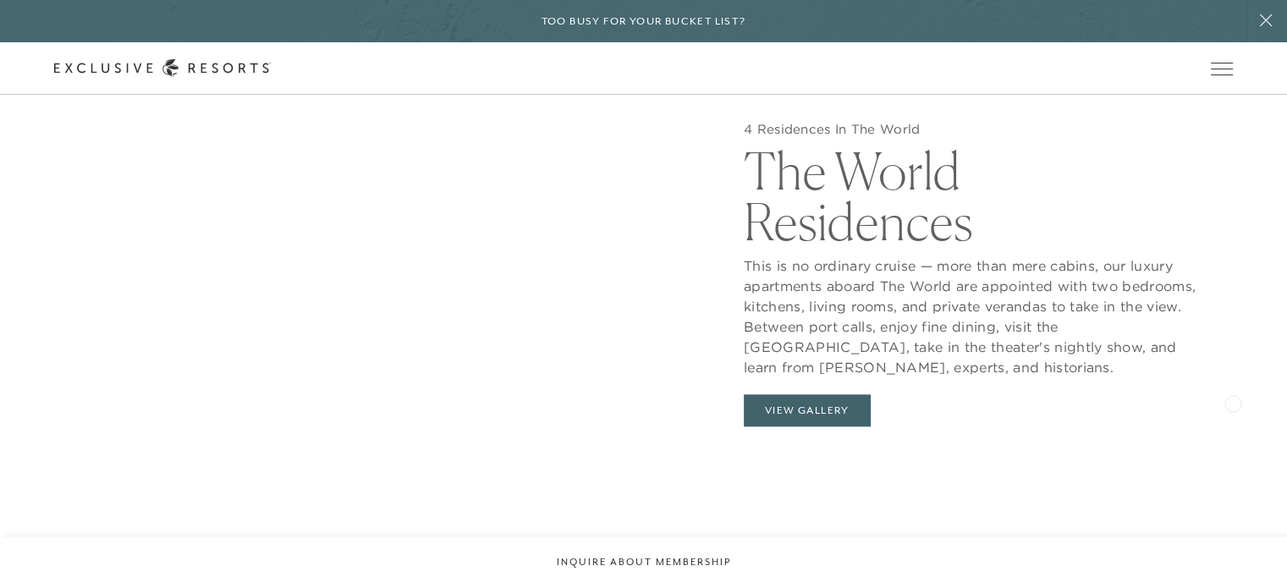
scroll to position [1692, 0]
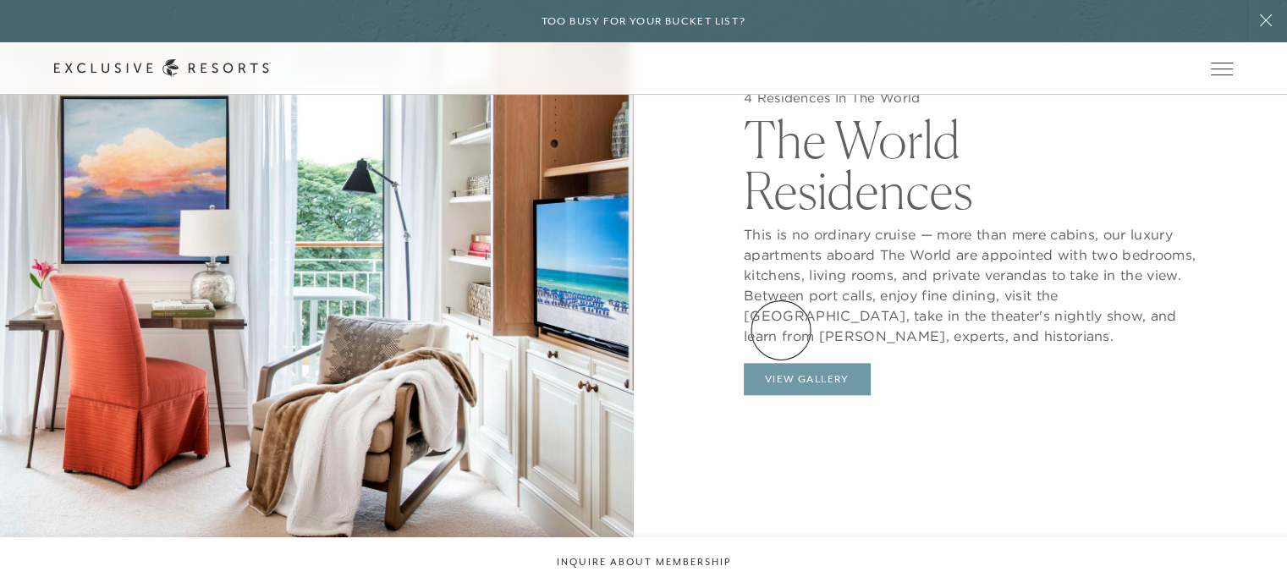
click at [781, 363] on button "View Gallery" at bounding box center [807, 379] width 127 height 32
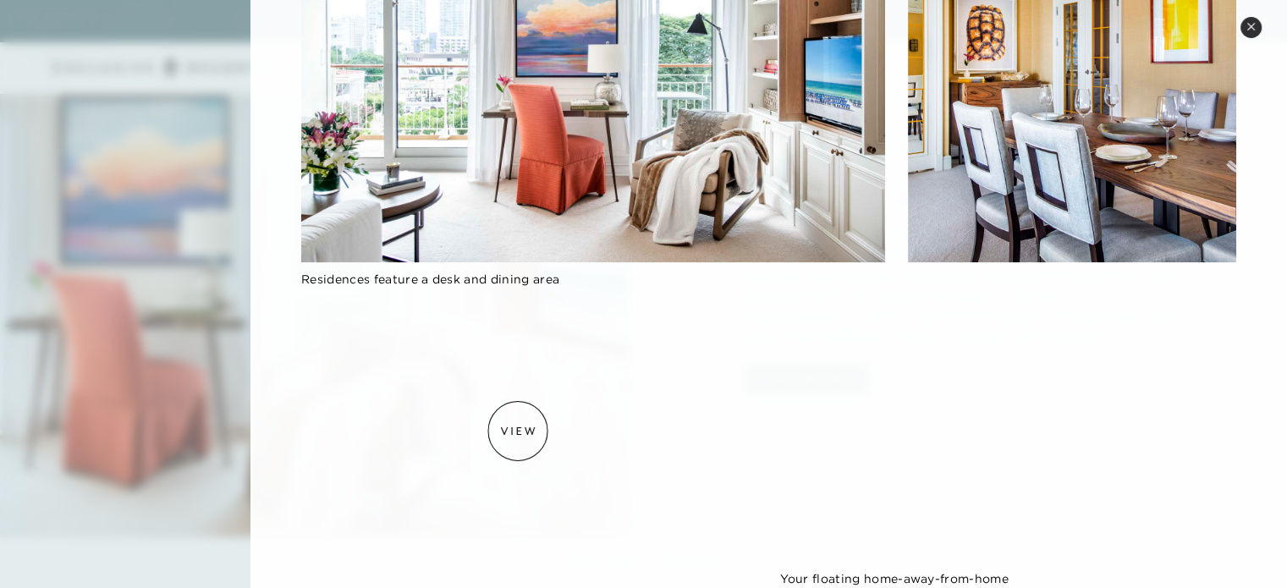
scroll to position [1482, 0]
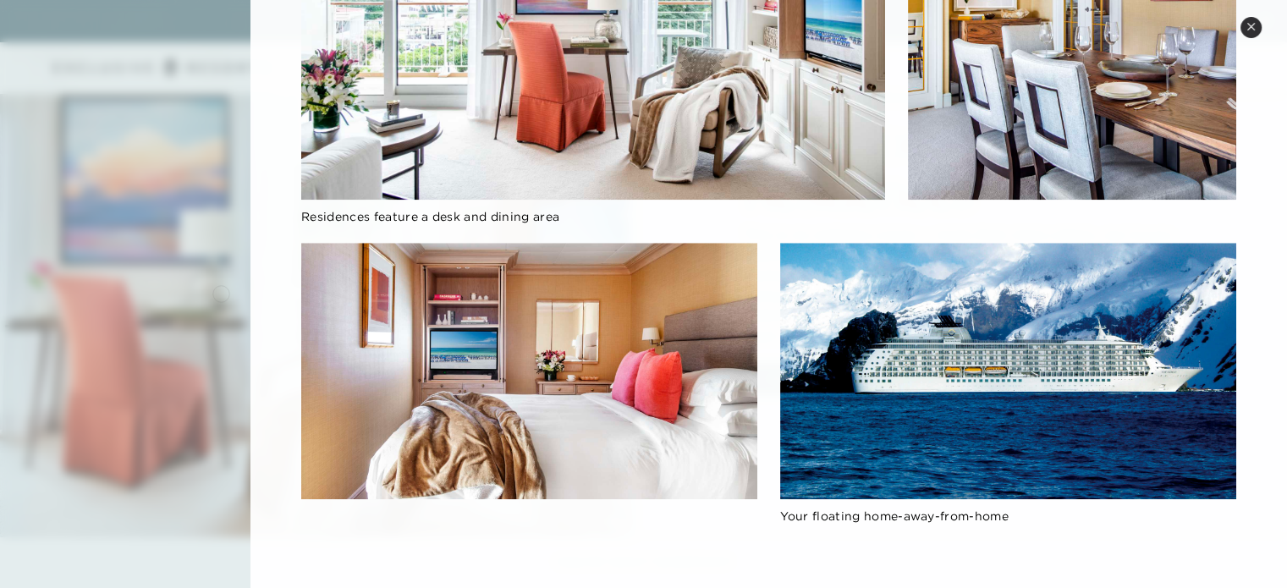
click at [221, 292] on div at bounding box center [643, 294] width 1287 height 588
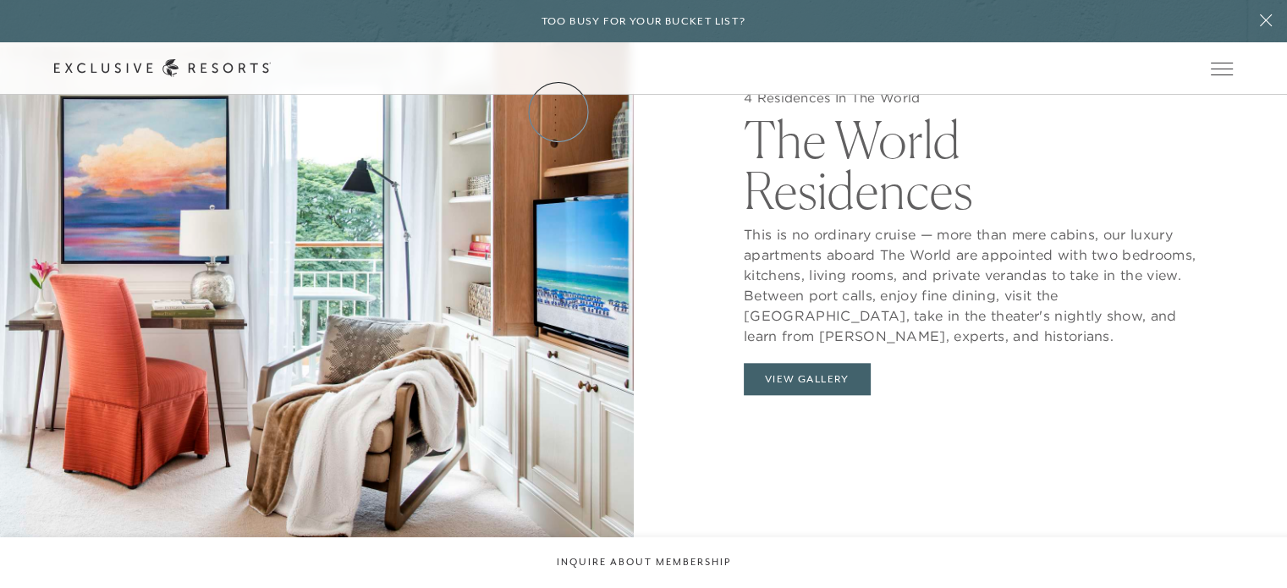
click at [0, 0] on link "Residence Collection" at bounding box center [0, 0] width 0 height 0
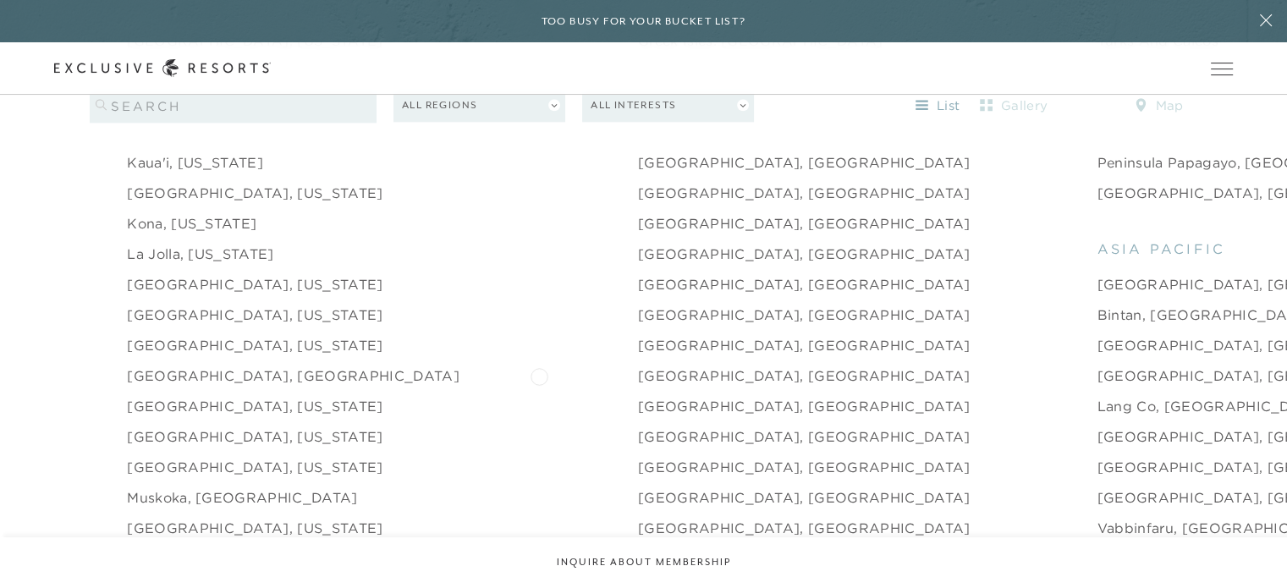
scroll to position [2031, 0]
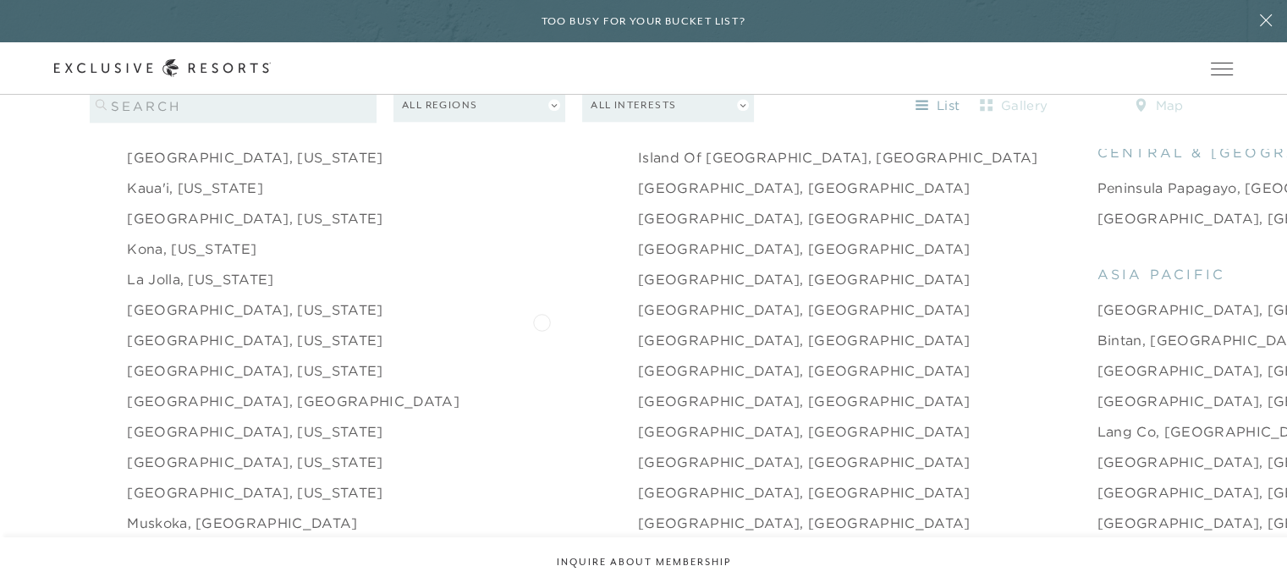
click at [638, 330] on link "[GEOGRAPHIC_DATA], [GEOGRAPHIC_DATA]" at bounding box center [804, 340] width 333 height 20
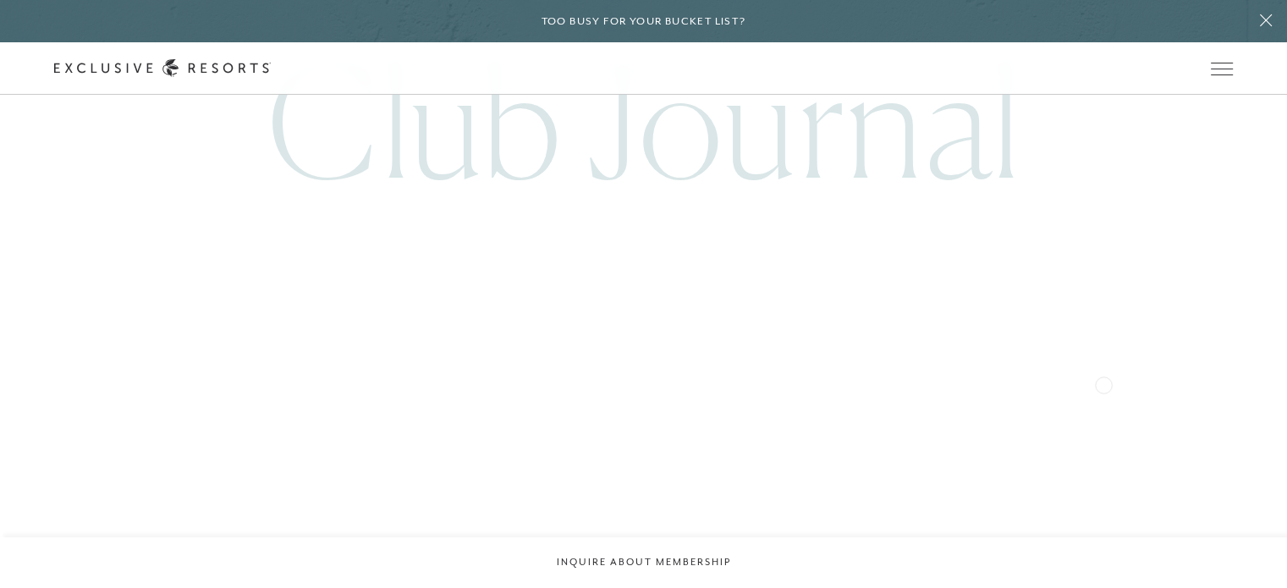
scroll to position [4062, 0]
